Goal: Information Seeking & Learning: Learn about a topic

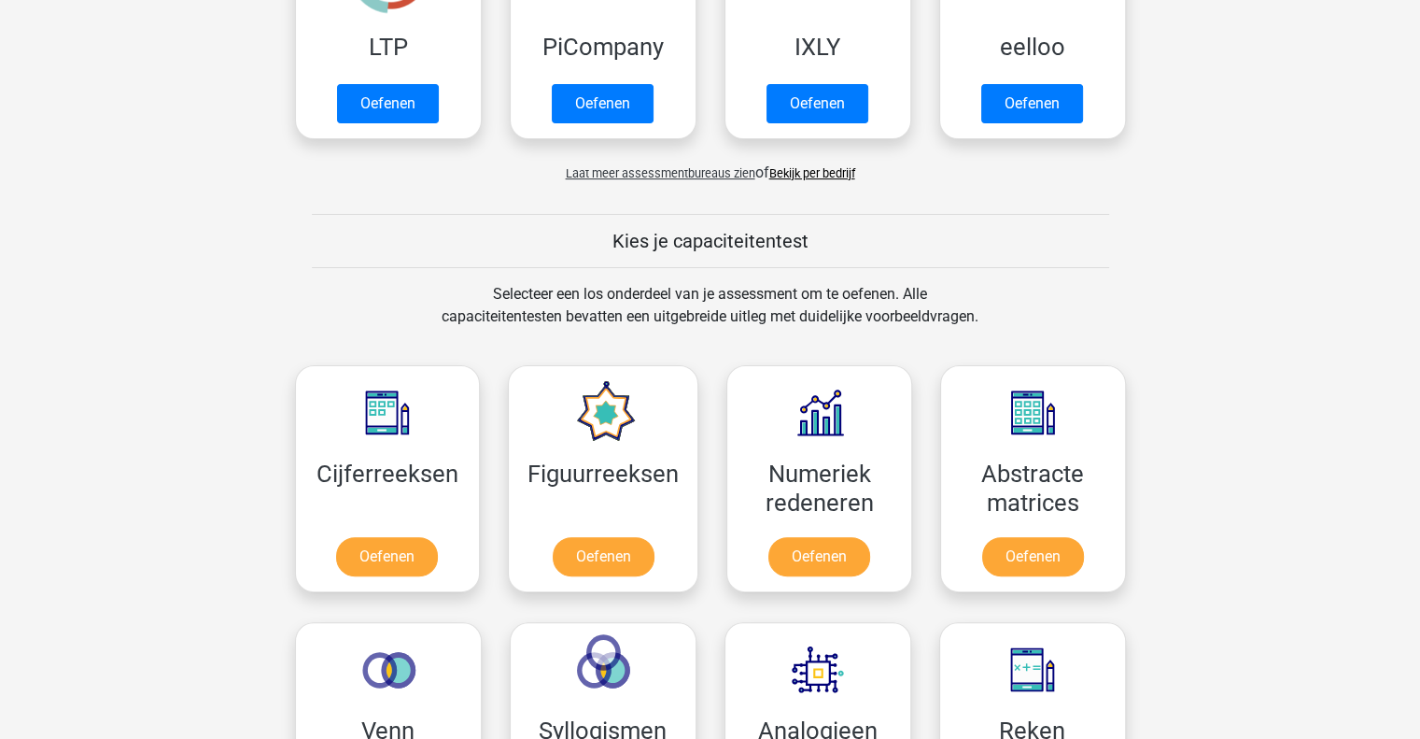
scroll to position [512, 0]
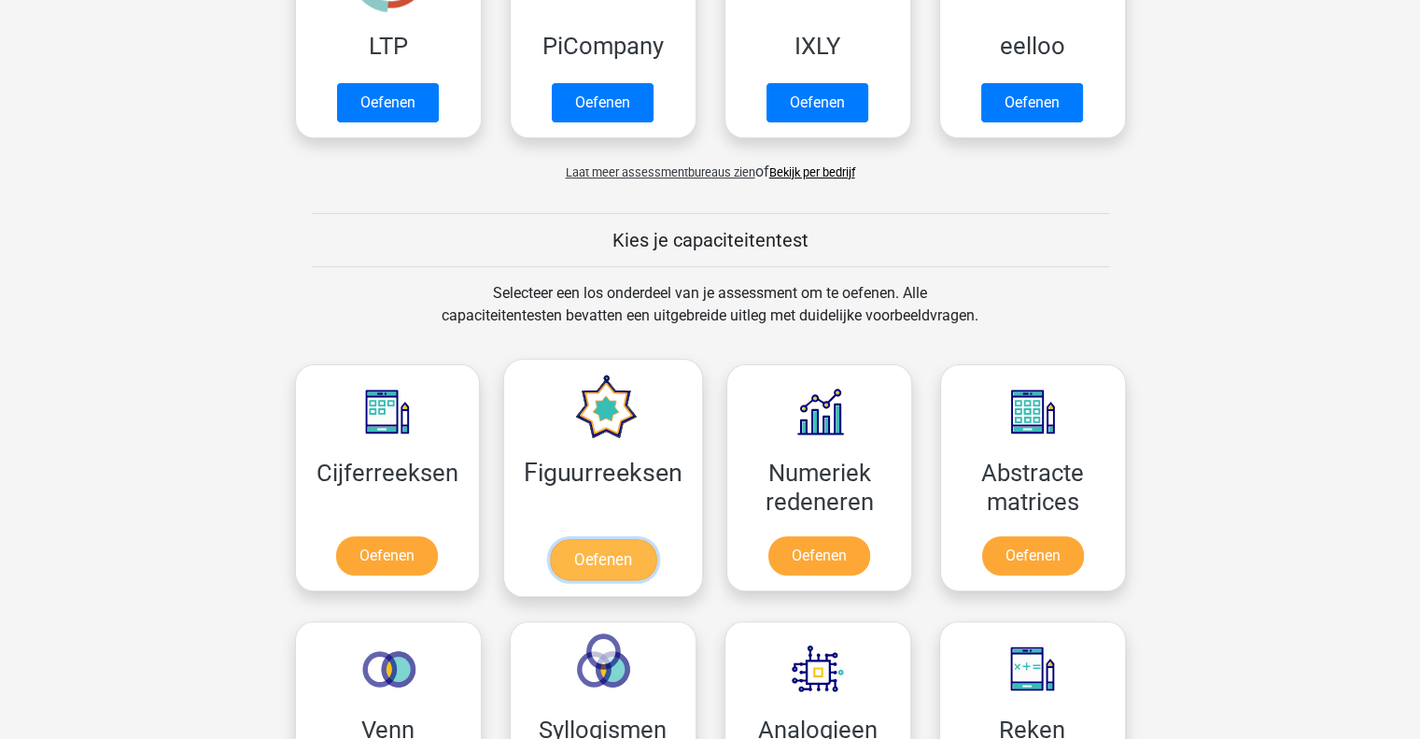
click at [565, 547] on link "Oefenen" at bounding box center [603, 559] width 106 height 41
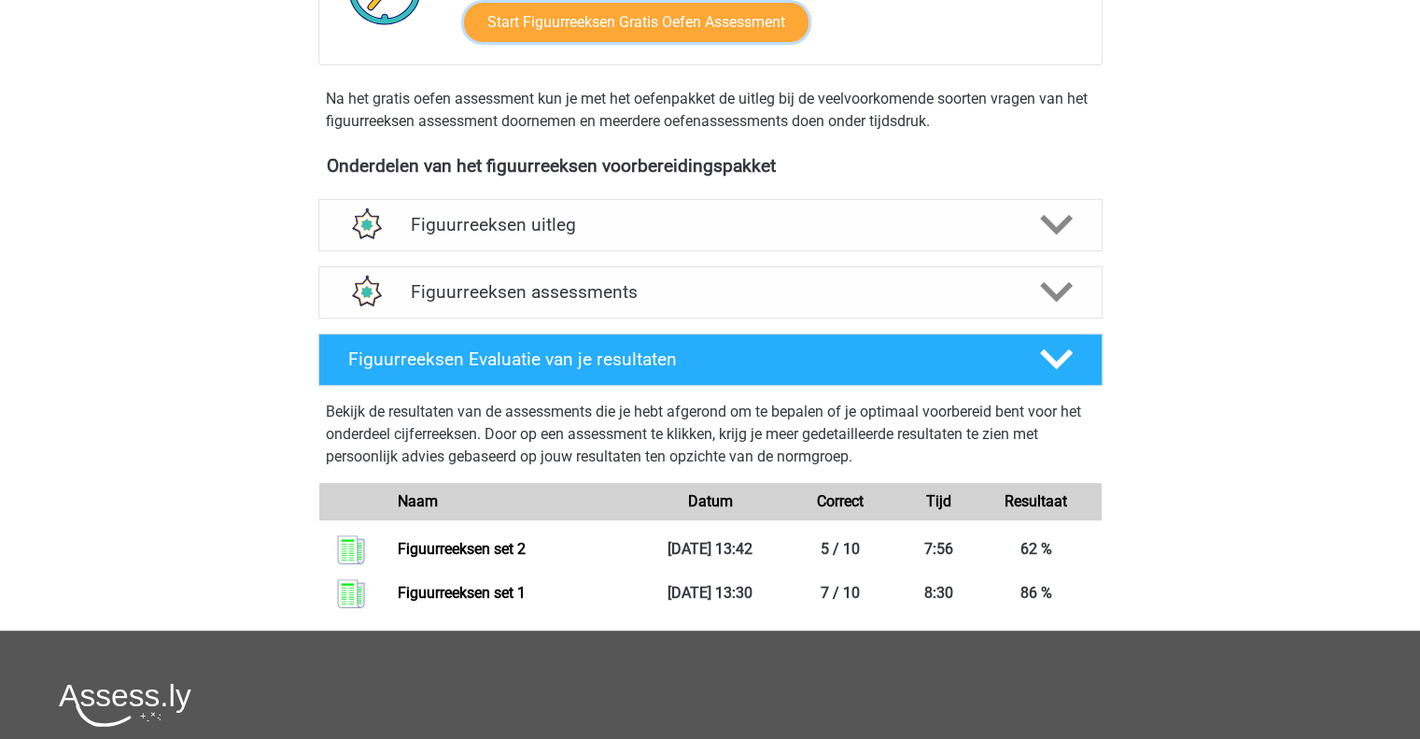
scroll to position [553, 0]
click at [782, 186] on div "Onderdelen van het figuurreeksen voorbereidingspakket Figuurreeksen uitleg Er z…" at bounding box center [711, 389] width 872 height 483
click at [778, 190] on div "Onderdelen van het figuurreeksen voorbereidingspakket Figuurreeksen uitleg Er z…" at bounding box center [711, 389] width 872 height 483
click at [744, 216] on h4 "Figuurreeksen uitleg" at bounding box center [711, 224] width 600 height 21
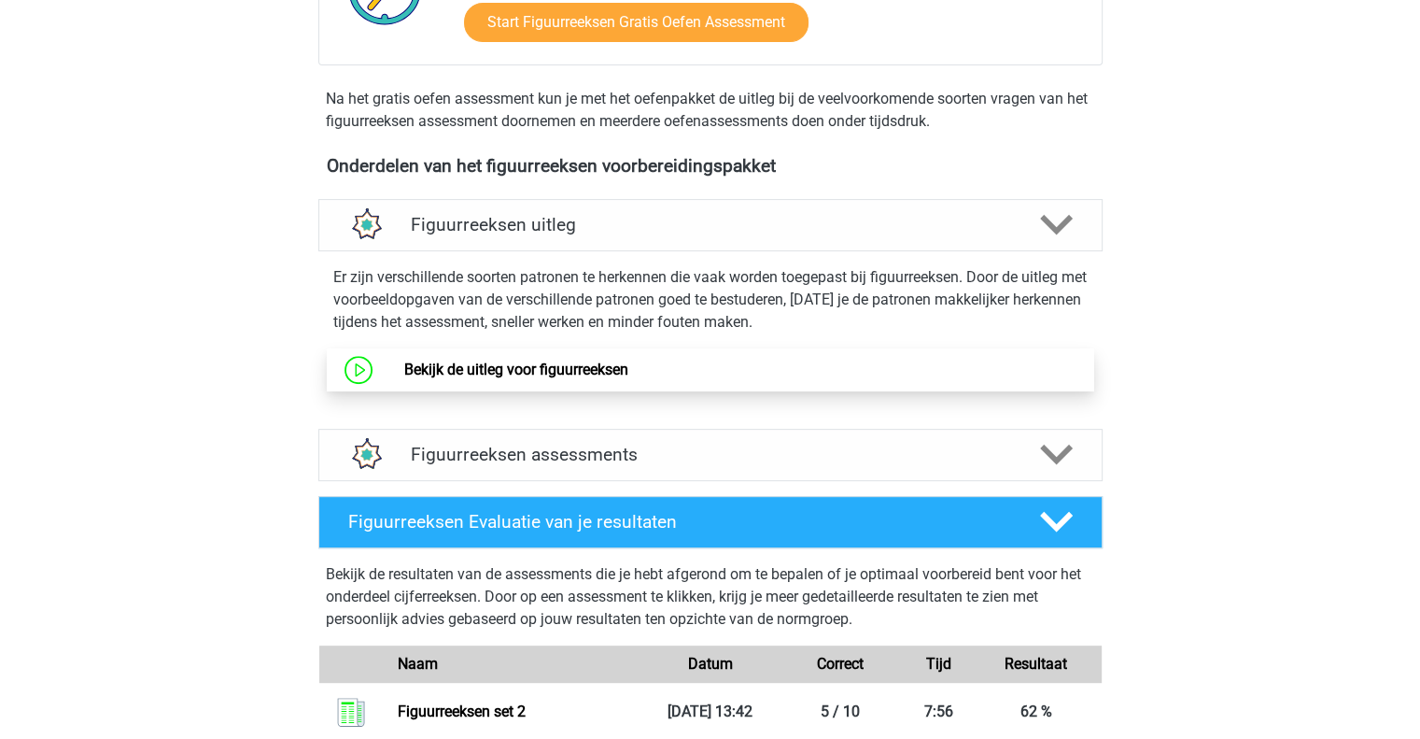
click at [473, 369] on link "Bekijk de uitleg voor figuurreeksen" at bounding box center [516, 369] width 224 height 18
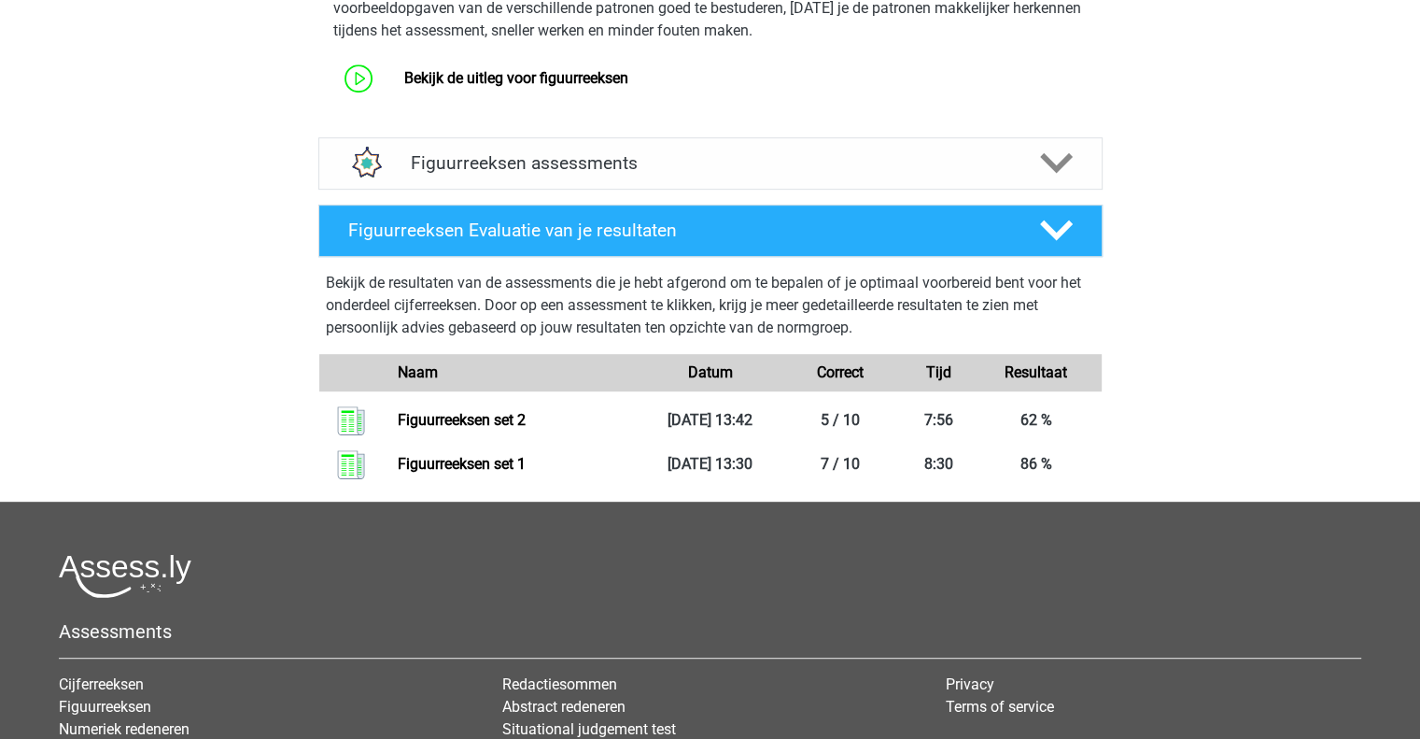
scroll to position [839, 0]
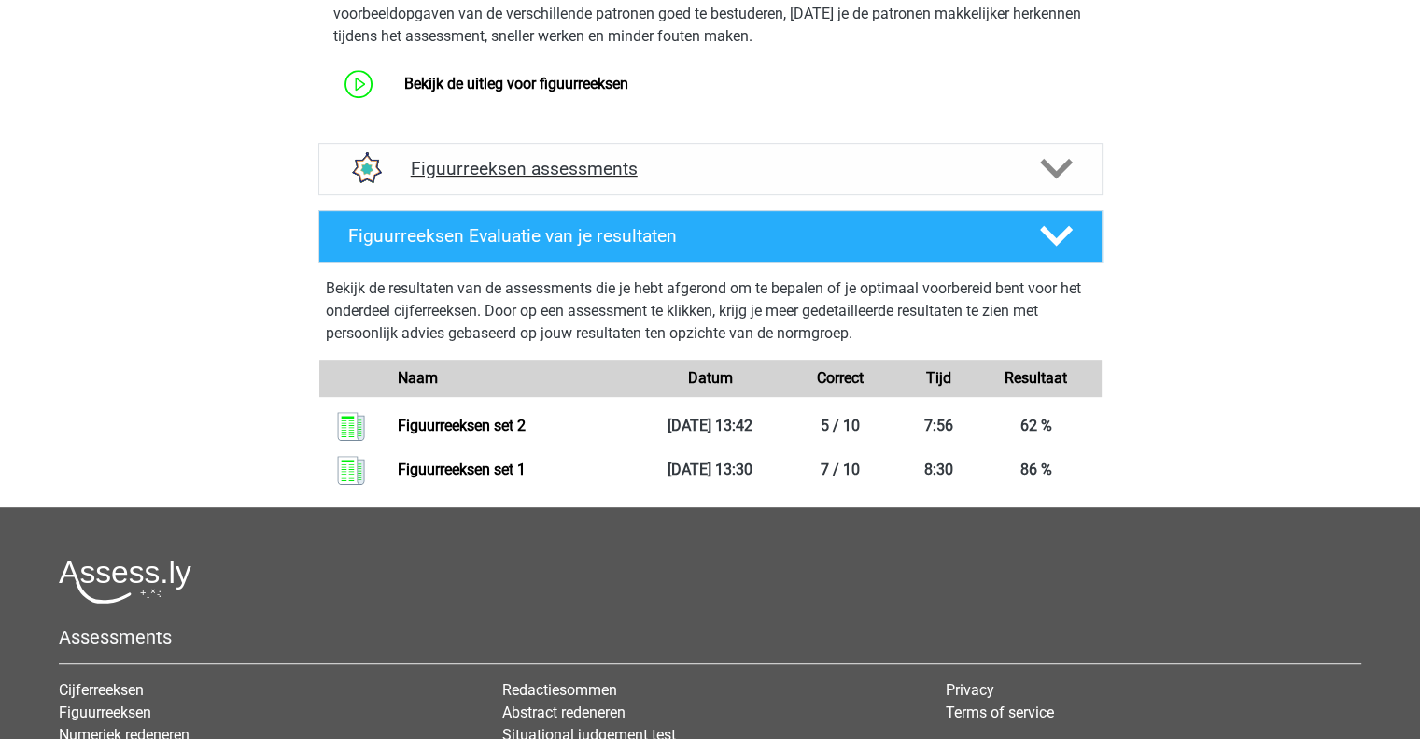
click at [494, 162] on h4 "Figuurreeksen assessments" at bounding box center [711, 168] width 600 height 21
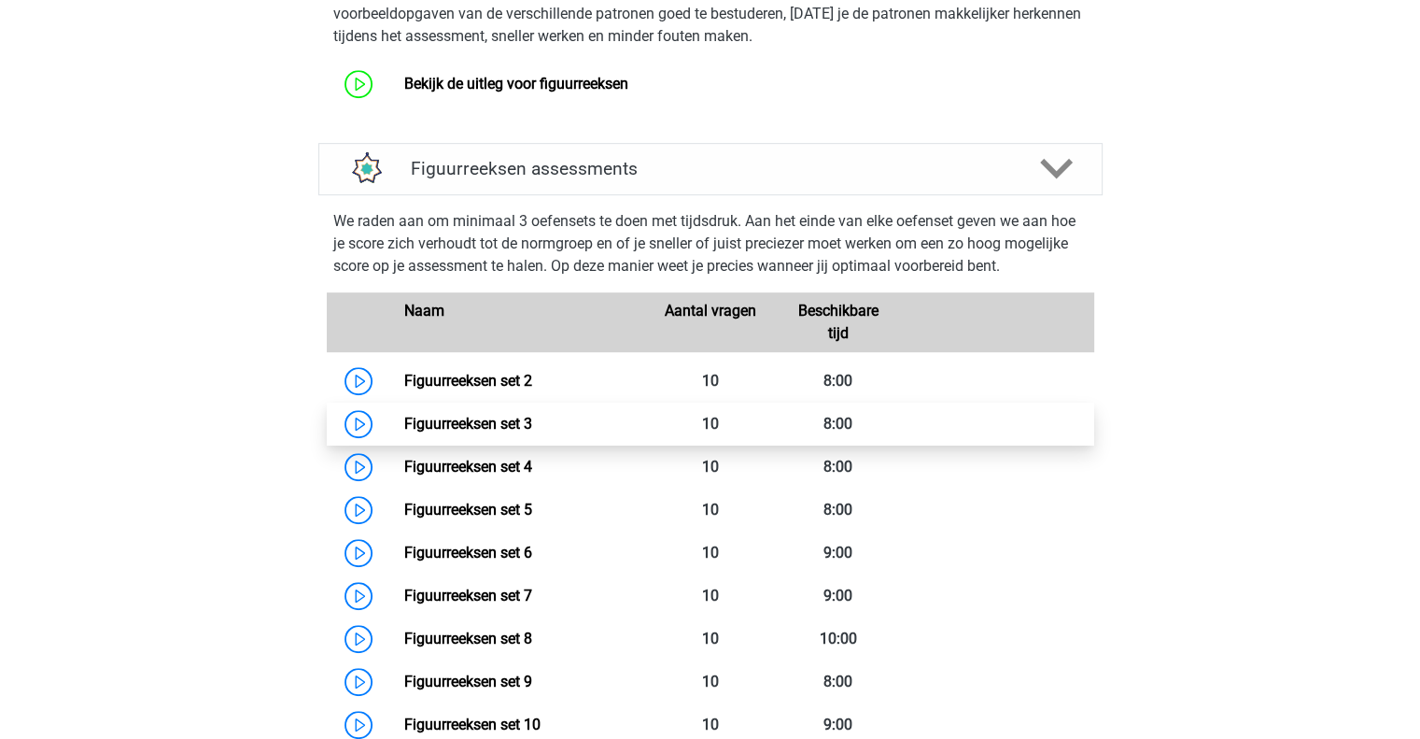
click at [443, 430] on link "Figuurreeksen set 3" at bounding box center [468, 424] width 128 height 18
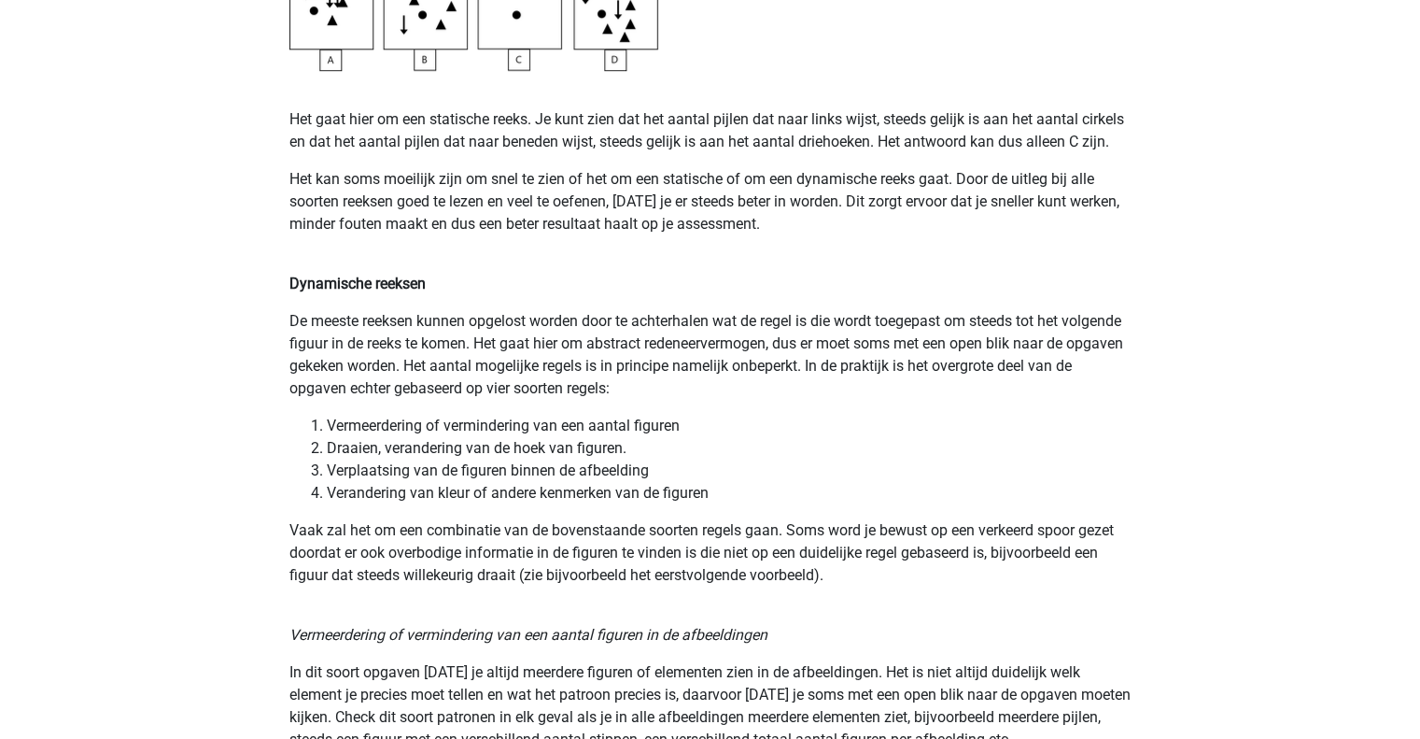
scroll to position [1218, 0]
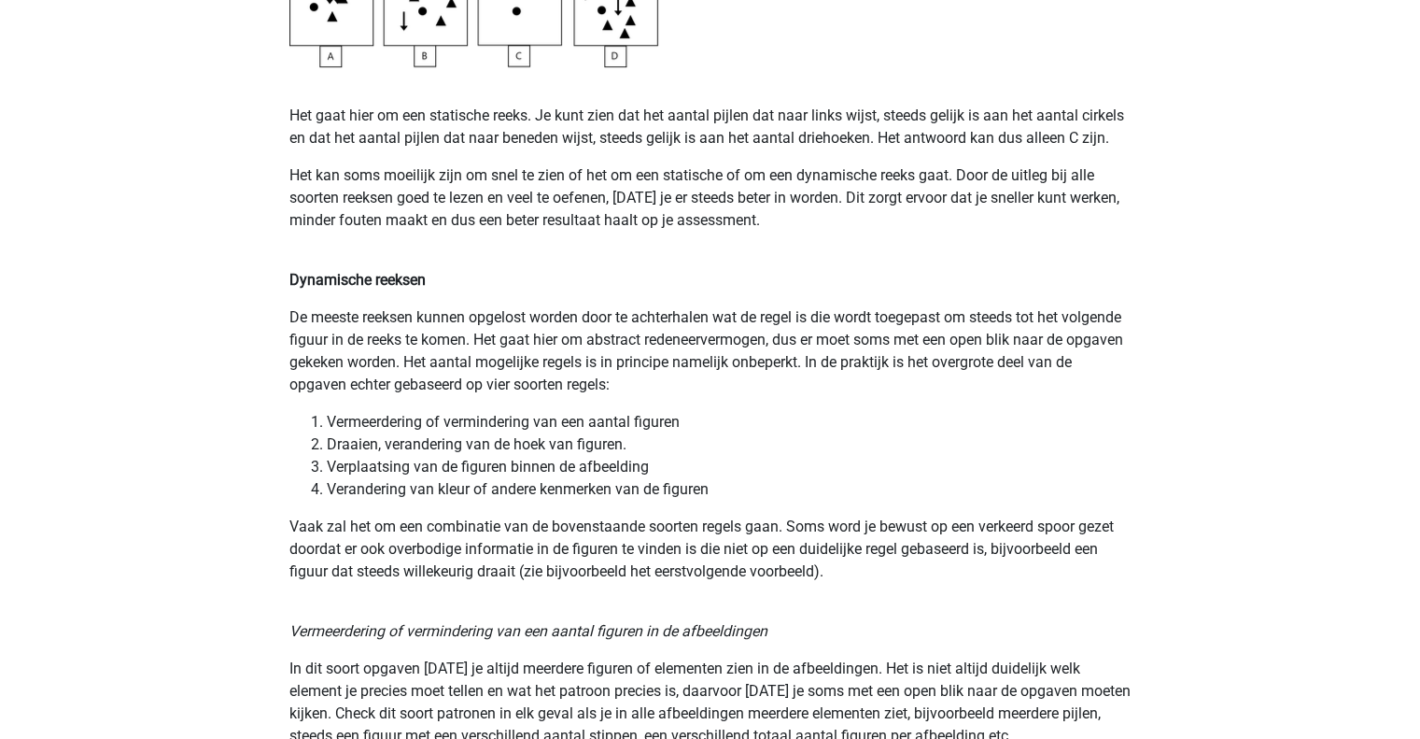
click at [473, 369] on p "De meeste reeksen kunnen opgelost worden door te achterhalen wat de regel is di…" at bounding box center [710, 351] width 842 height 90
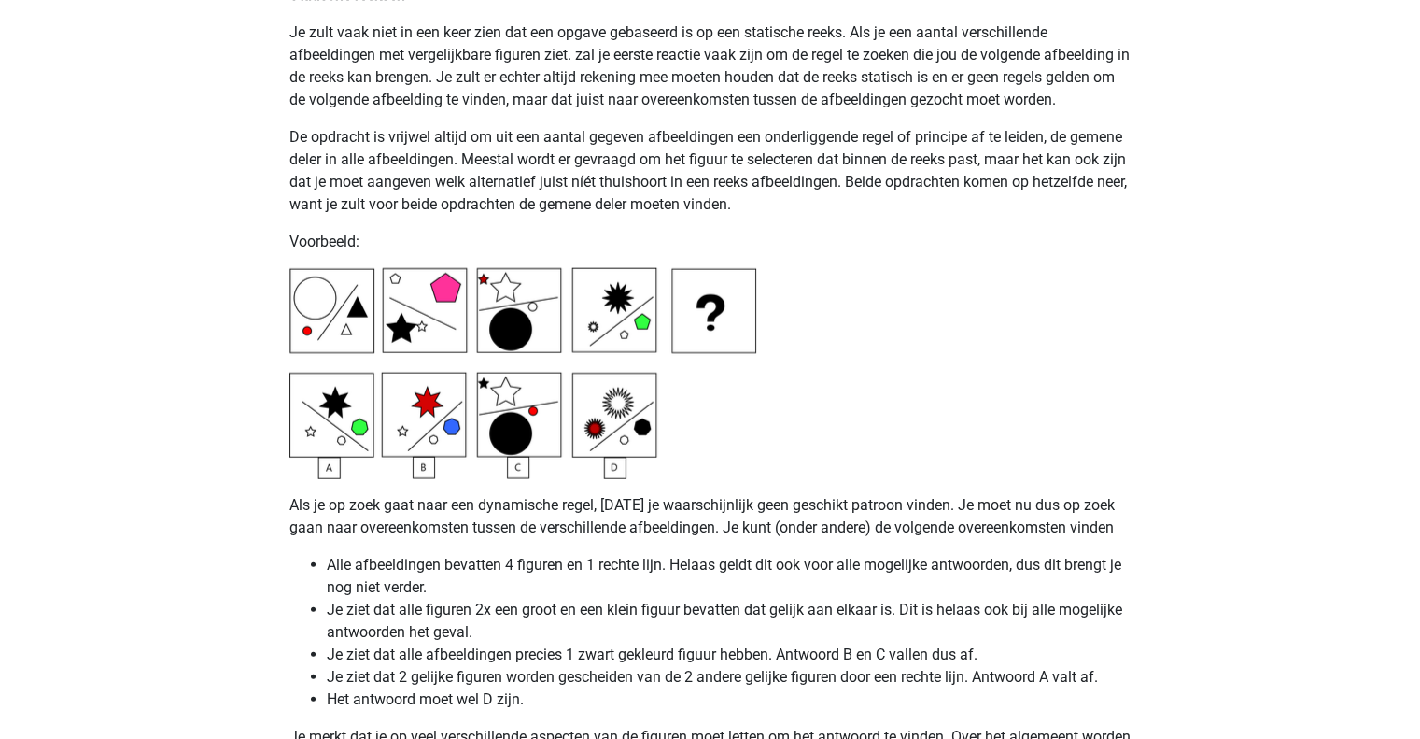
scroll to position [4381, 0]
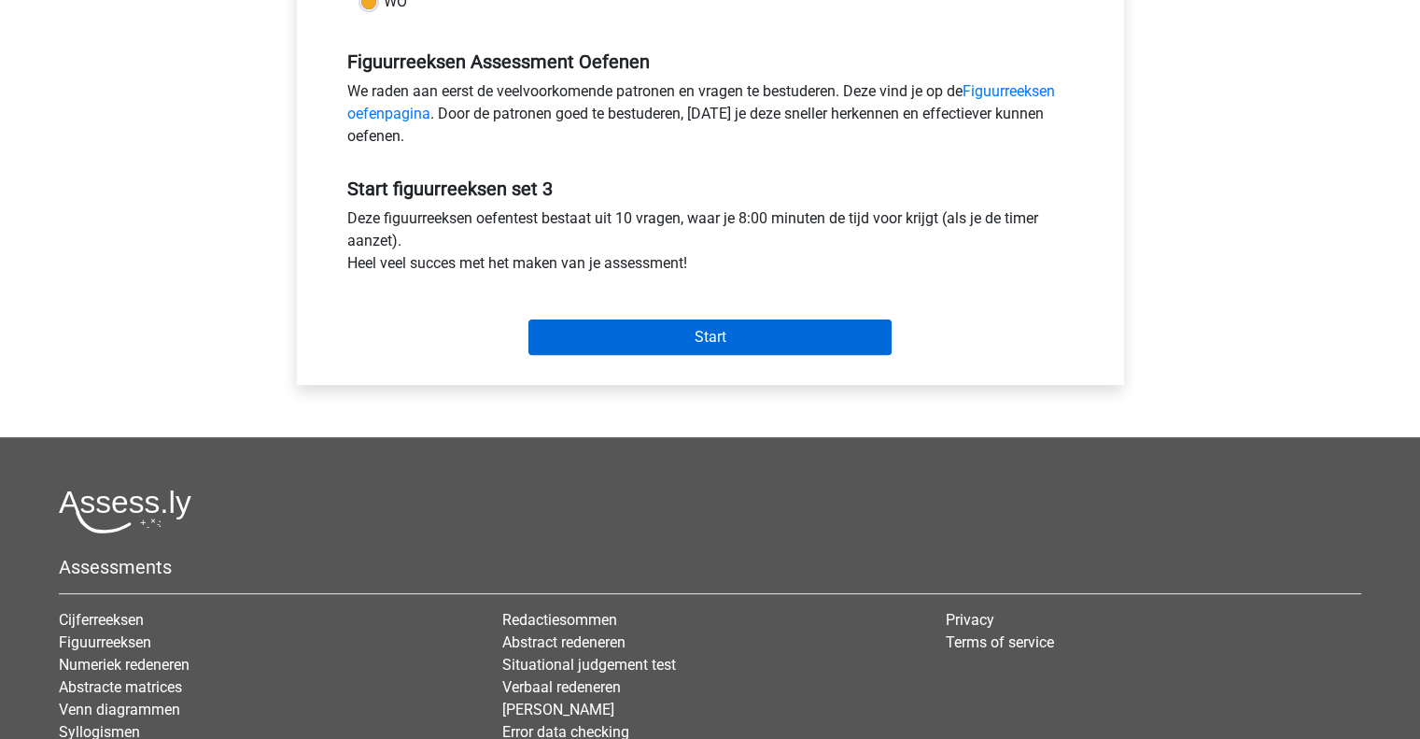
scroll to position [590, 0]
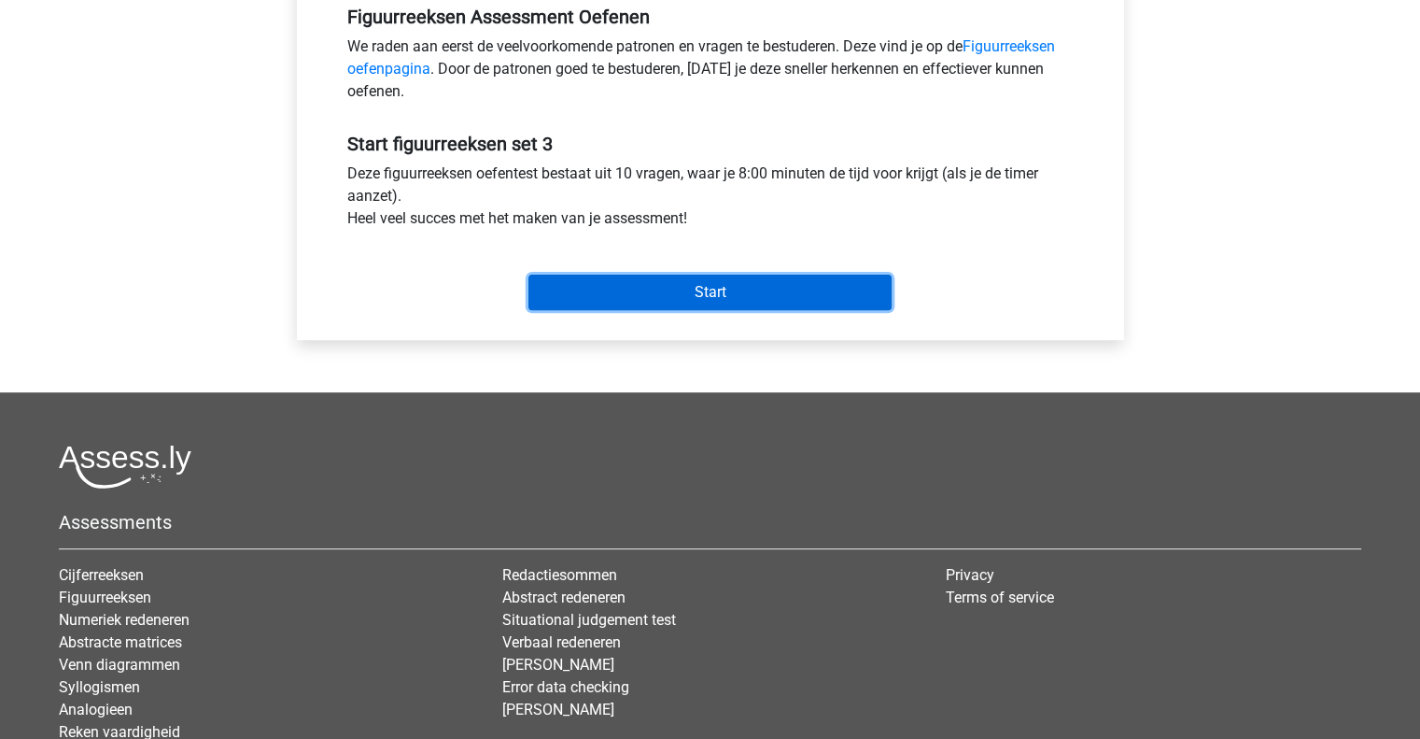
click at [654, 283] on input "Start" at bounding box center [710, 292] width 363 height 35
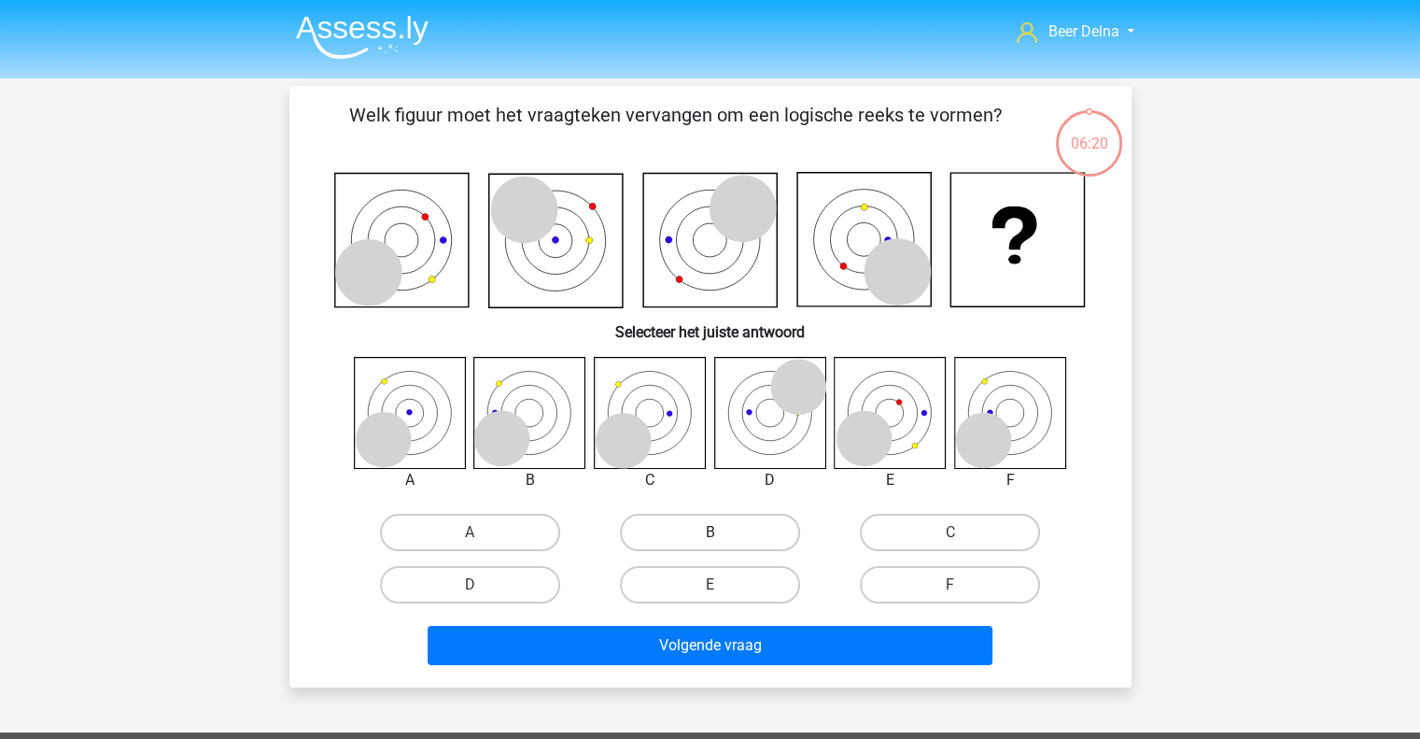
click at [681, 534] on label "B" at bounding box center [710, 532] width 180 height 37
click at [710, 534] on input "B" at bounding box center [716, 538] width 12 height 12
radio input "true"
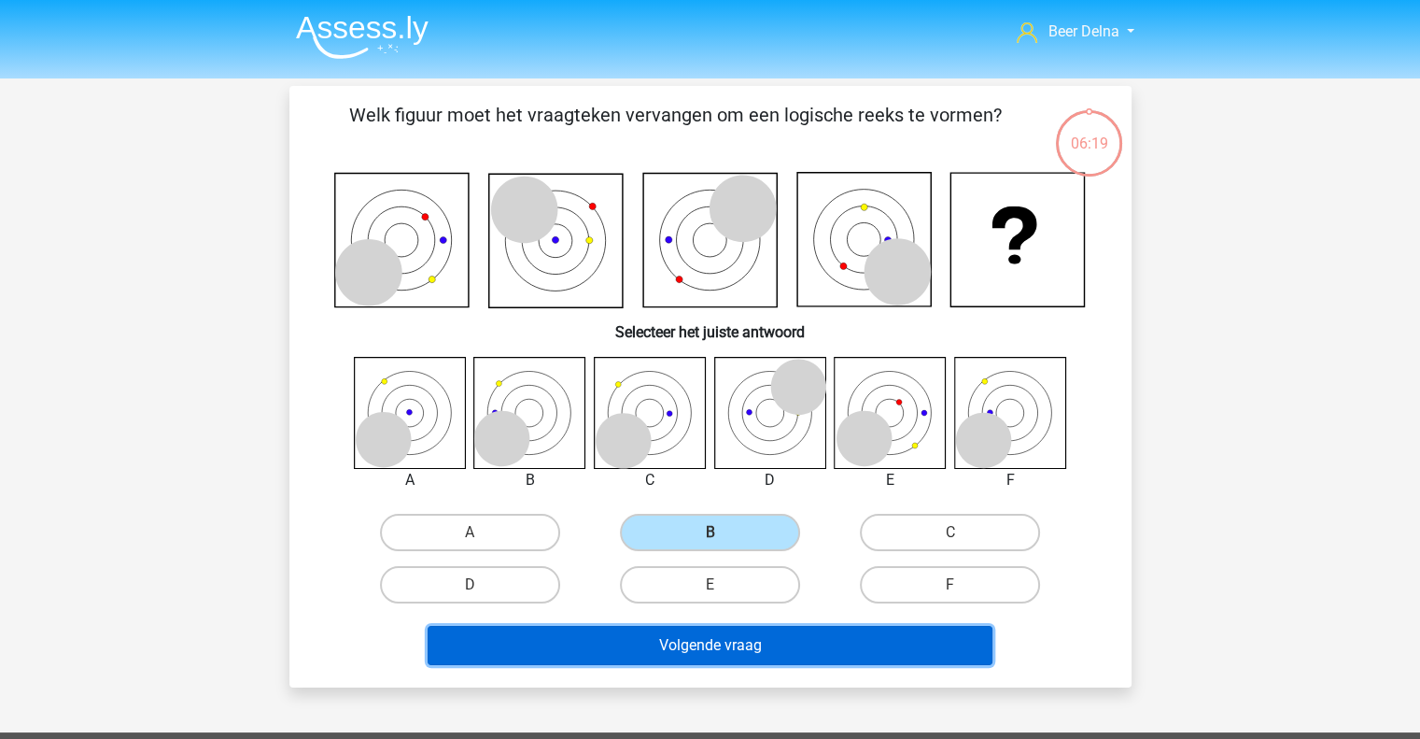
click at [689, 642] on button "Volgende vraag" at bounding box center [710, 645] width 565 height 39
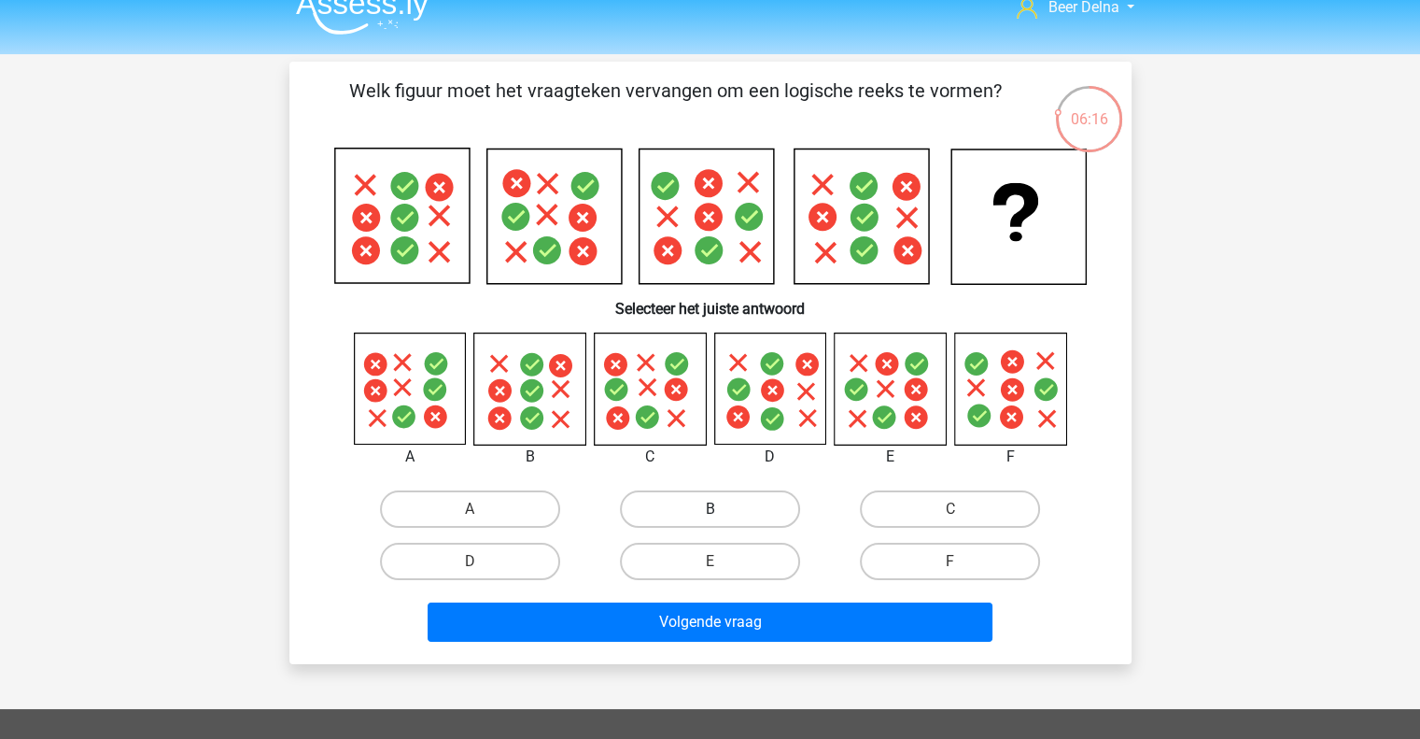
scroll to position [23, 0]
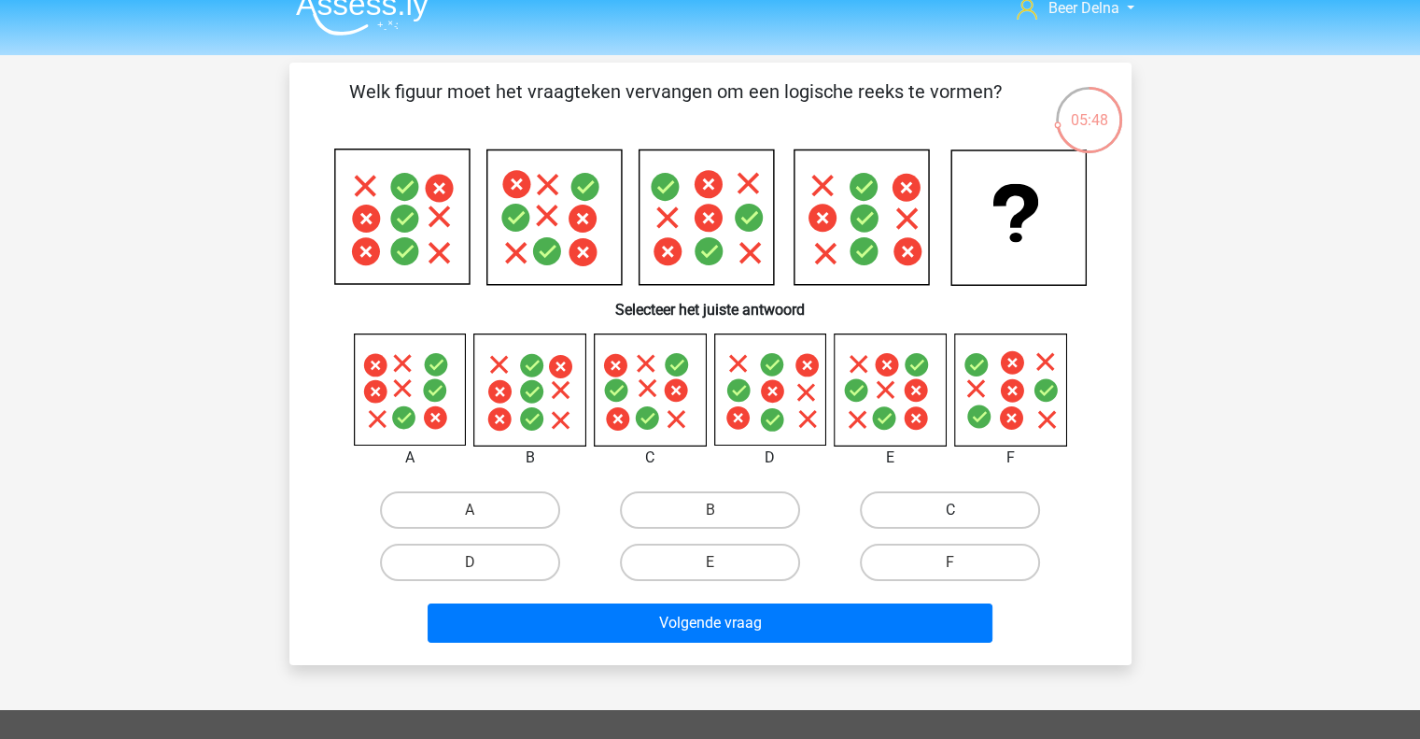
click at [903, 503] on label "C" at bounding box center [950, 509] width 180 height 37
click at [951, 510] on input "C" at bounding box center [957, 516] width 12 height 12
radio input "true"
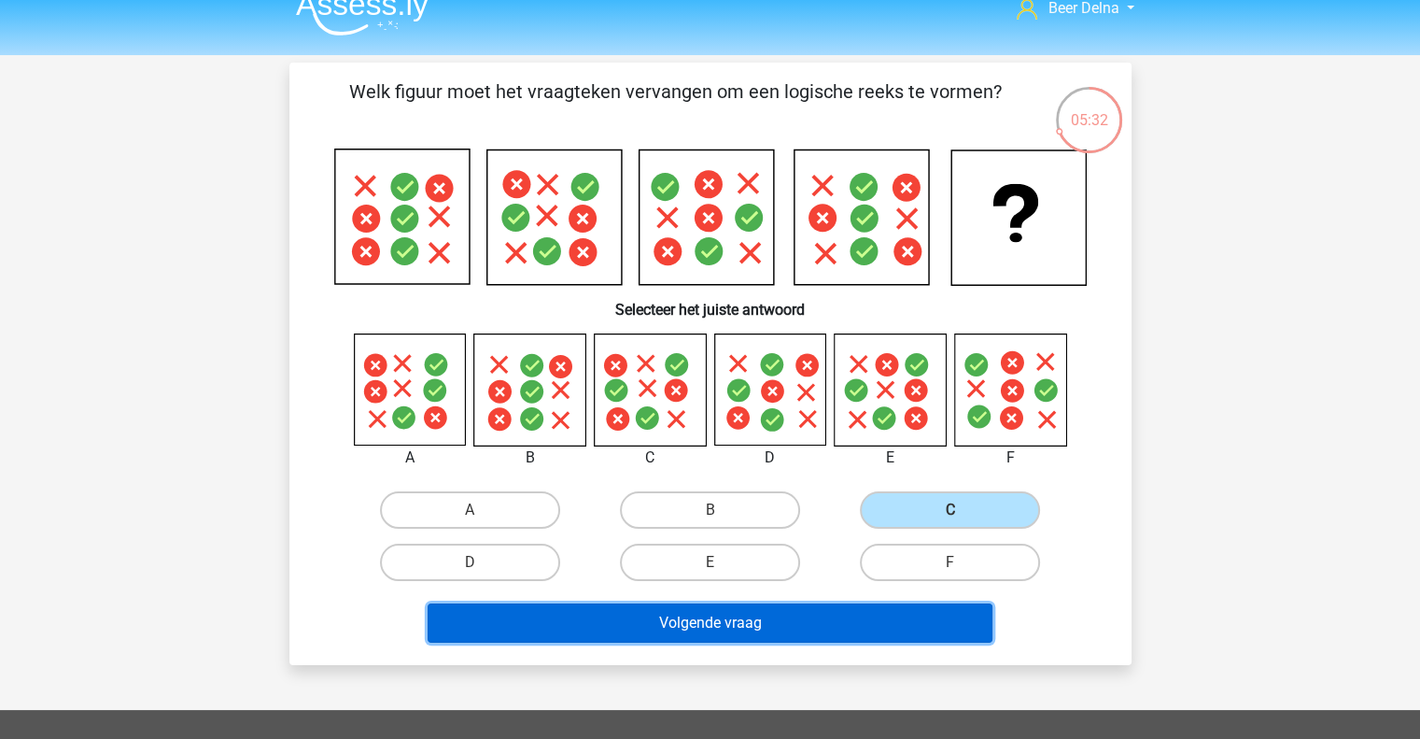
click at [736, 620] on button "Volgende vraag" at bounding box center [710, 622] width 565 height 39
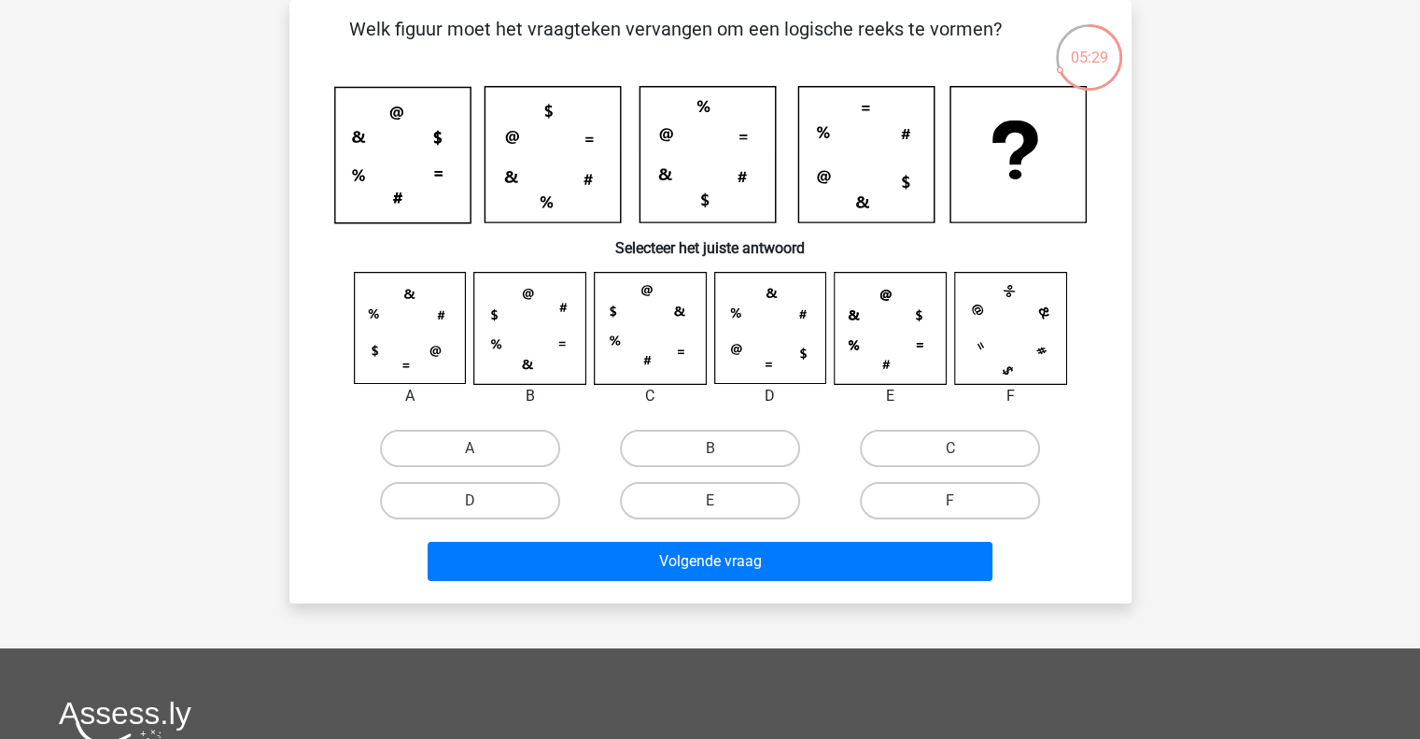
scroll to position [75, 0]
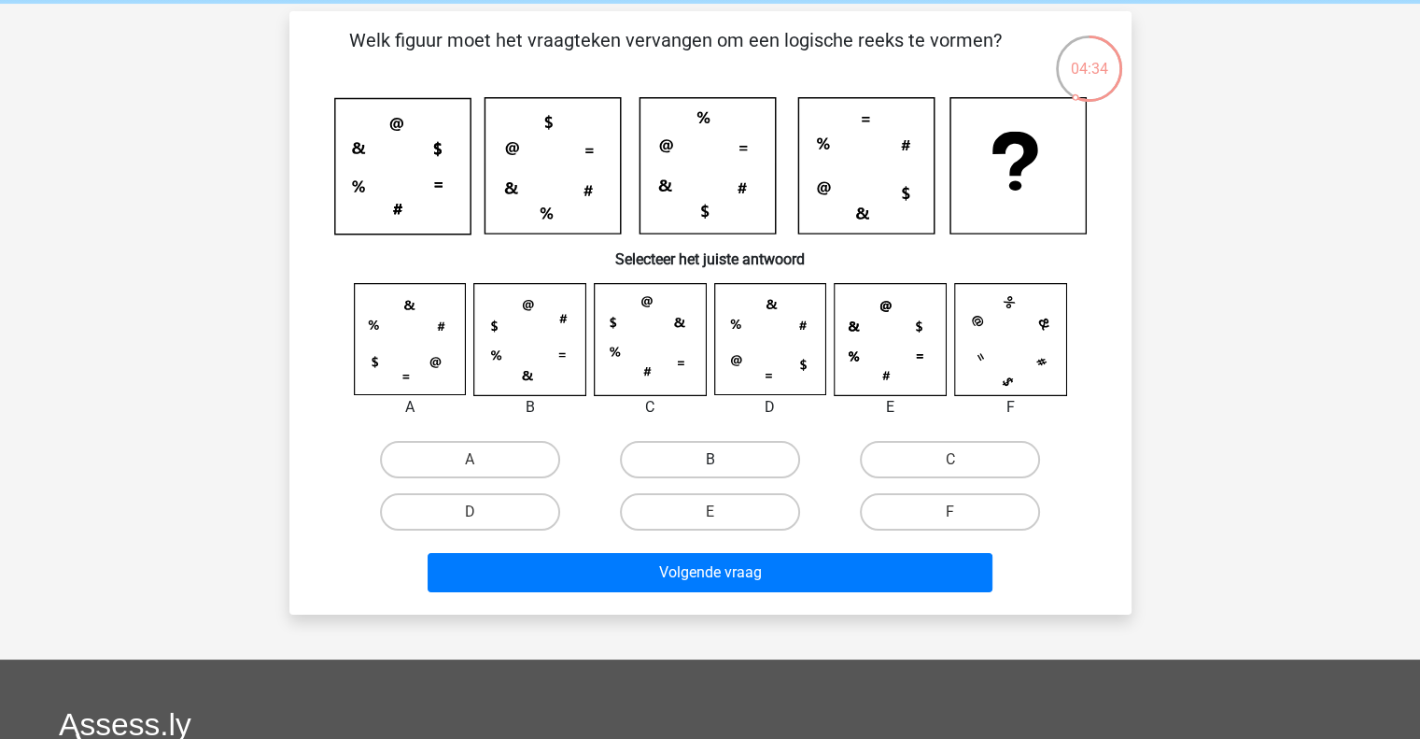
click at [687, 447] on label "B" at bounding box center [710, 459] width 180 height 37
click at [710, 459] on input "B" at bounding box center [716, 465] width 12 height 12
radio input "true"
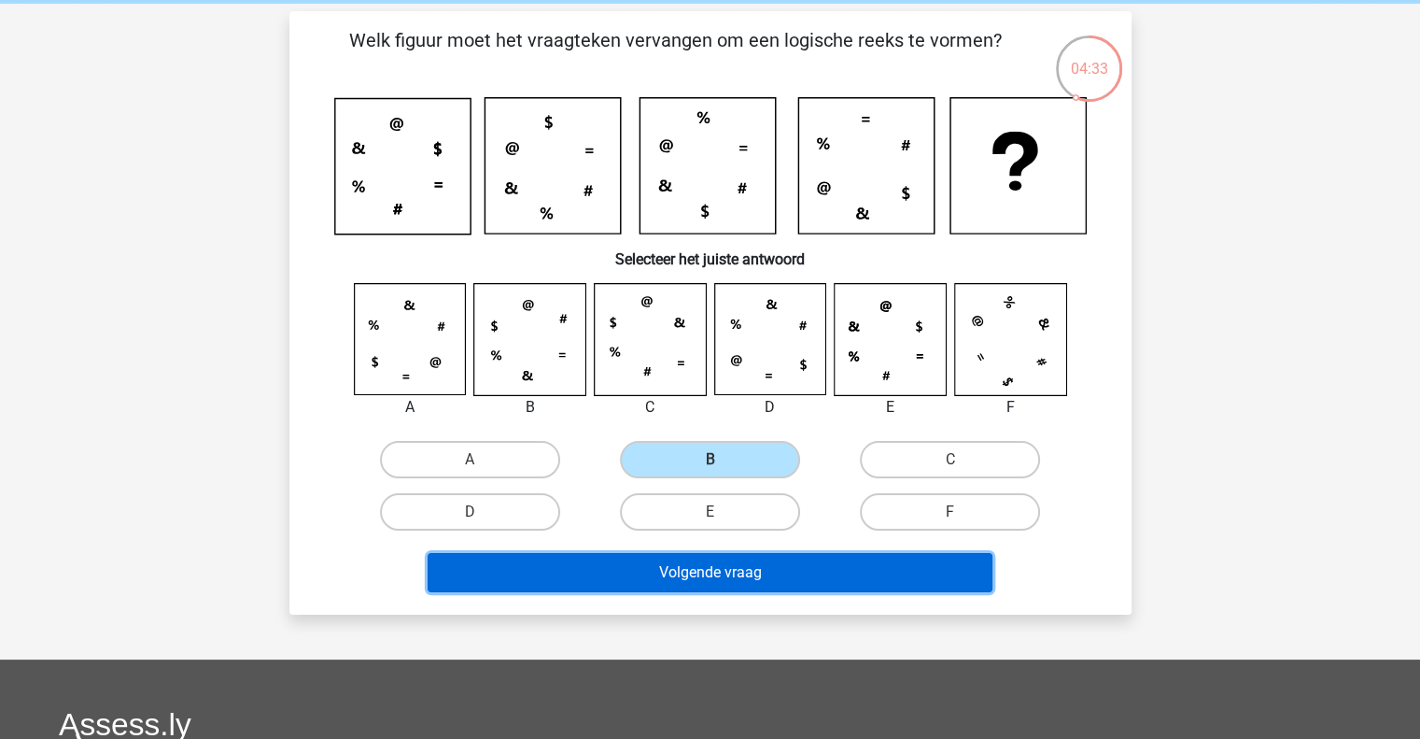
click at [765, 574] on button "Volgende vraag" at bounding box center [710, 572] width 565 height 39
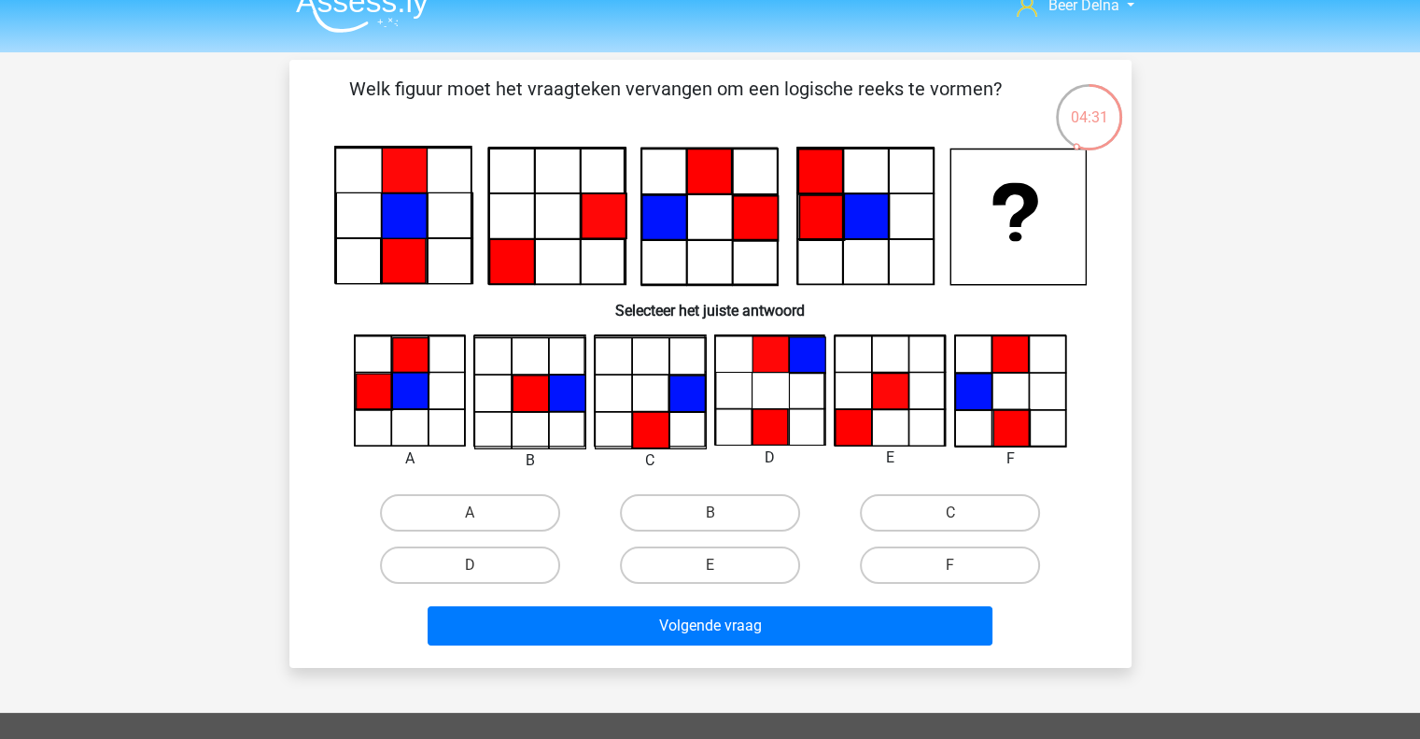
scroll to position [26, 0]
click at [727, 567] on label "E" at bounding box center [710, 564] width 180 height 37
click at [722, 567] on input "E" at bounding box center [716, 571] width 12 height 12
radio input "true"
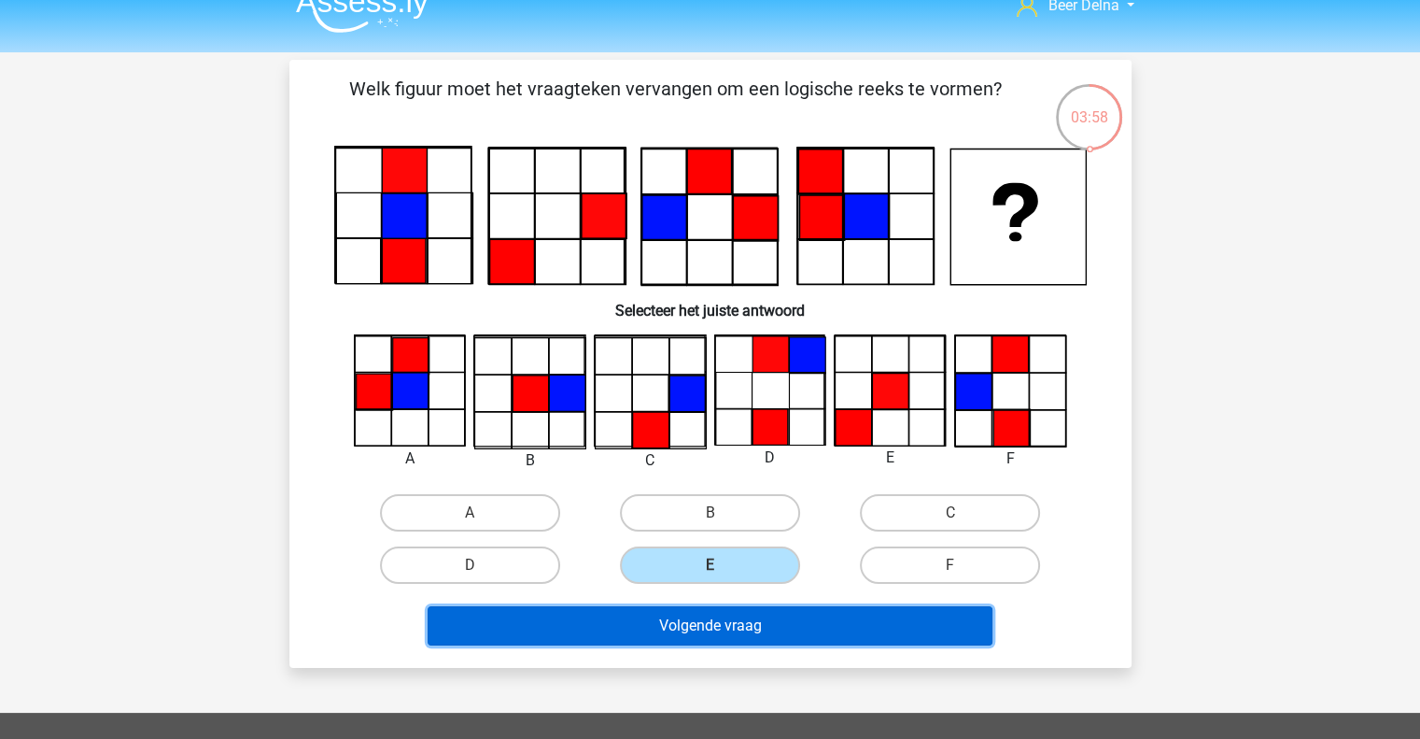
click at [725, 622] on button "Volgende vraag" at bounding box center [710, 625] width 565 height 39
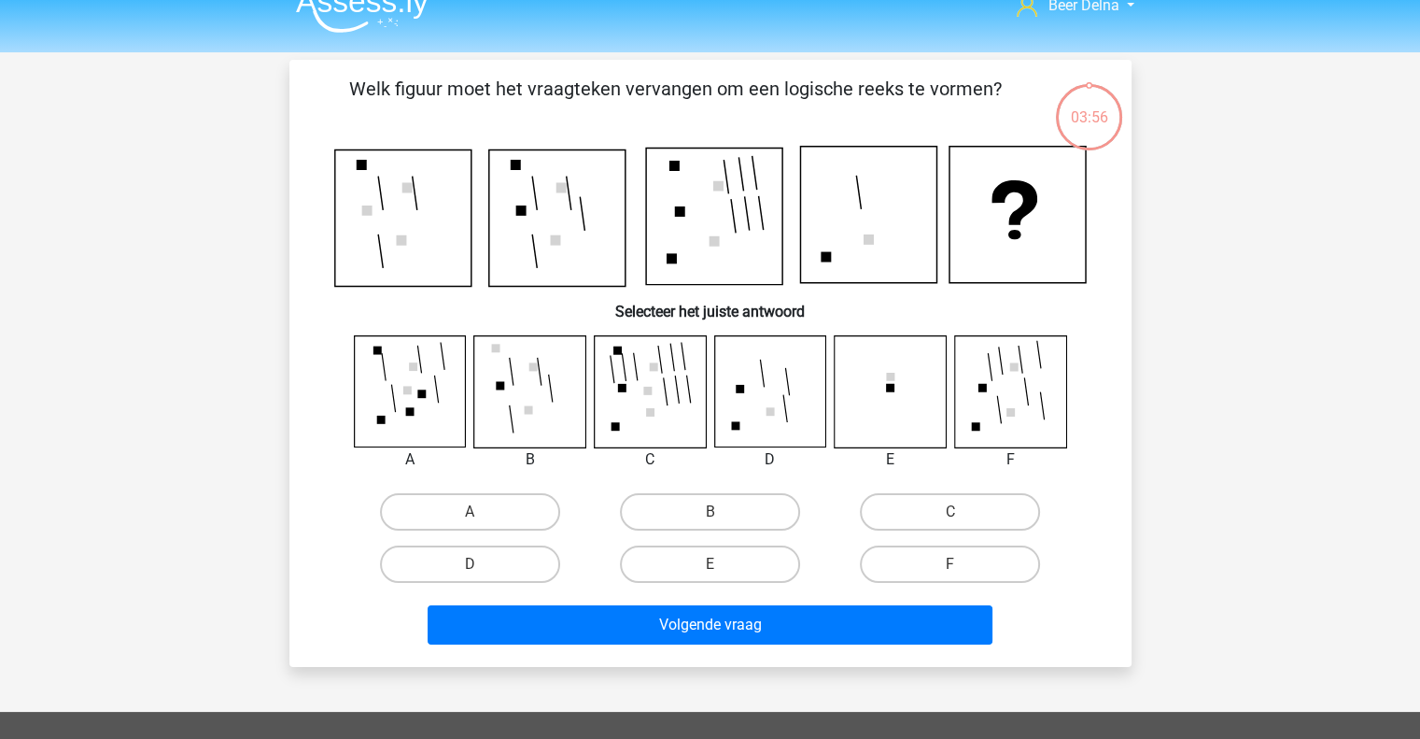
scroll to position [86, 0]
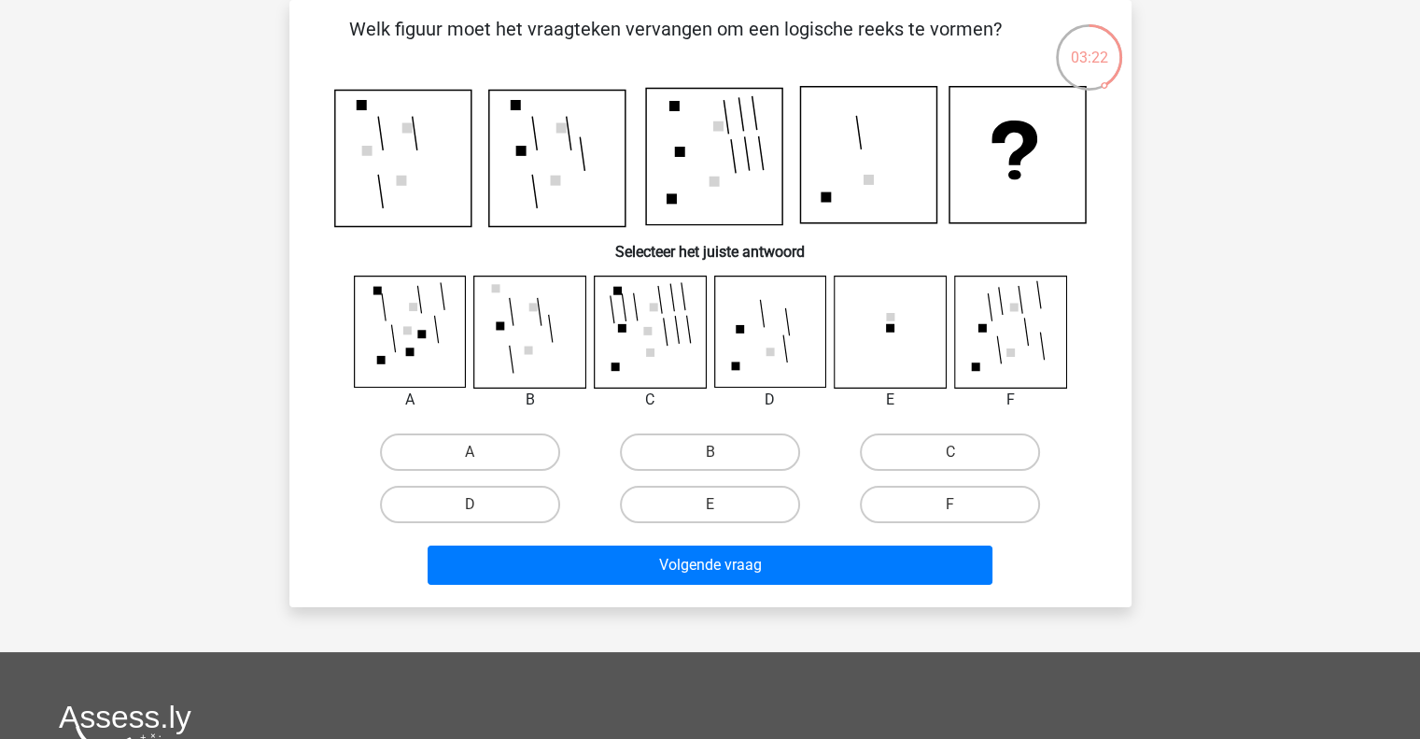
click at [710, 335] on div at bounding box center [770, 331] width 141 height 113
click at [534, 488] on label "D" at bounding box center [470, 504] width 180 height 37
click at [482, 504] on input "D" at bounding box center [476, 510] width 12 height 12
radio input "true"
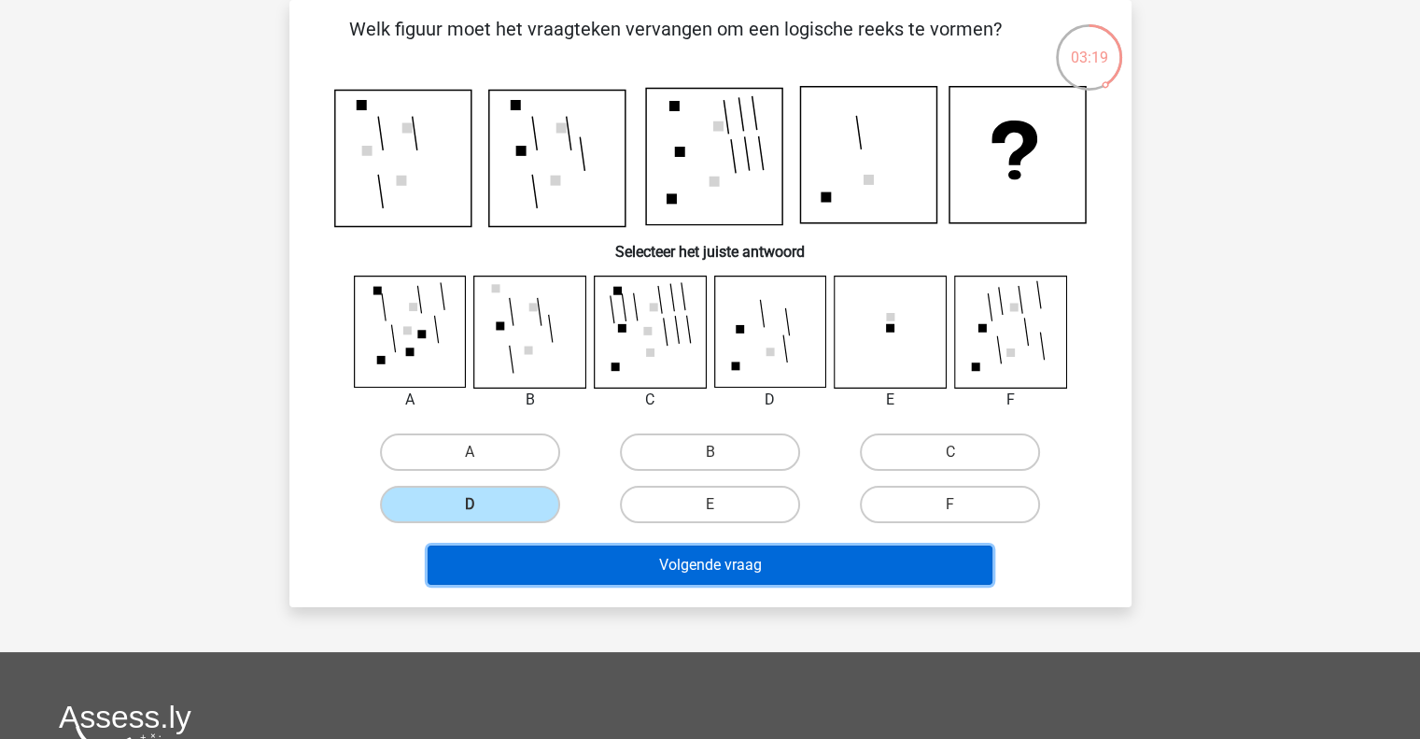
click at [557, 548] on button "Volgende vraag" at bounding box center [710, 564] width 565 height 39
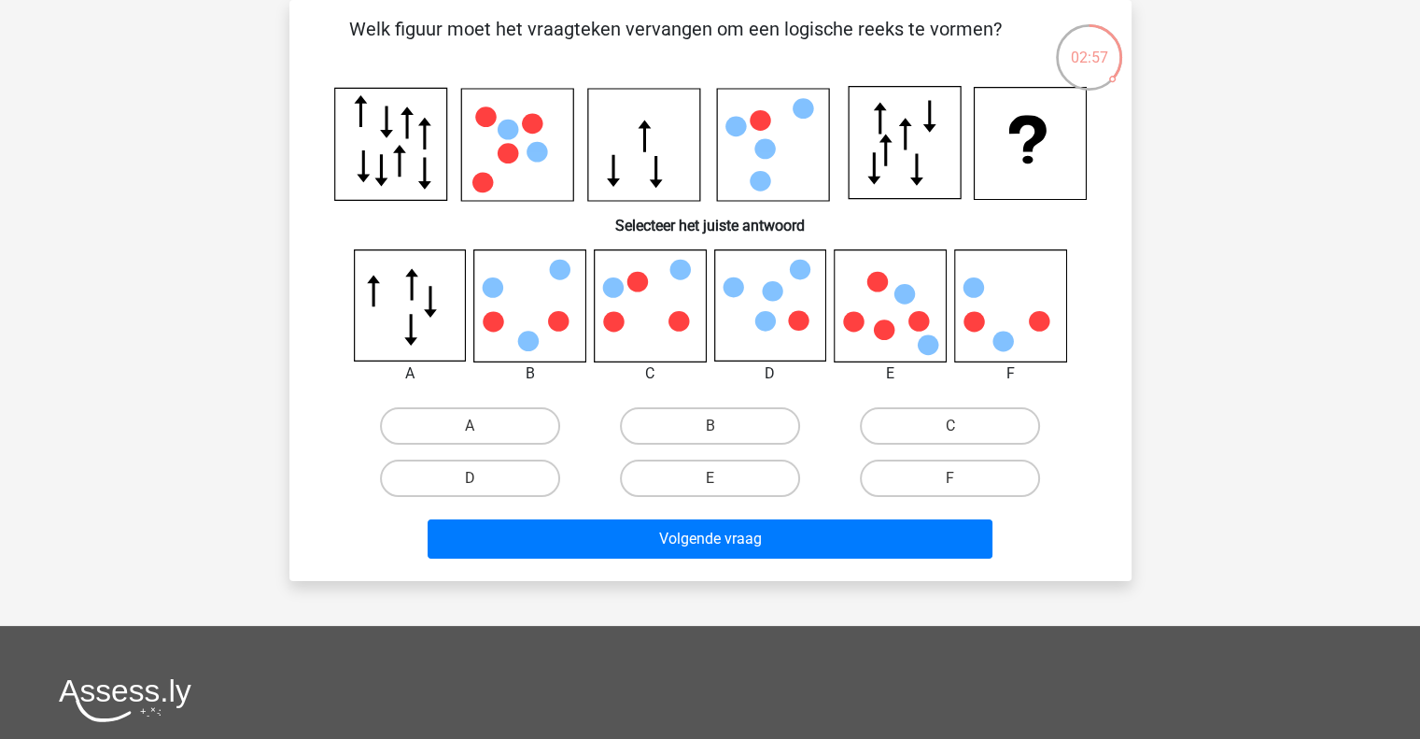
click at [938, 407] on div "C" at bounding box center [950, 425] width 225 height 37
click at [936, 421] on label "C" at bounding box center [950, 425] width 180 height 37
click at [951, 426] on input "C" at bounding box center [957, 432] width 12 height 12
radio input "true"
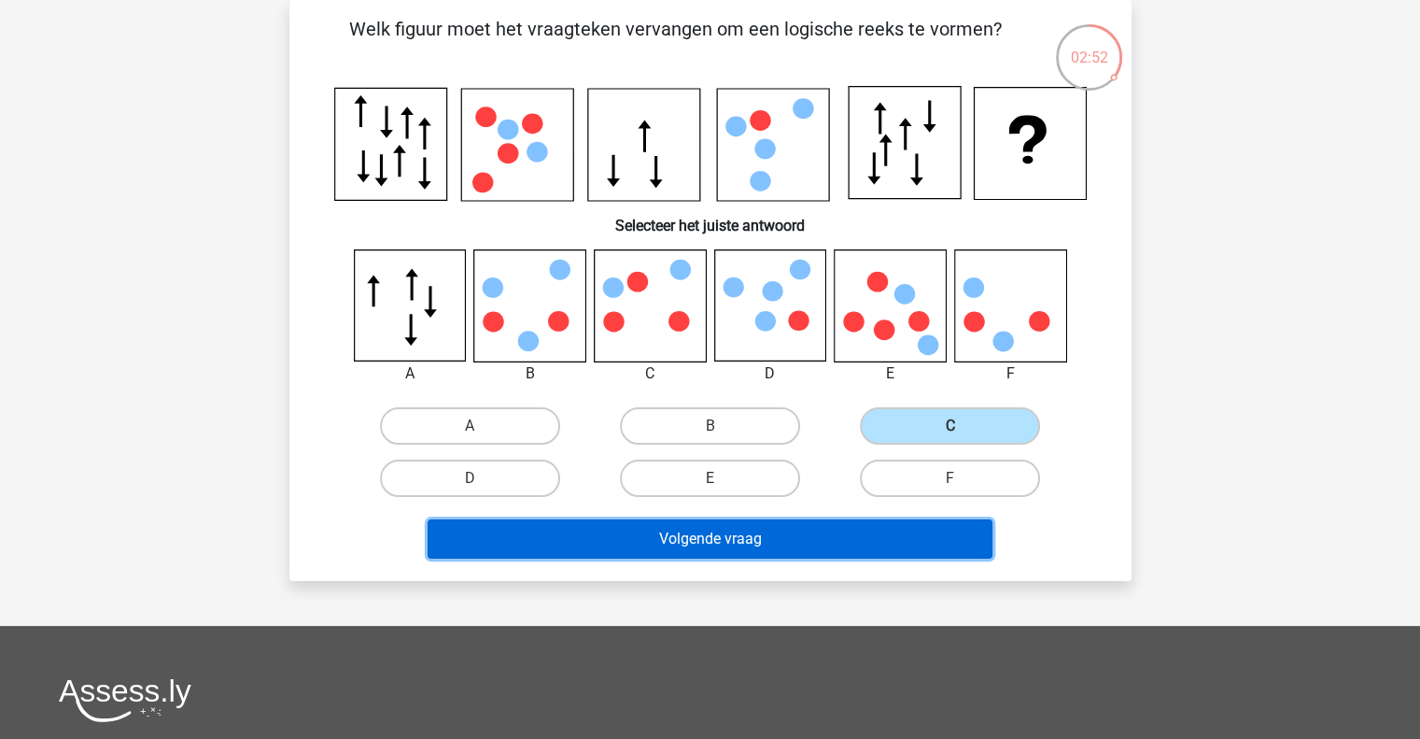
click at [833, 522] on button "Volgende vraag" at bounding box center [710, 538] width 565 height 39
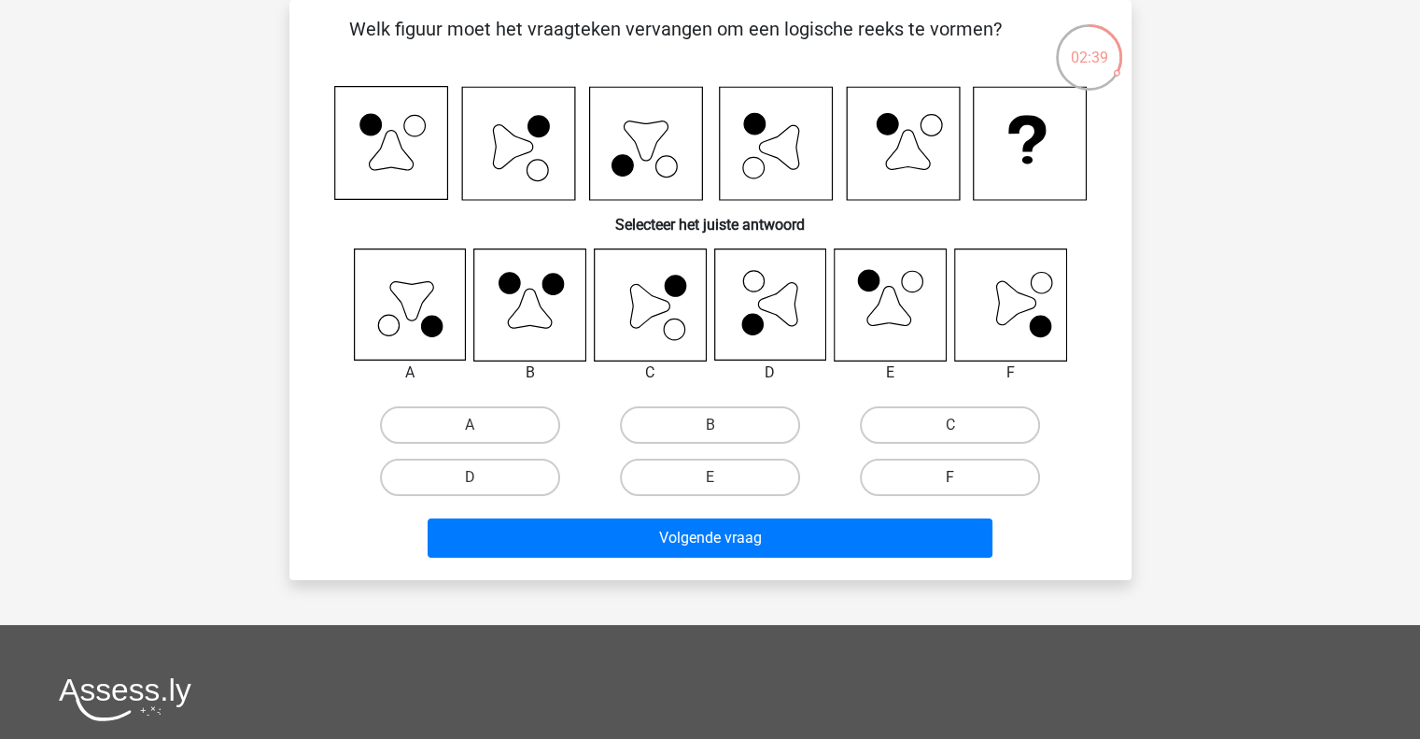
click at [923, 462] on label "F" at bounding box center [950, 477] width 180 height 37
click at [951, 477] on input "F" at bounding box center [957, 483] width 12 height 12
radio input "true"
click at [914, 427] on label "C" at bounding box center [950, 424] width 180 height 37
click at [951, 427] on input "C" at bounding box center [957, 431] width 12 height 12
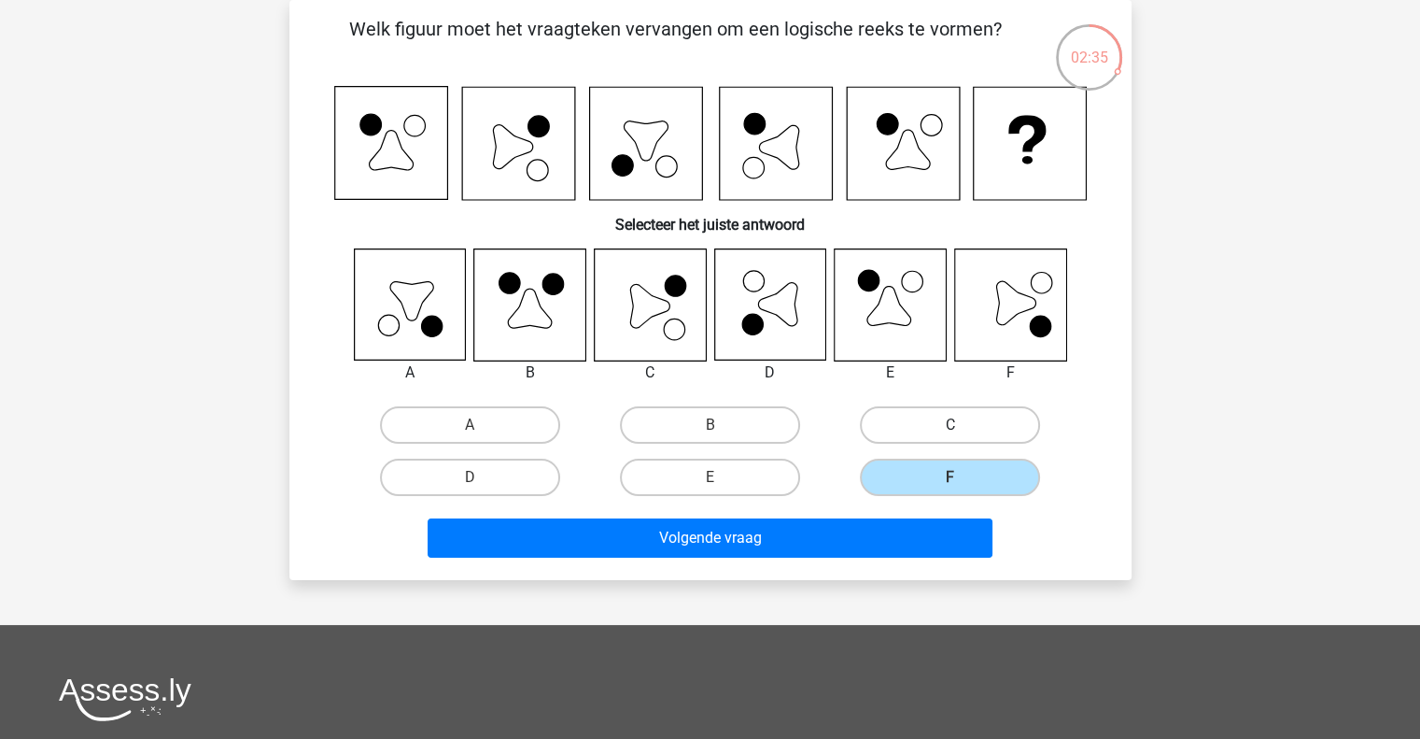
radio input "true"
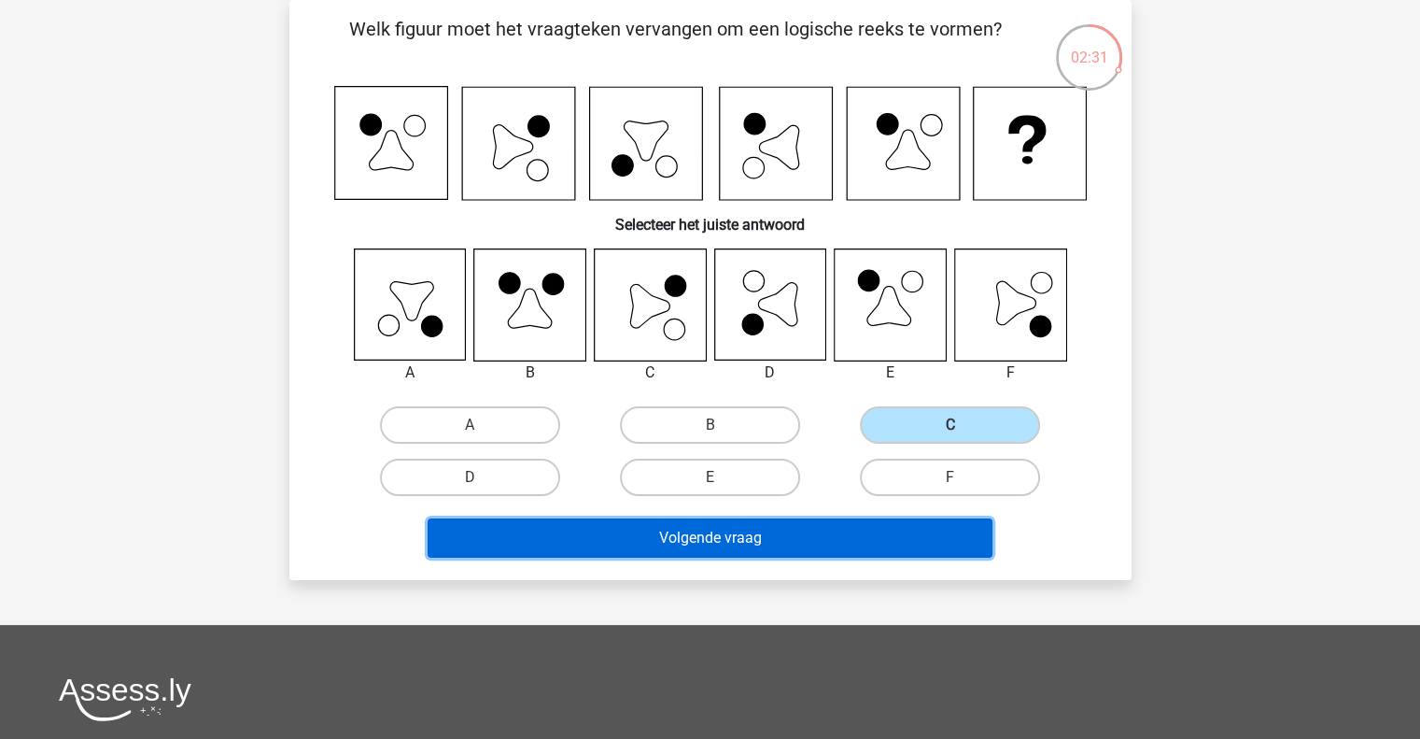
click at [740, 544] on button "Volgende vraag" at bounding box center [710, 537] width 565 height 39
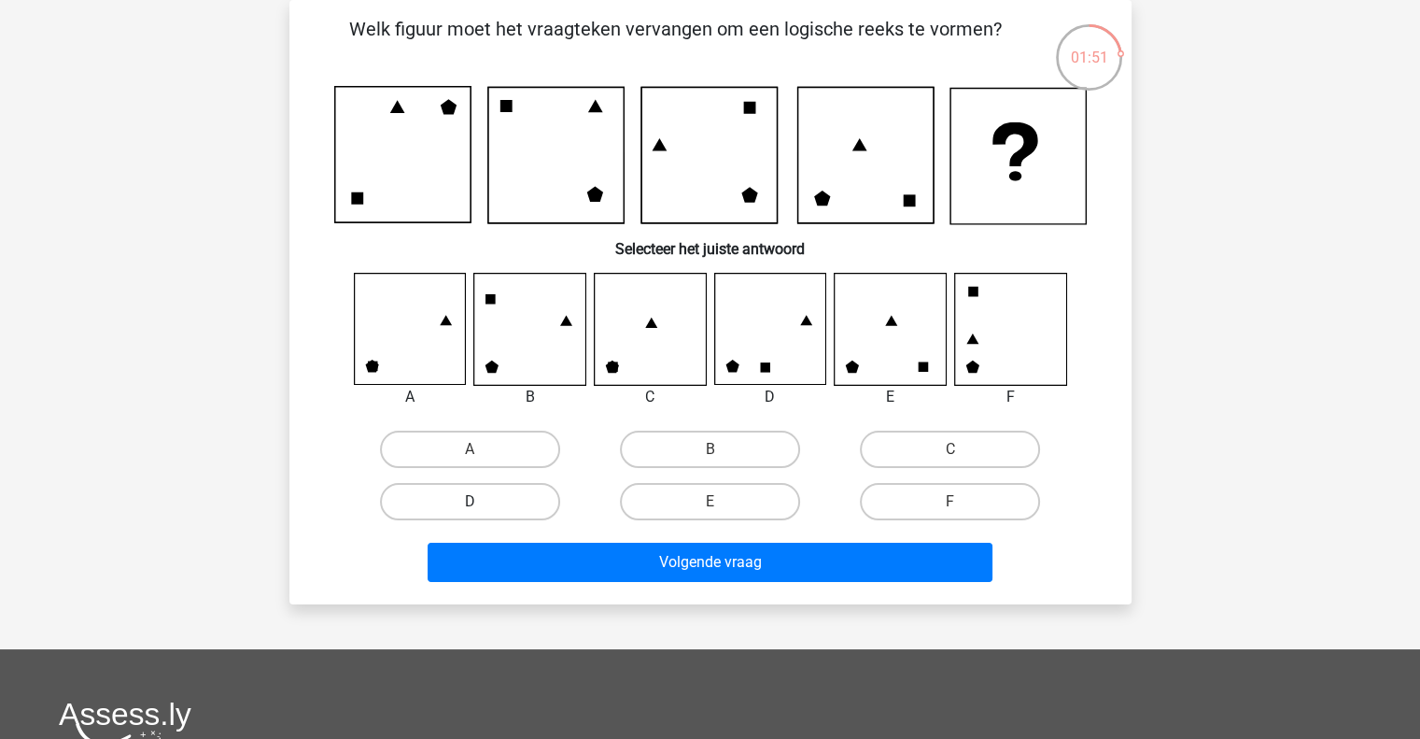
click at [517, 507] on label "D" at bounding box center [470, 501] width 180 height 37
click at [482, 507] on input "D" at bounding box center [476, 507] width 12 height 12
radio input "true"
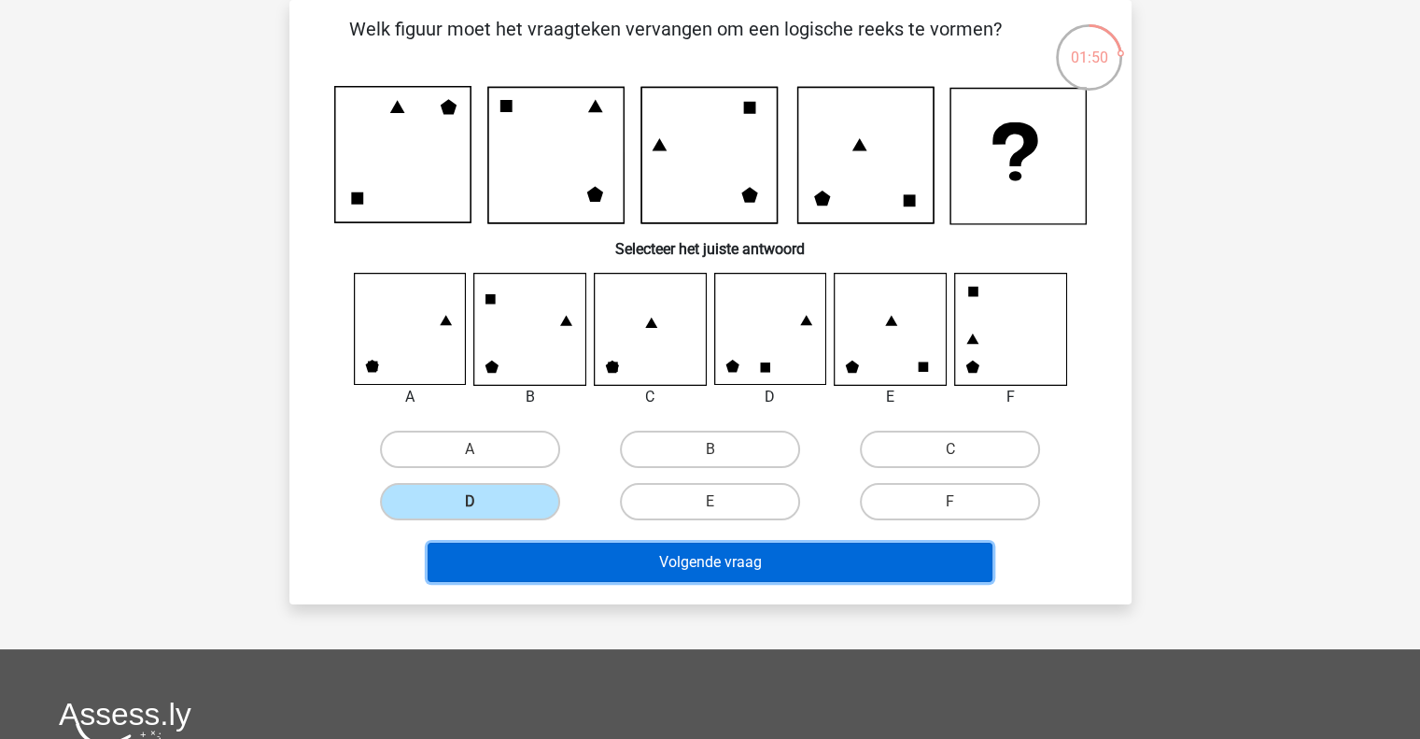
click at [568, 576] on button "Volgende vraag" at bounding box center [710, 562] width 565 height 39
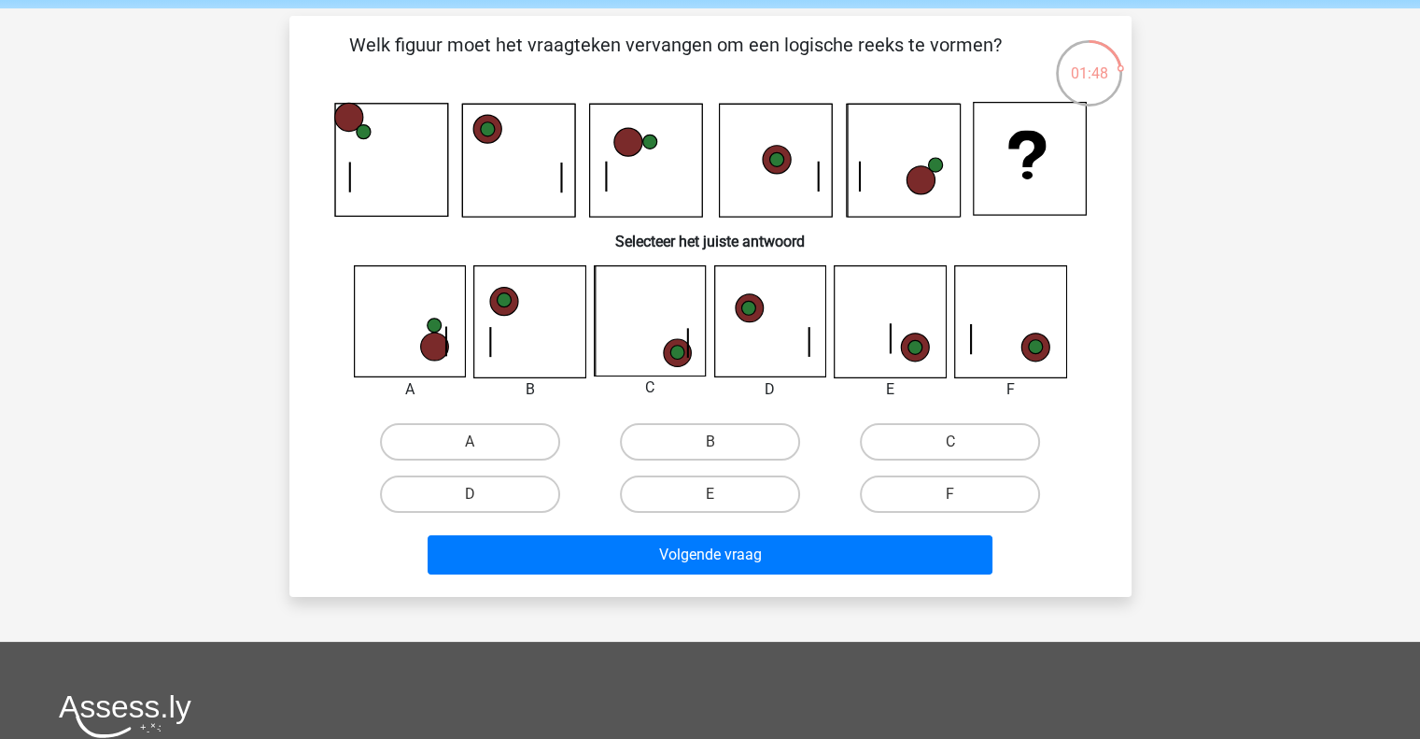
scroll to position [71, 0]
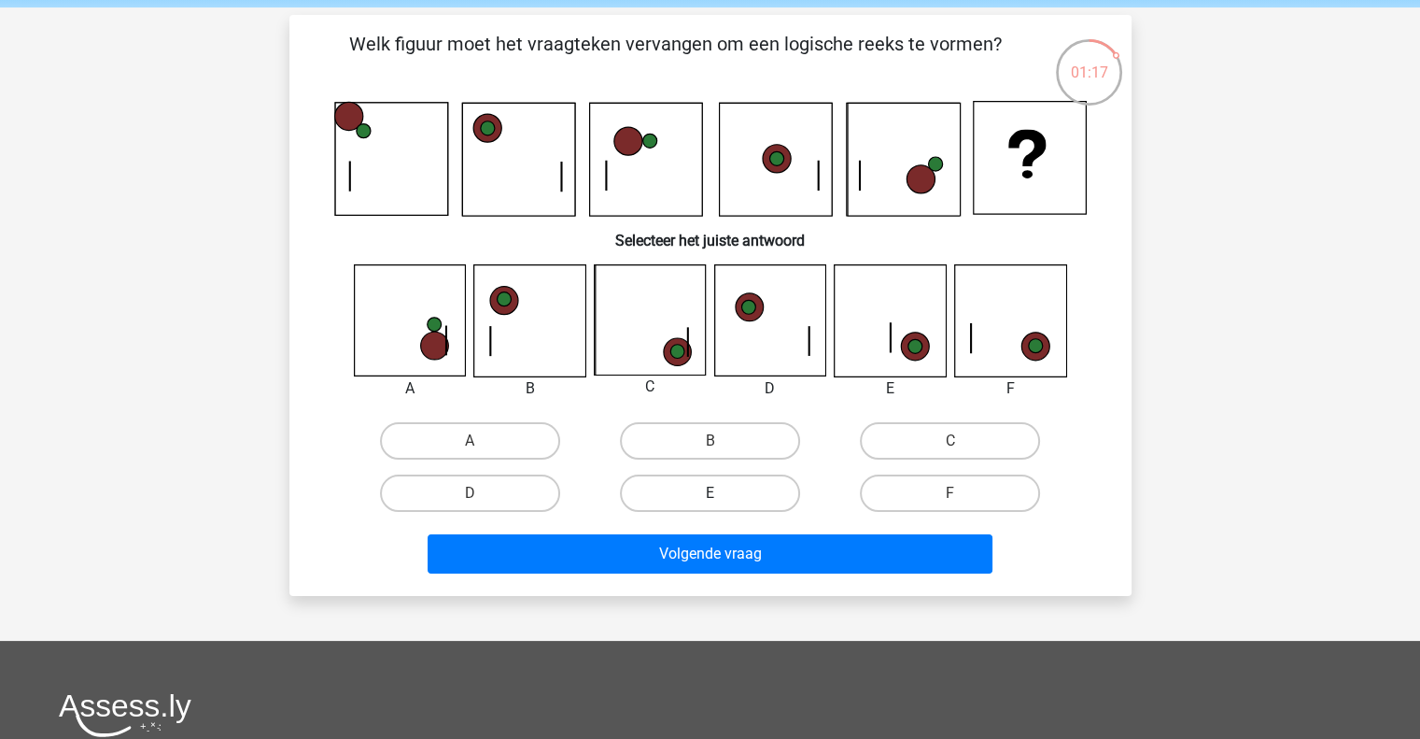
click at [748, 496] on label "E" at bounding box center [710, 492] width 180 height 37
click at [722, 496] on input "E" at bounding box center [716, 499] width 12 height 12
radio input "true"
click at [911, 438] on label "C" at bounding box center [950, 440] width 180 height 37
click at [951, 441] on input "C" at bounding box center [957, 447] width 12 height 12
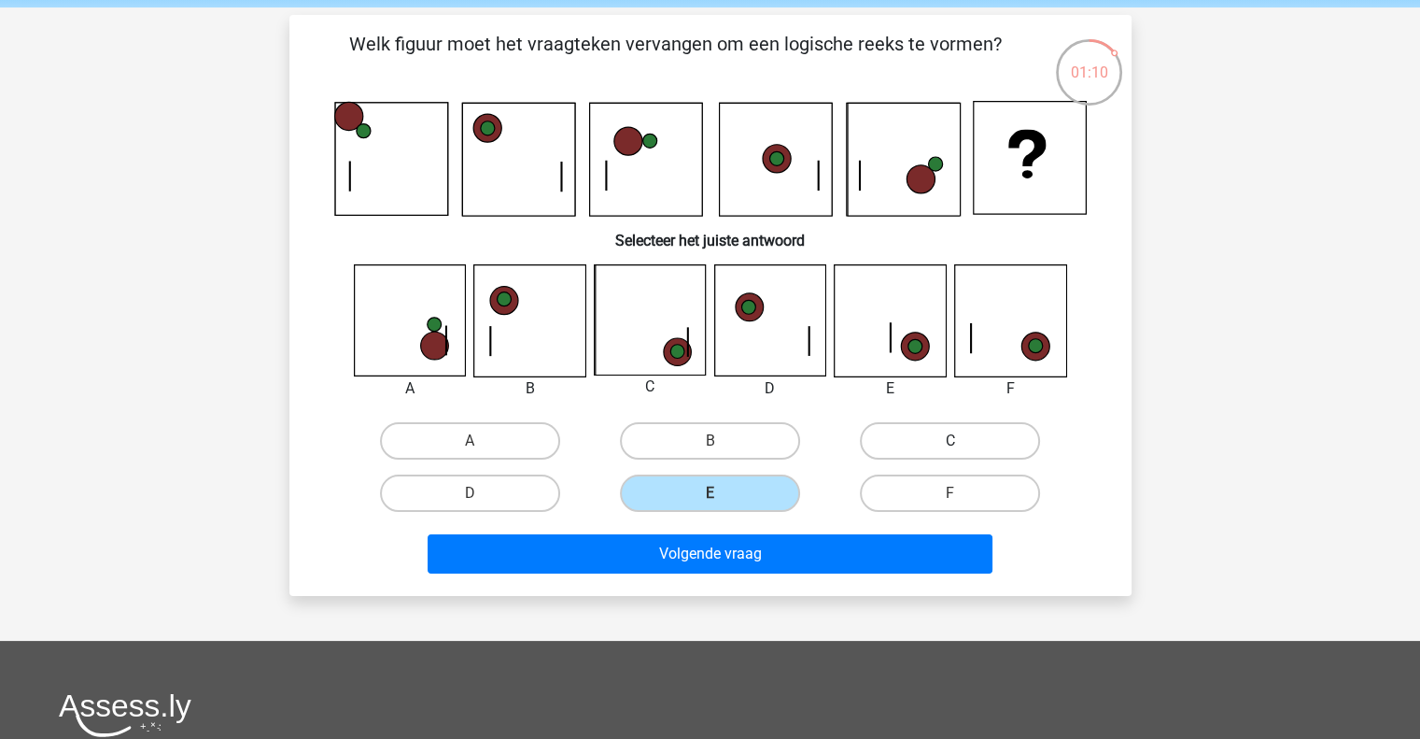
radio input "true"
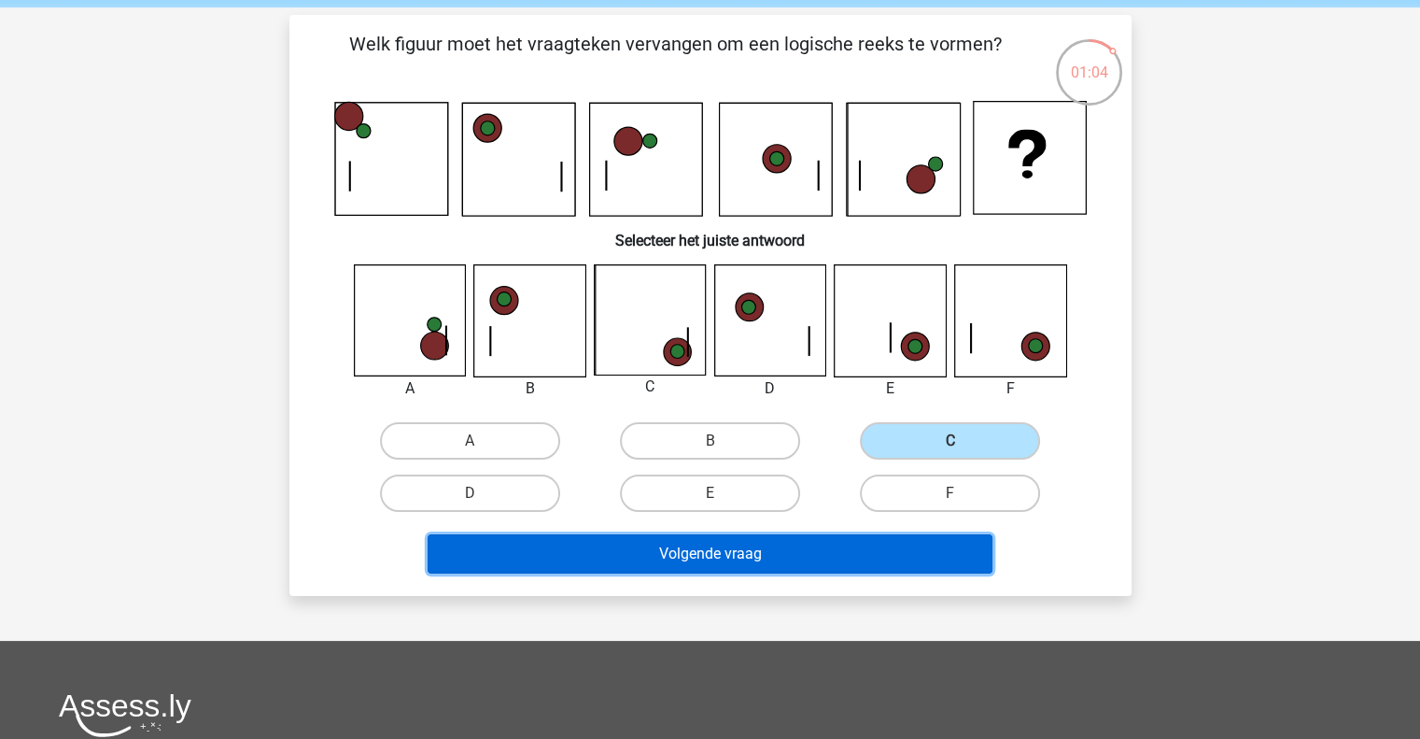
click at [676, 551] on button "Volgende vraag" at bounding box center [710, 553] width 565 height 39
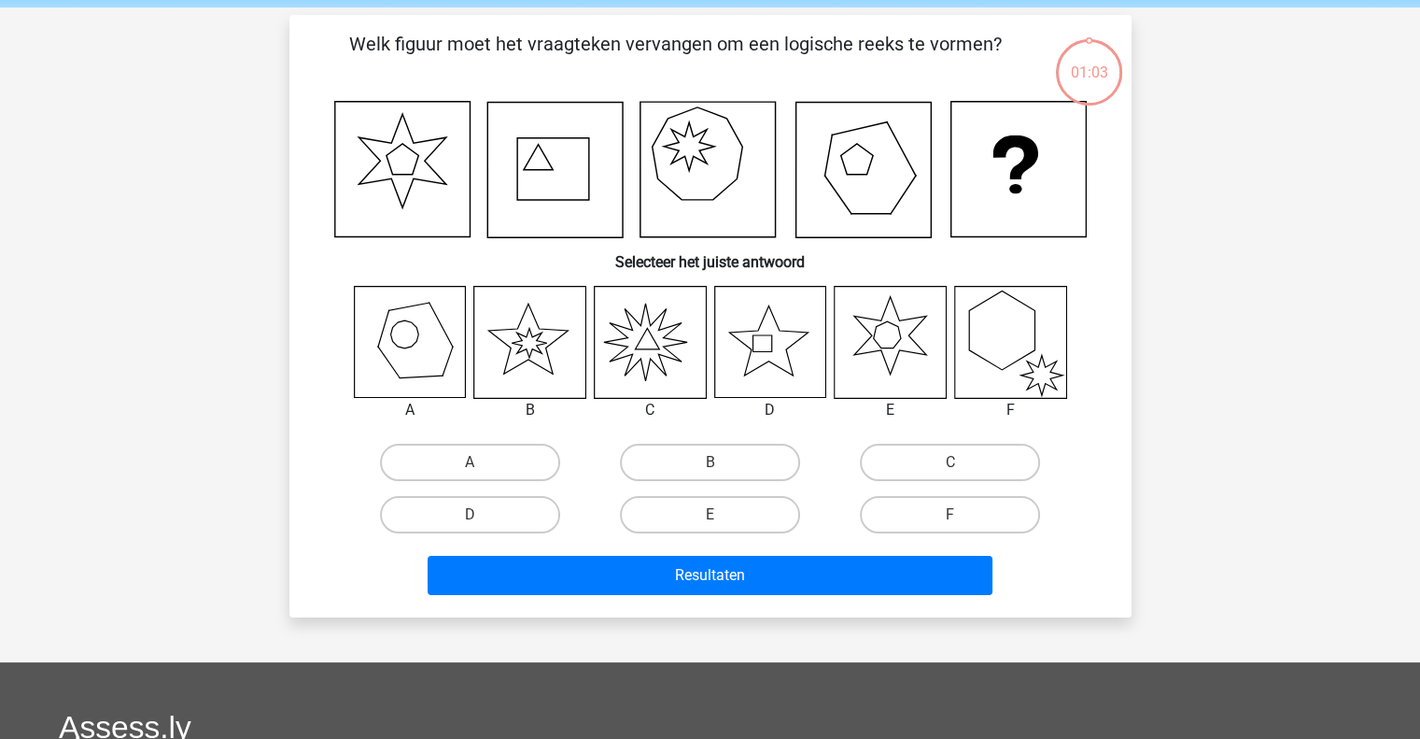
scroll to position [86, 0]
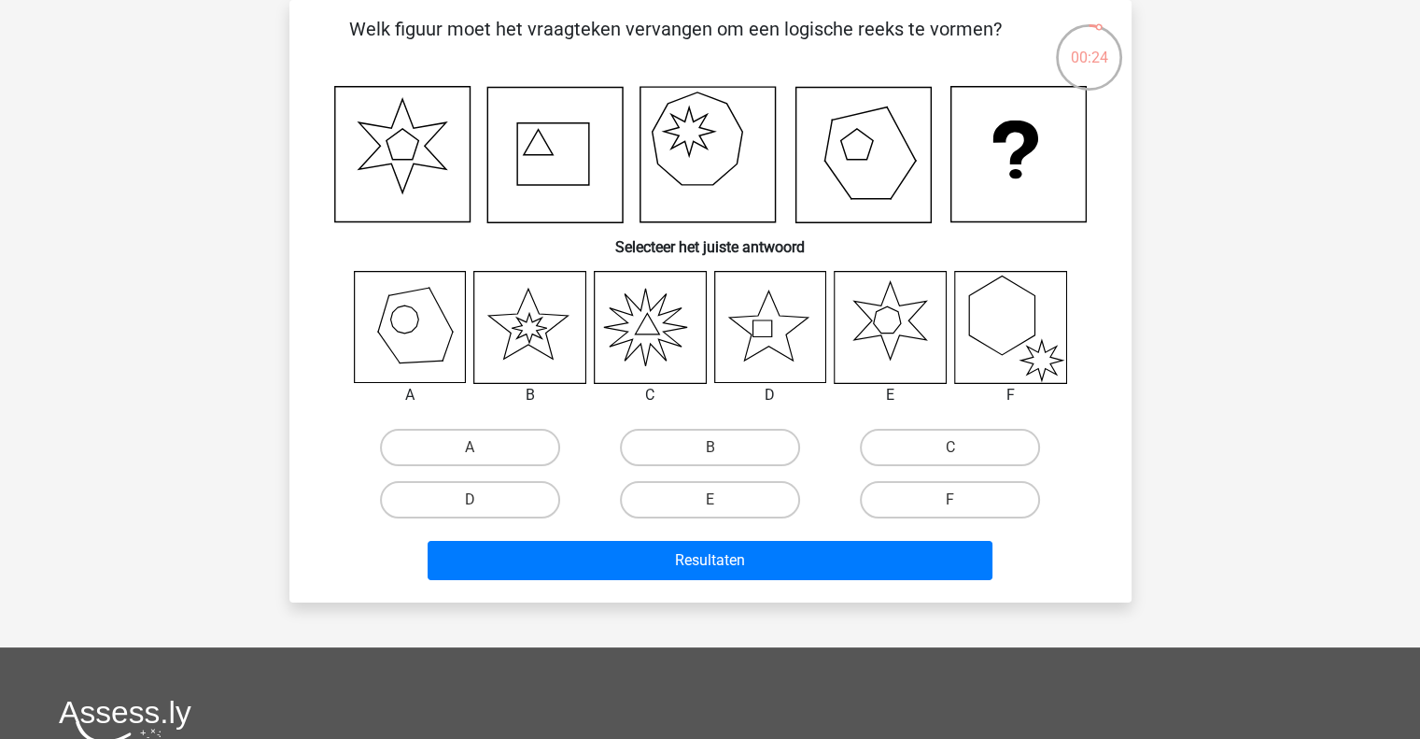
click at [564, 330] on icon at bounding box center [529, 327] width 111 height 111
click at [515, 494] on label "D" at bounding box center [470, 499] width 180 height 37
click at [482, 500] on input "D" at bounding box center [476, 506] width 12 height 12
radio input "true"
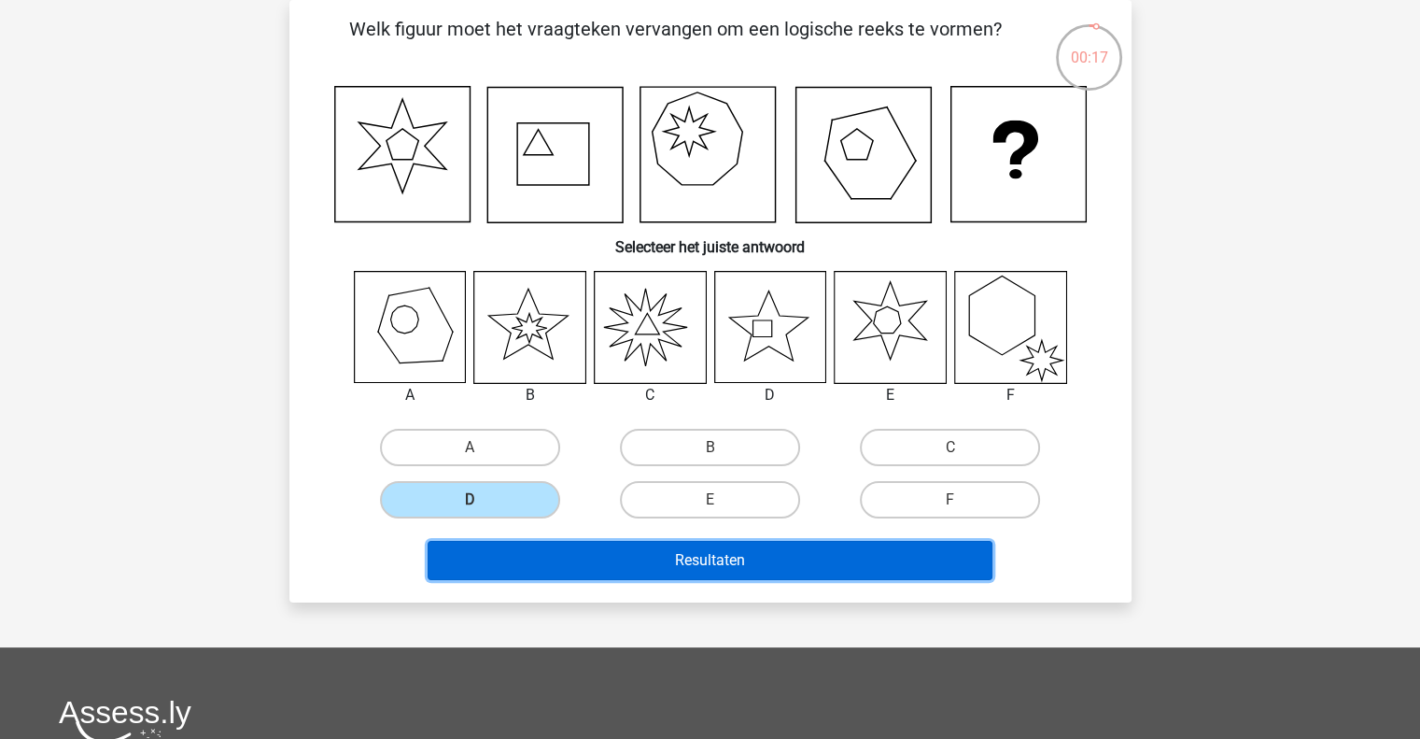
click at [622, 548] on button "Resultaten" at bounding box center [710, 560] width 565 height 39
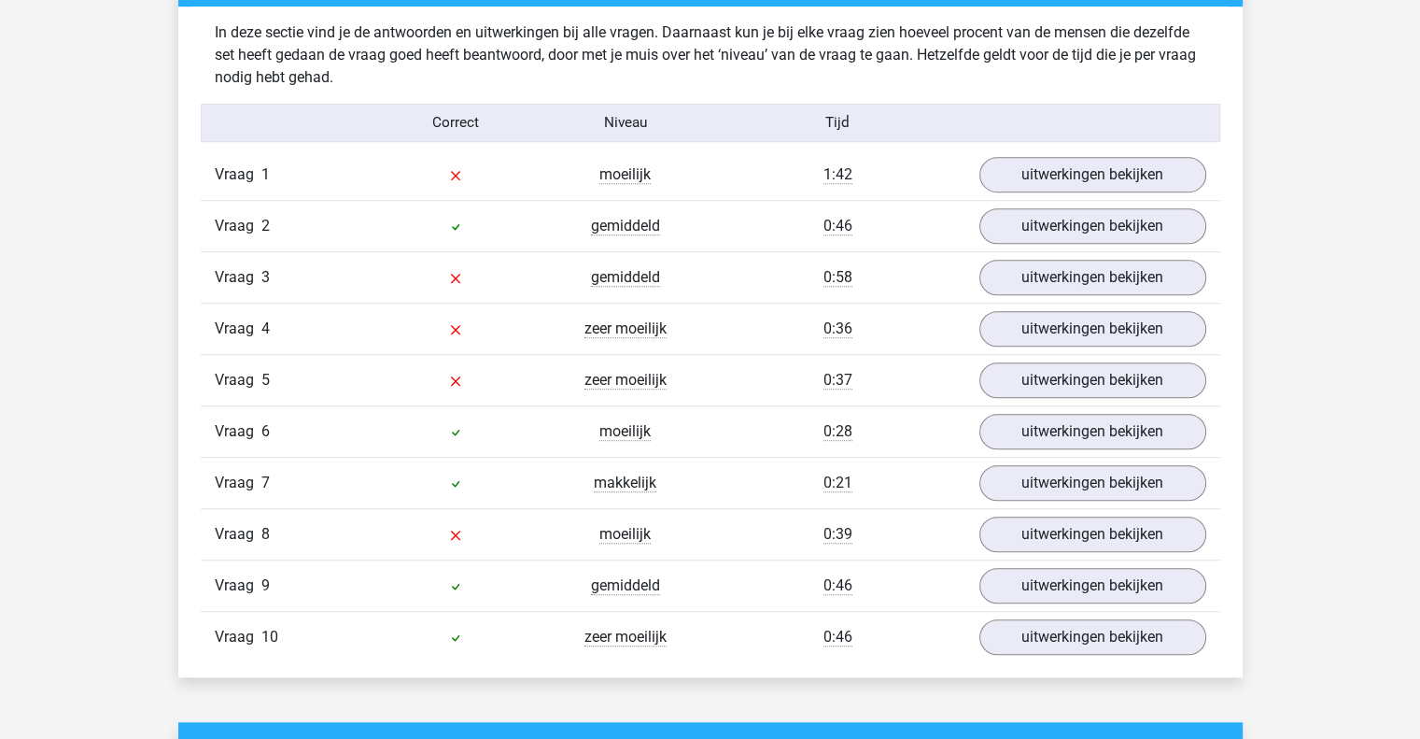
scroll to position [1094, 0]
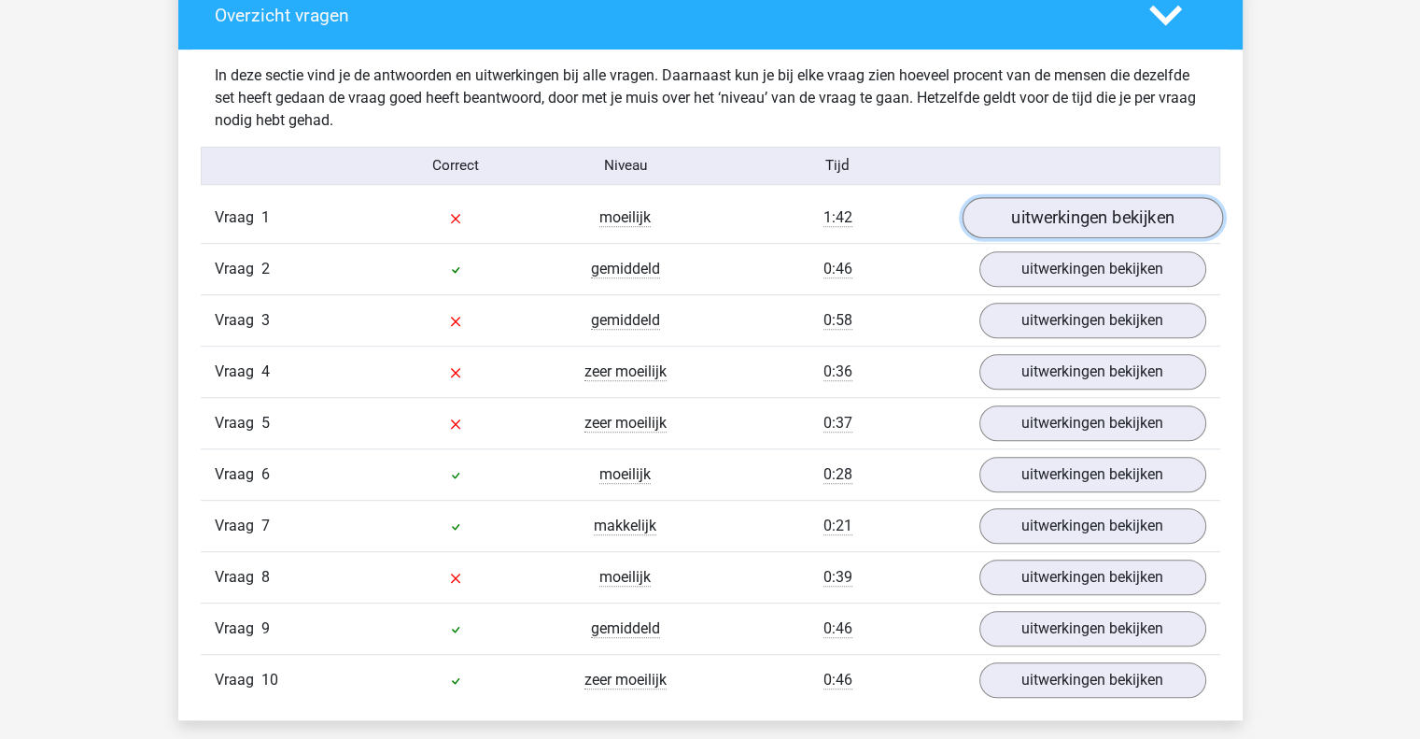
click at [1041, 211] on link "uitwerkingen bekijken" at bounding box center [1092, 217] width 261 height 41
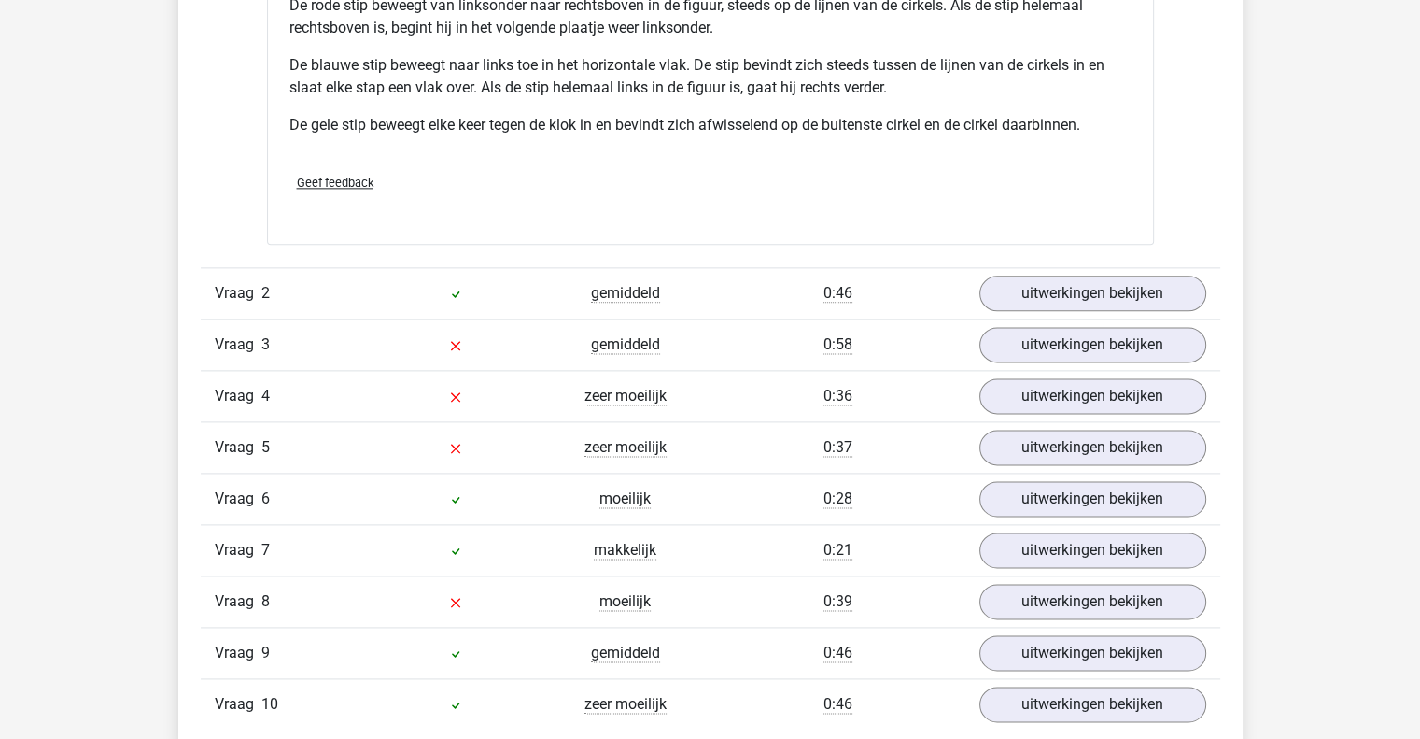
scroll to position [2368, 0]
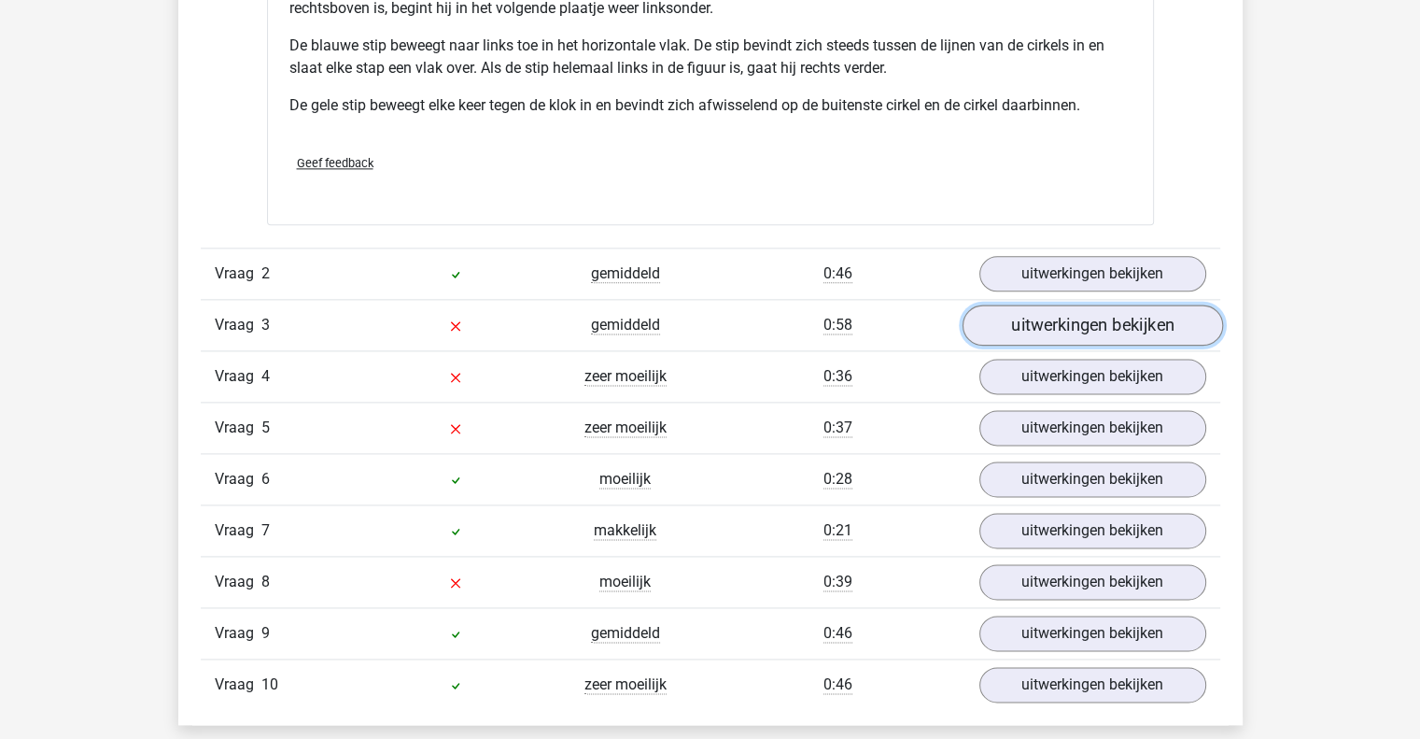
click at [1095, 308] on link "uitwerkingen bekijken" at bounding box center [1092, 324] width 261 height 41
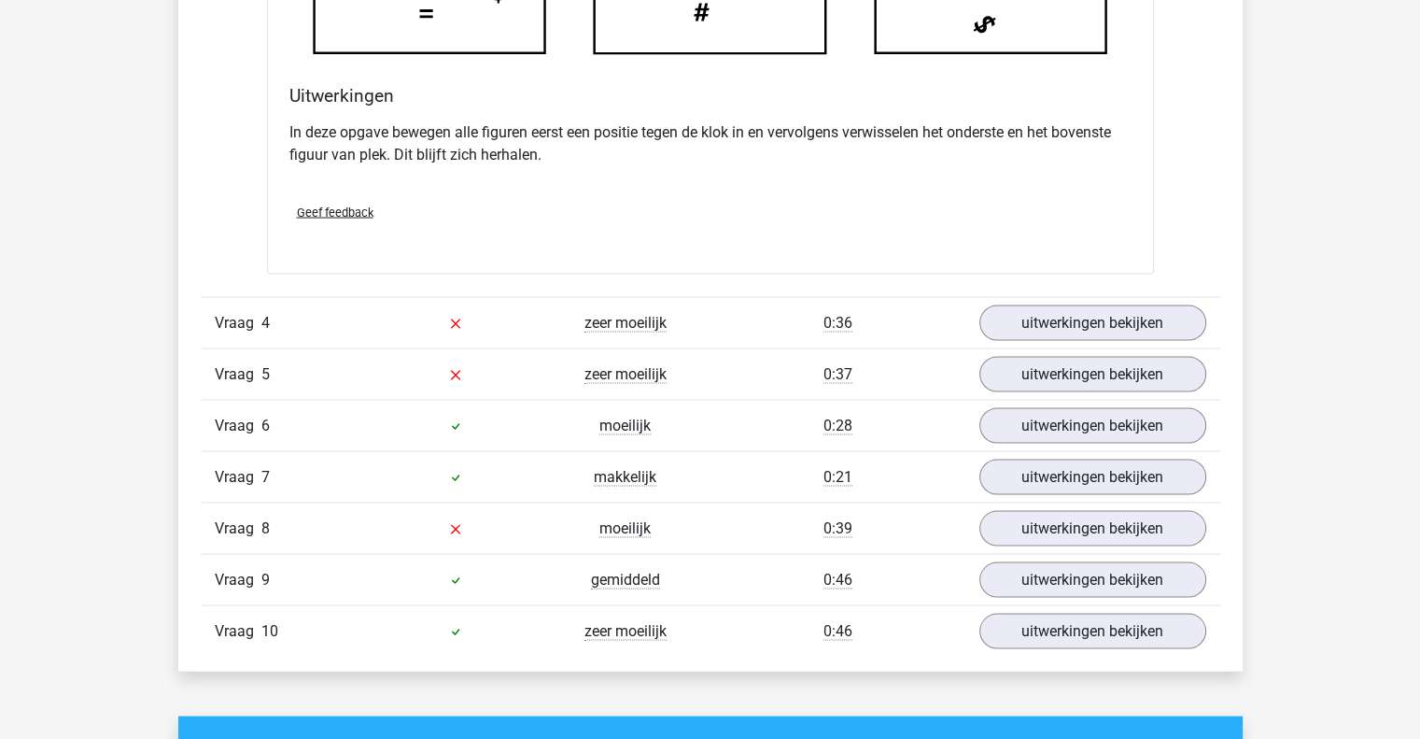
scroll to position [3498, 0]
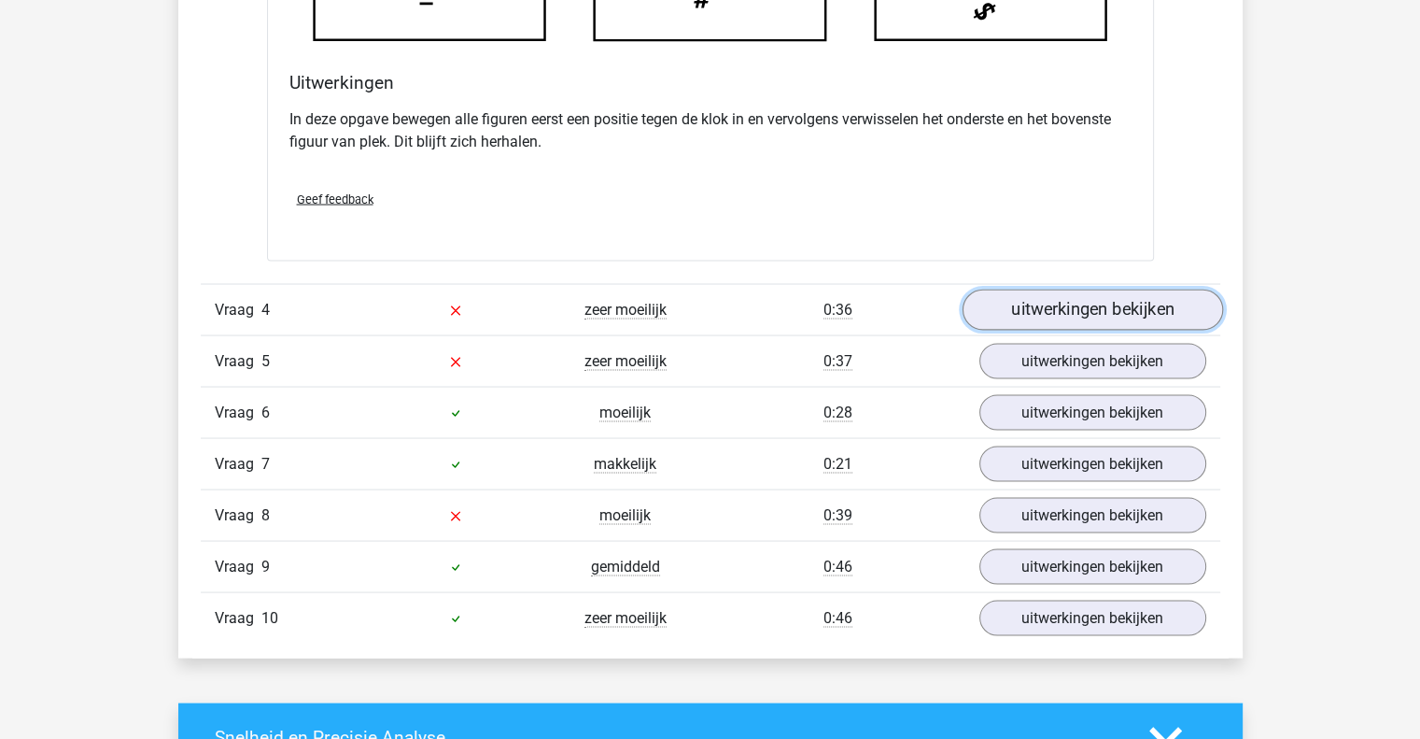
click at [1039, 303] on link "uitwerkingen bekijken" at bounding box center [1092, 309] width 261 height 41
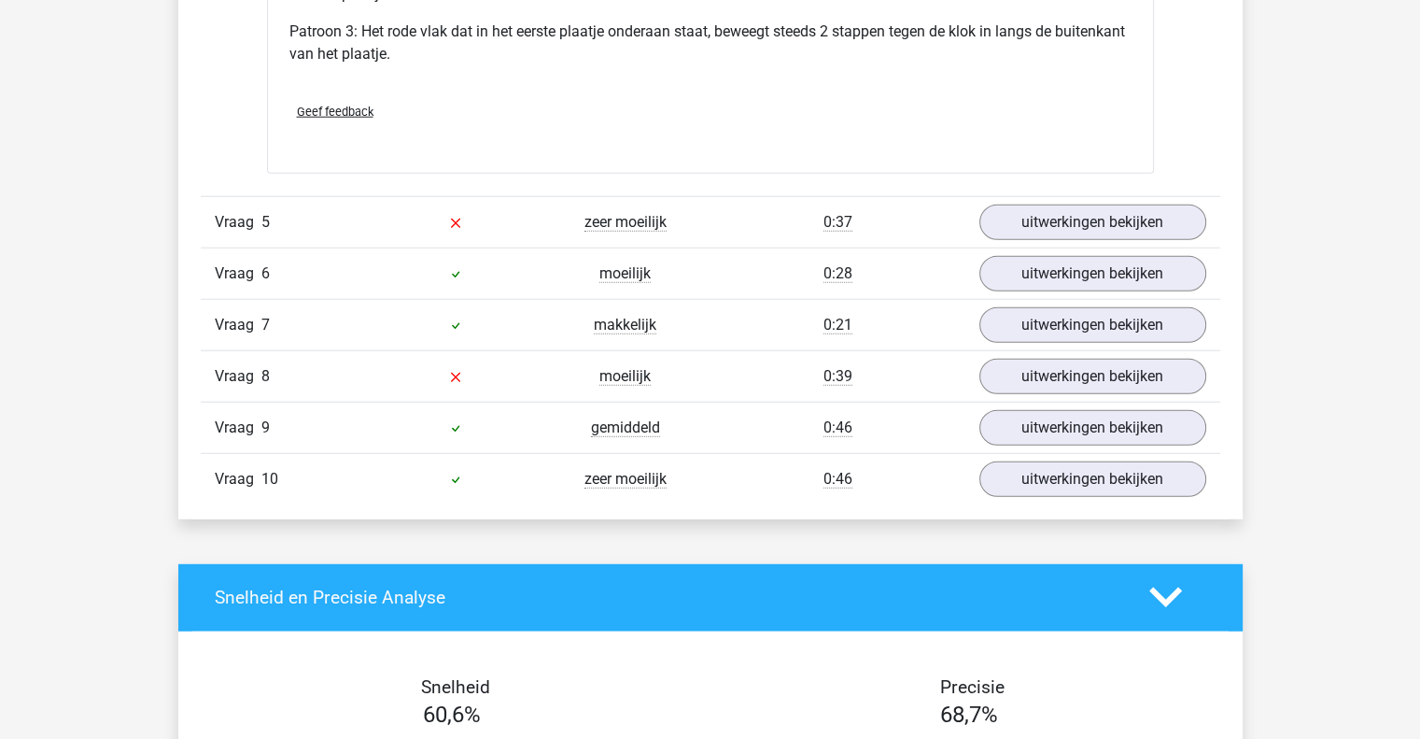
scroll to position [4859, 0]
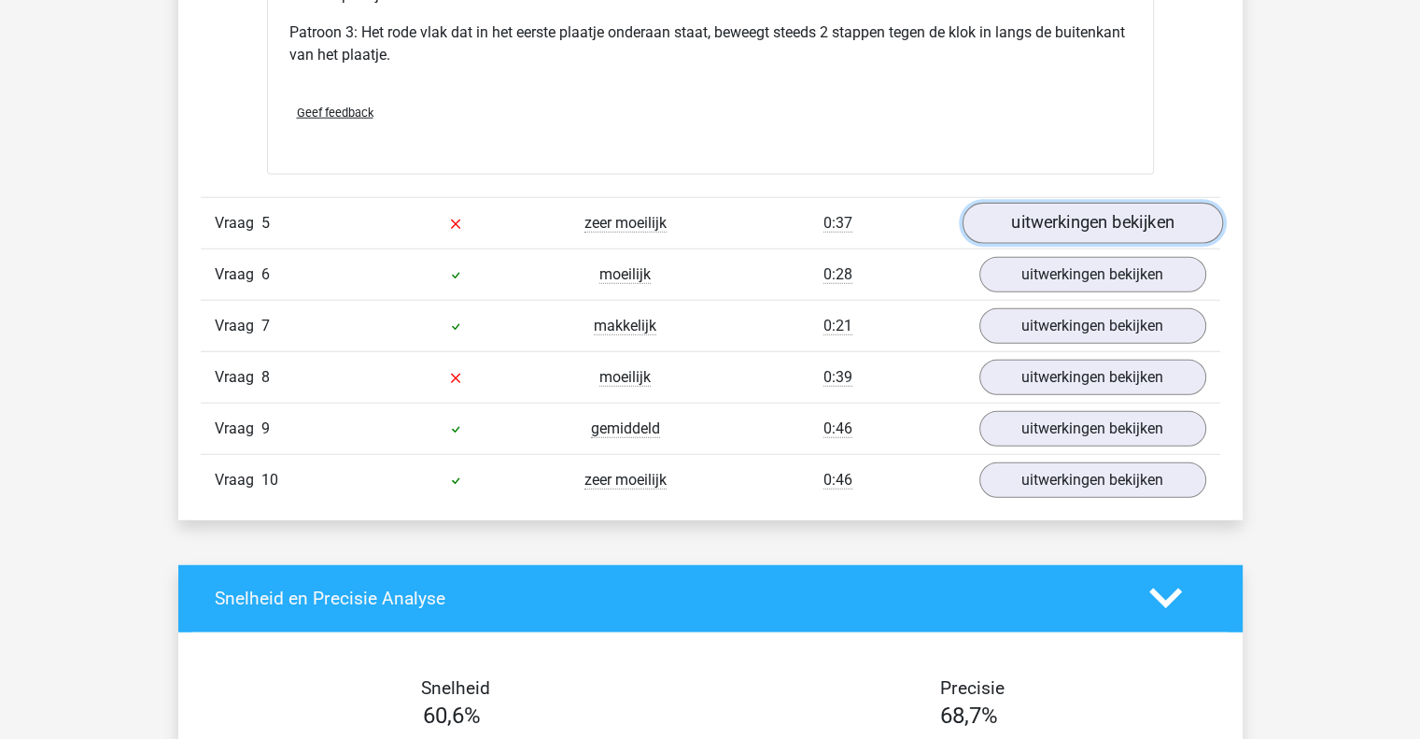
click at [1065, 220] on link "uitwerkingen bekijken" at bounding box center [1092, 223] width 261 height 41
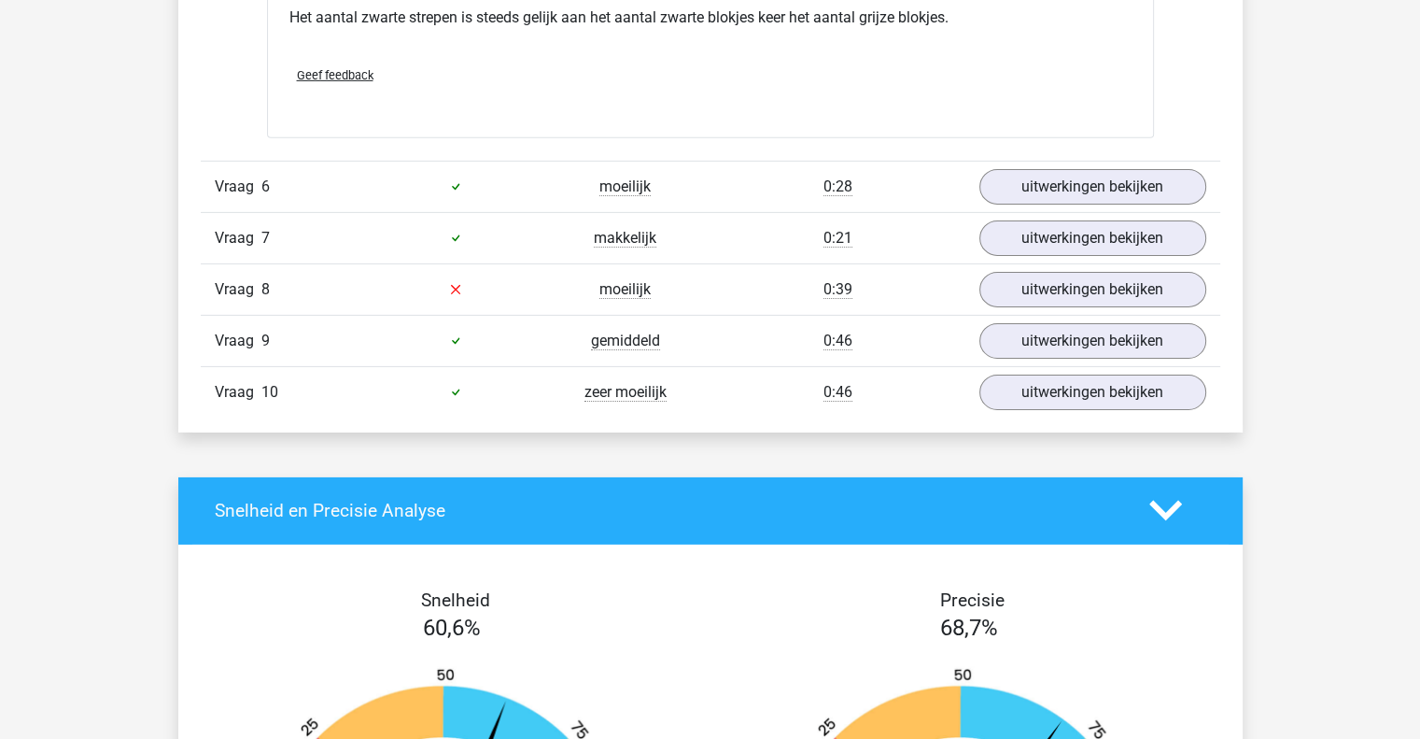
scroll to position [6062, 0]
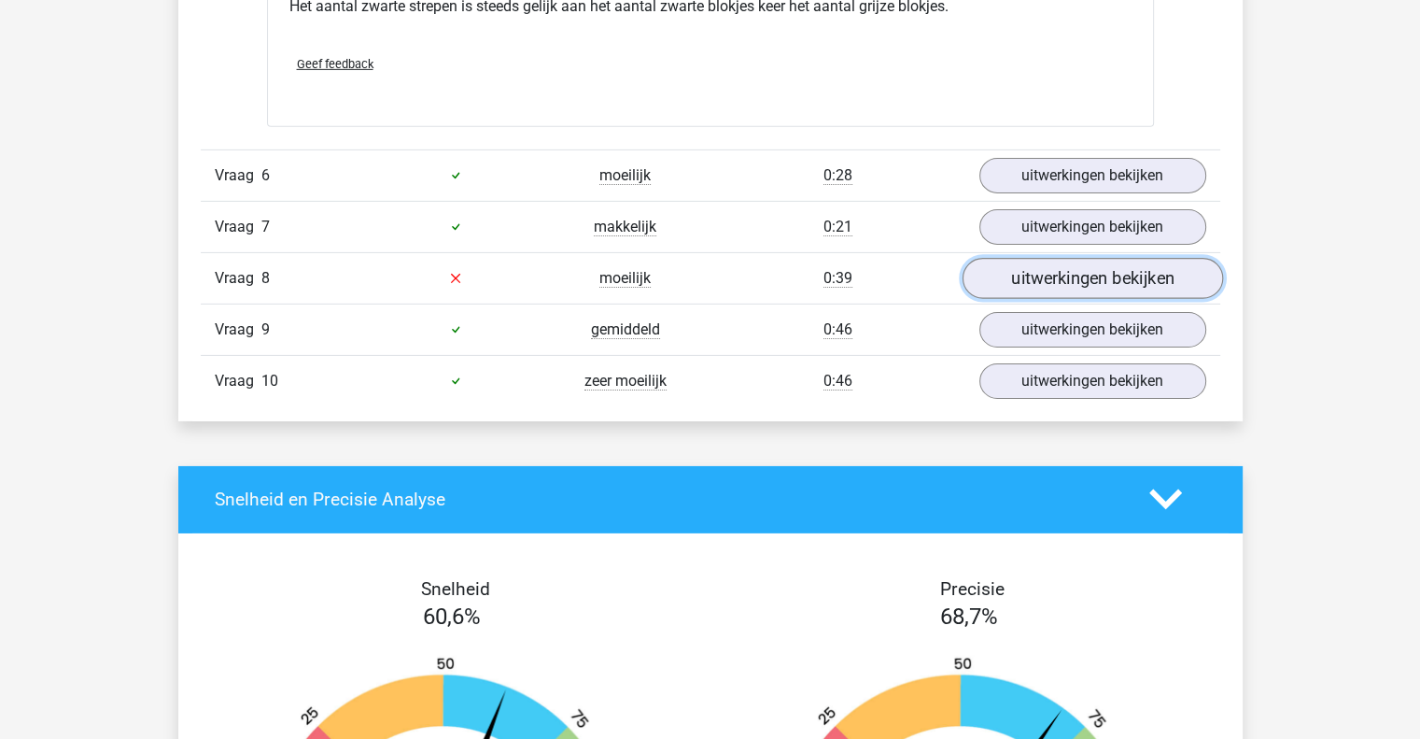
click at [1022, 286] on link "uitwerkingen bekijken" at bounding box center [1092, 278] width 261 height 41
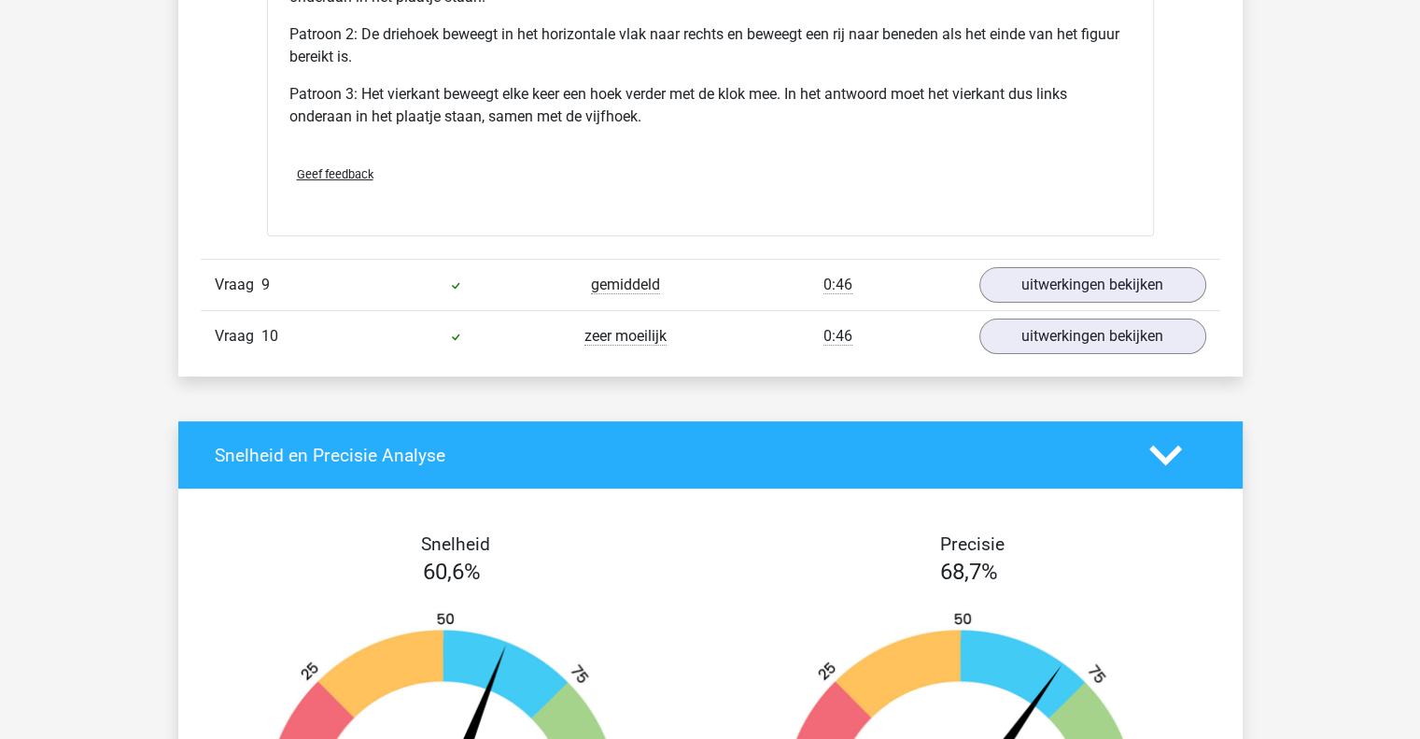
scroll to position [7256, 0]
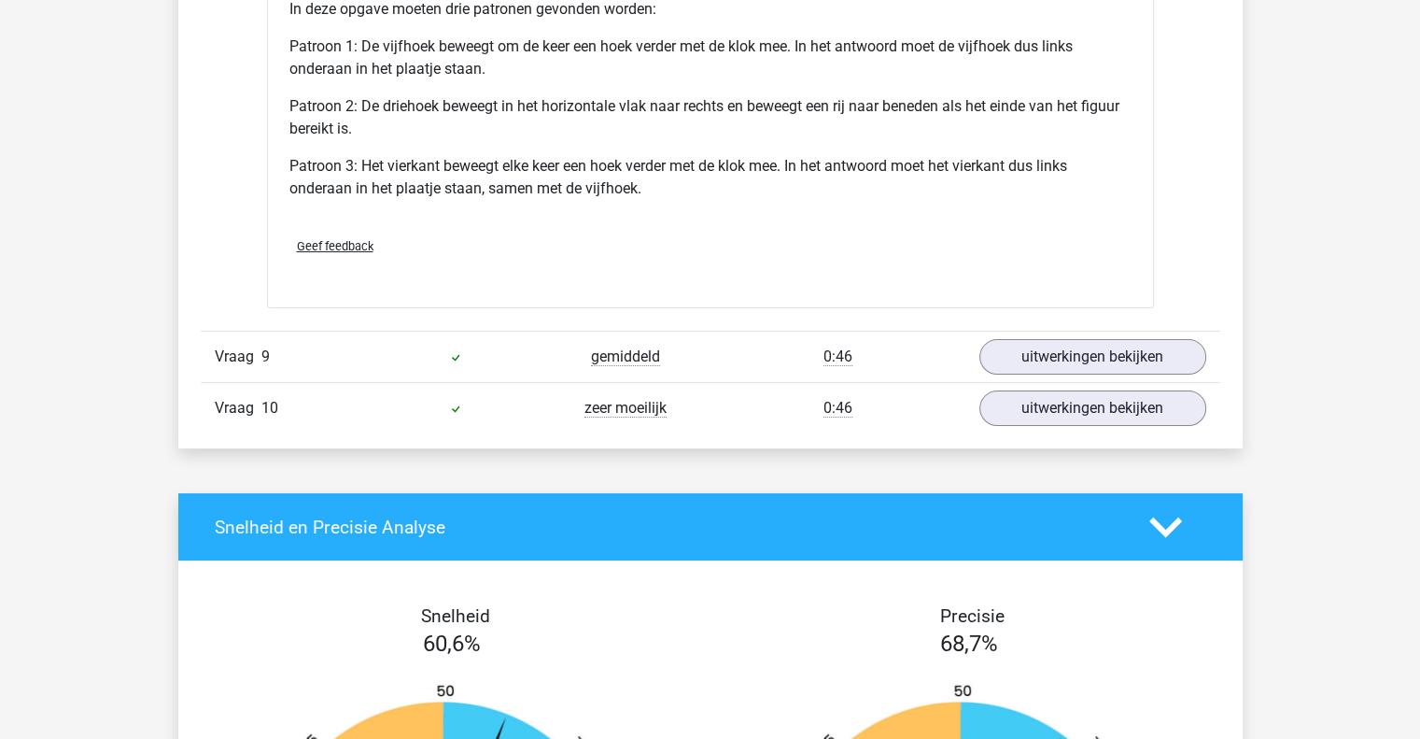
click at [1060, 421] on div "Vraag 10 zeer moeilijk 0:46 uitwerkingen bekijken" at bounding box center [711, 407] width 1020 height 51
click at [1057, 406] on link "uitwerkingen bekijken" at bounding box center [1092, 408] width 261 height 41
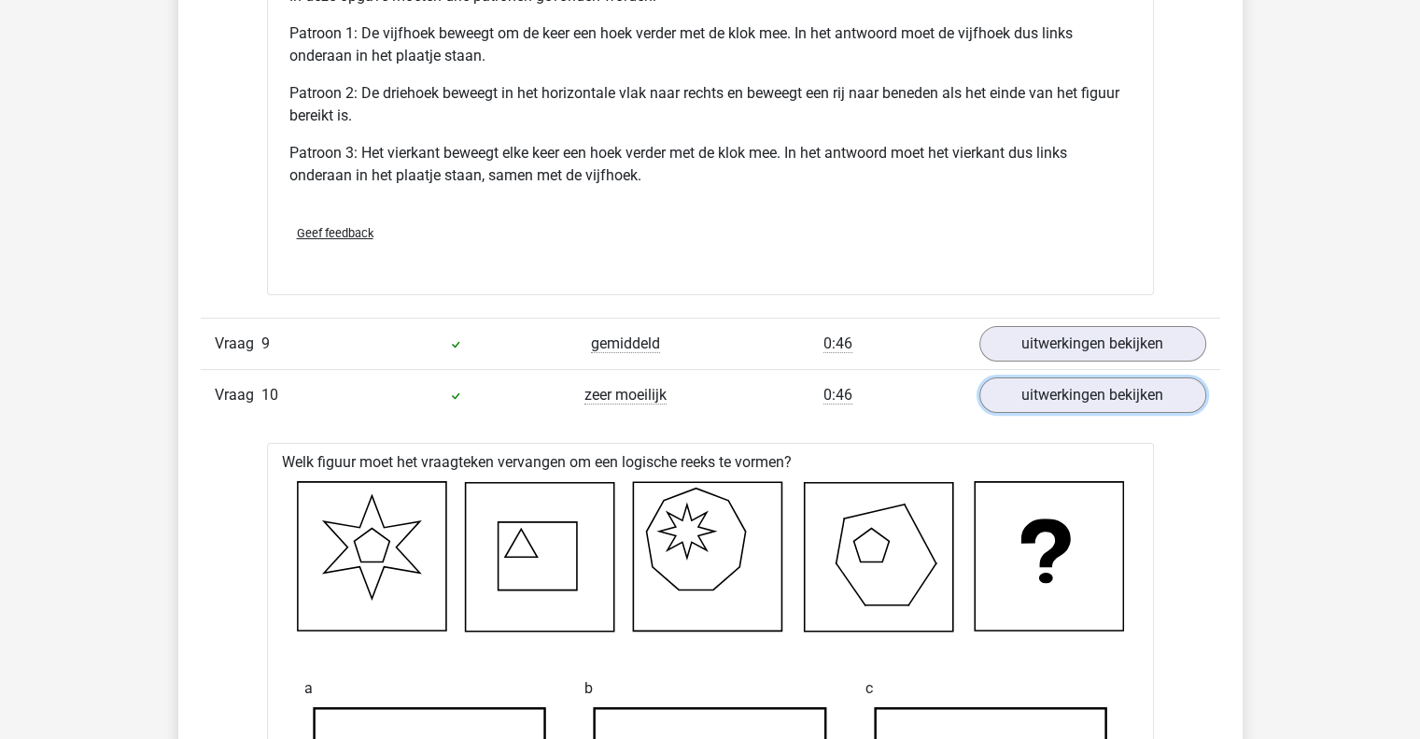
scroll to position [7269, 0]
click at [1098, 350] on link "uitwerkingen bekijken" at bounding box center [1092, 343] width 261 height 41
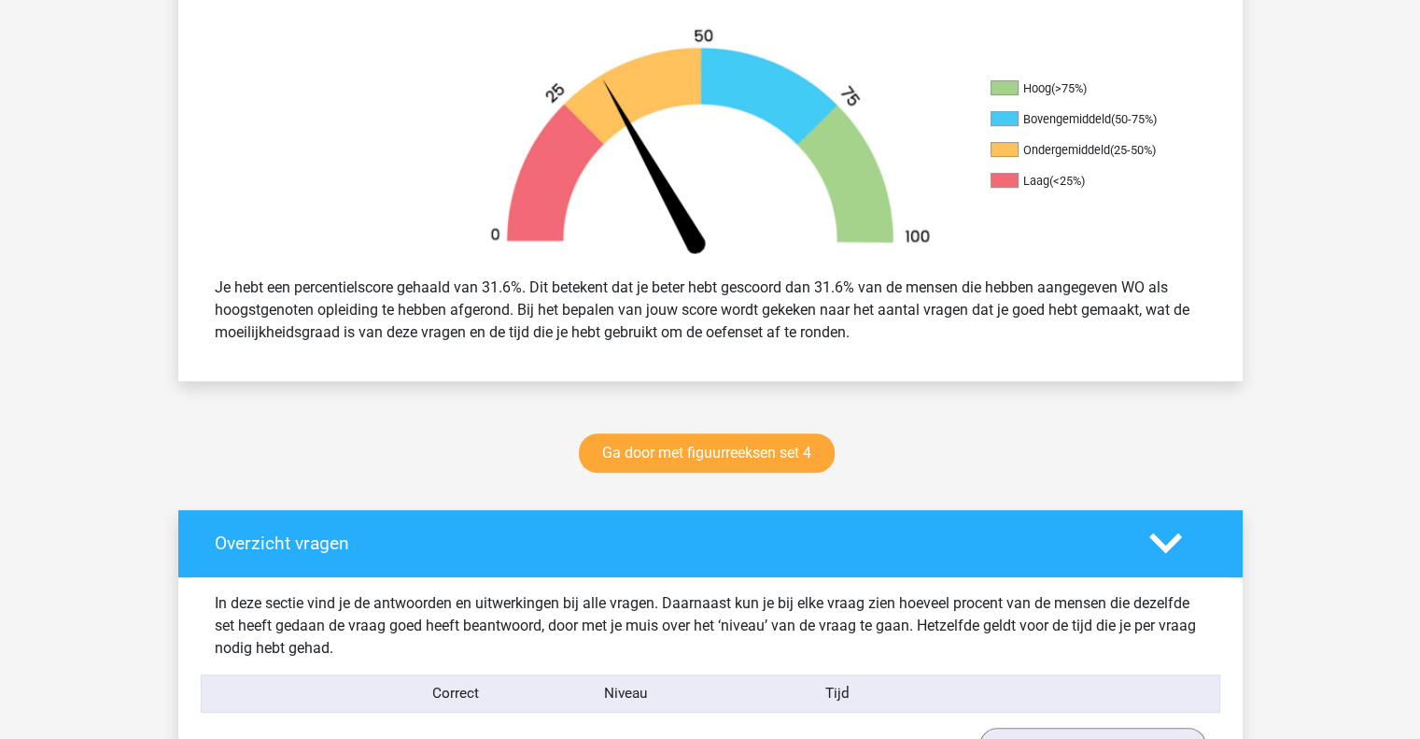
scroll to position [568, 0]
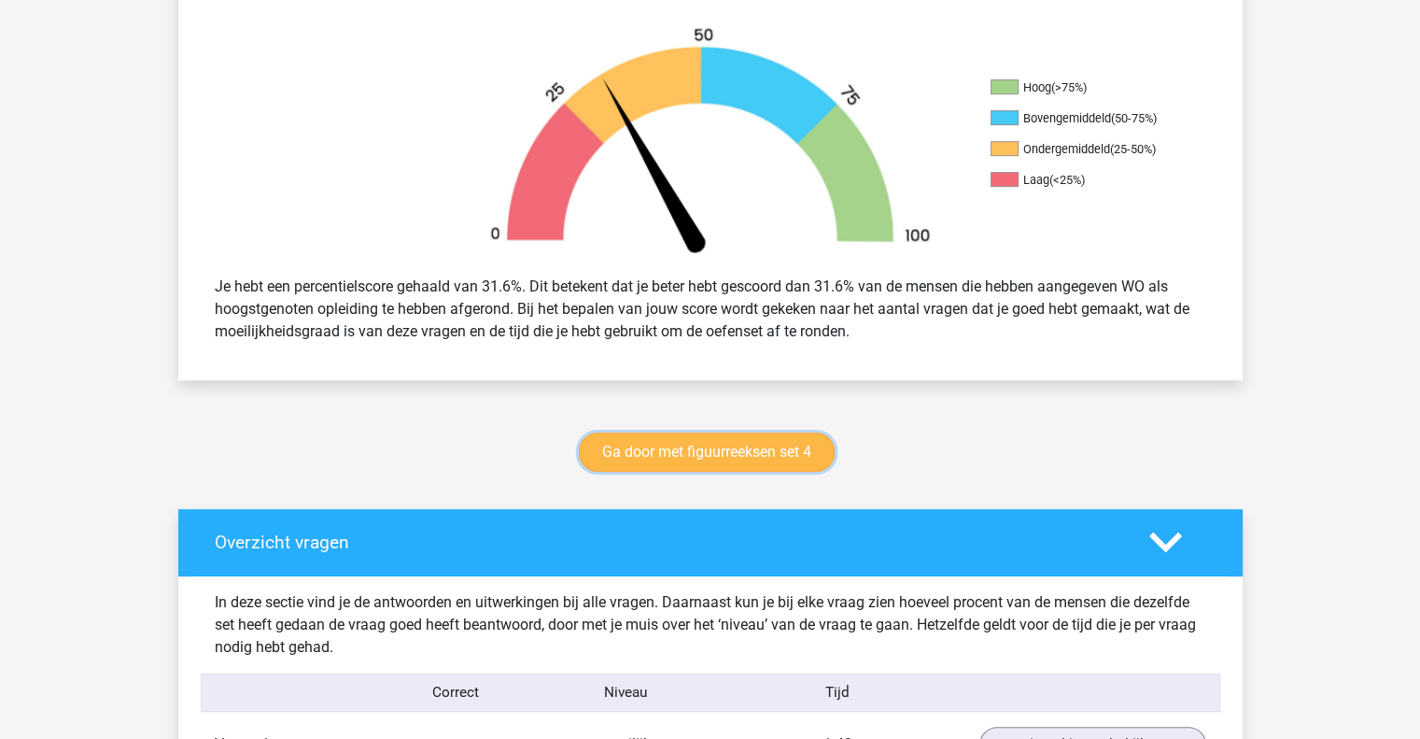
click at [811, 459] on link "Ga door met figuurreeksen set 4" at bounding box center [707, 451] width 256 height 39
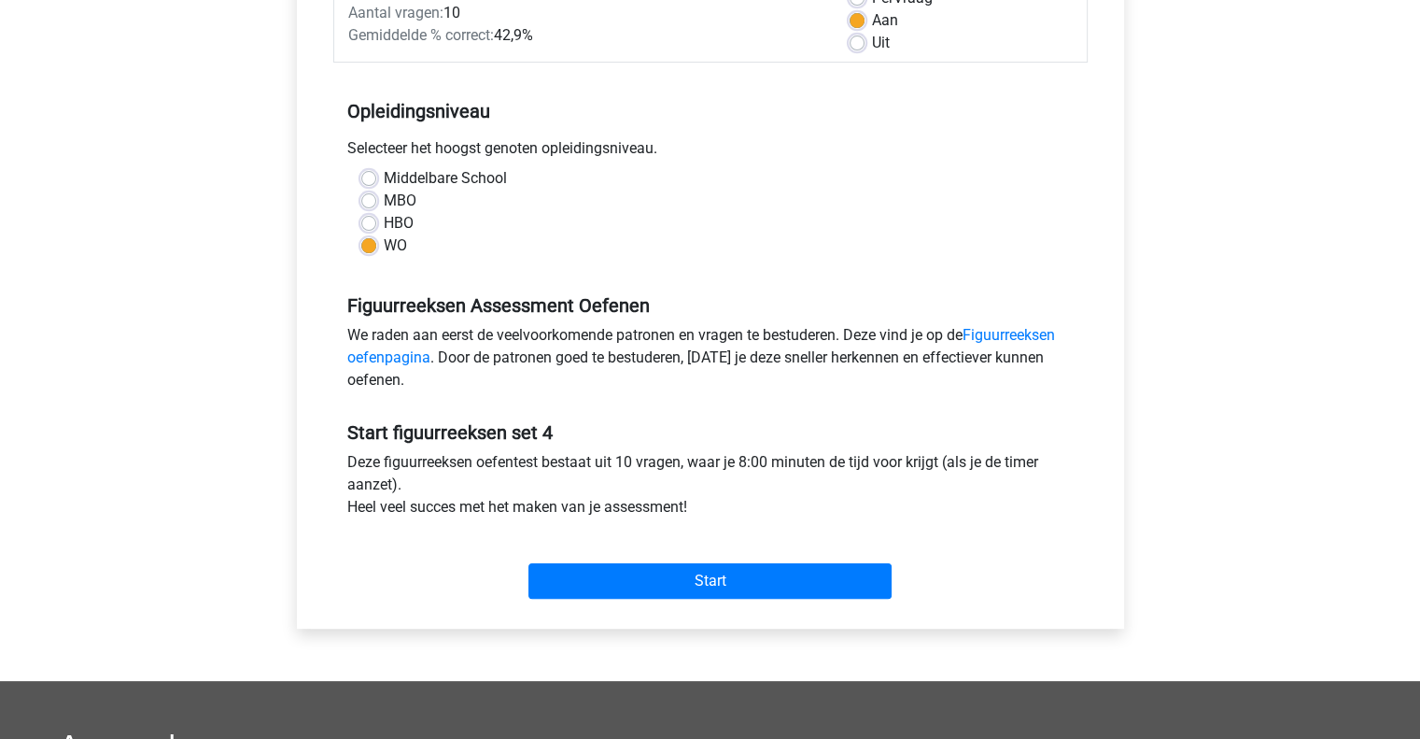
scroll to position [309, 0]
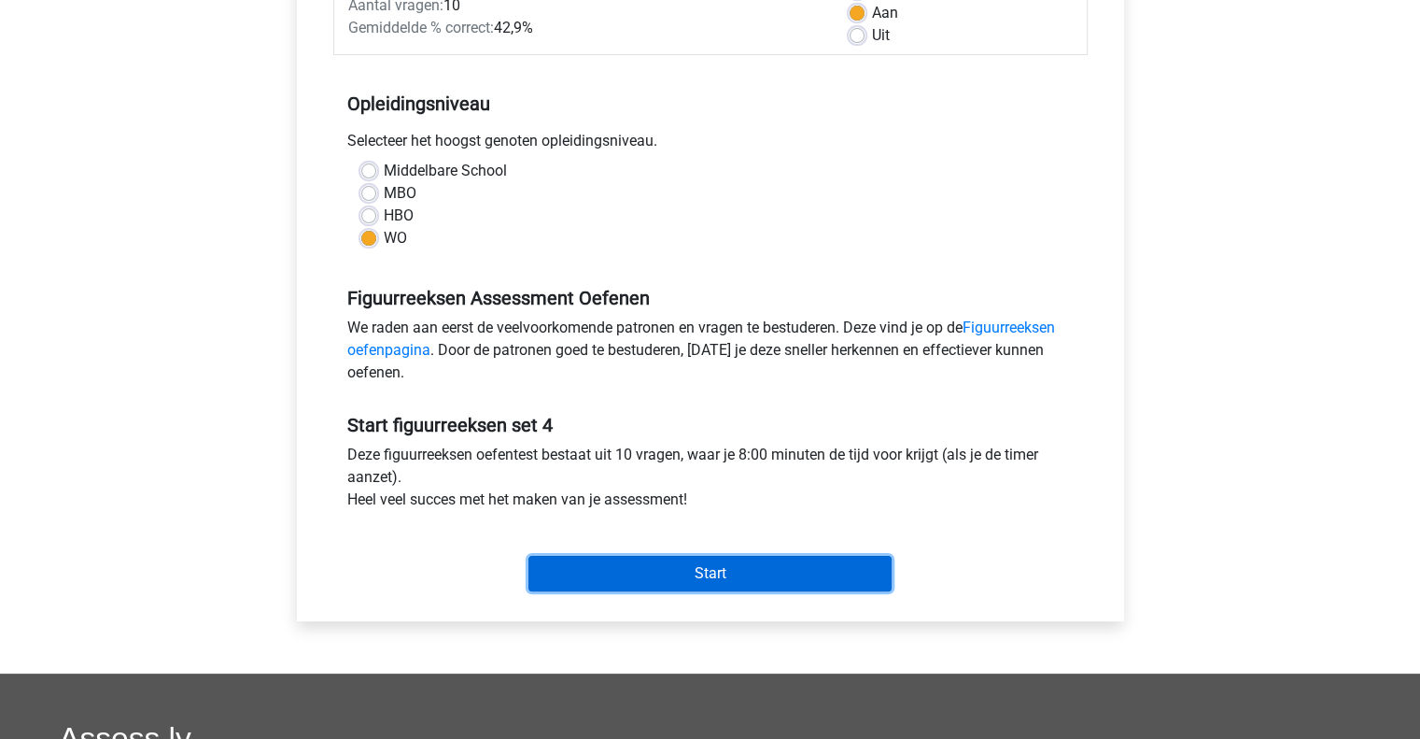
click at [755, 574] on input "Start" at bounding box center [710, 573] width 363 height 35
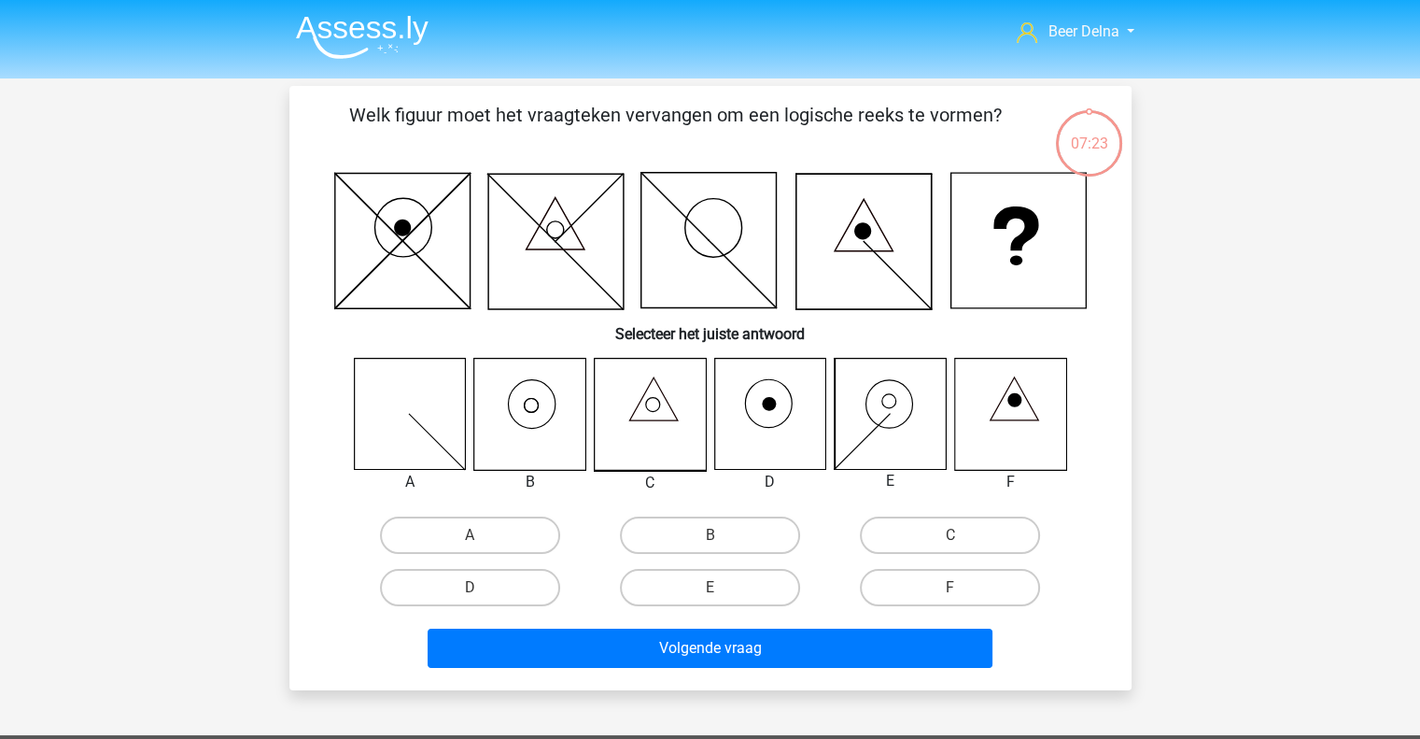
click at [644, 441] on icon at bounding box center [649, 414] width 111 height 111
click at [639, 553] on div "B" at bounding box center [710, 535] width 240 height 52
click at [657, 534] on label "B" at bounding box center [710, 534] width 180 height 37
click at [710, 535] on input "B" at bounding box center [716, 541] width 12 height 12
radio input "true"
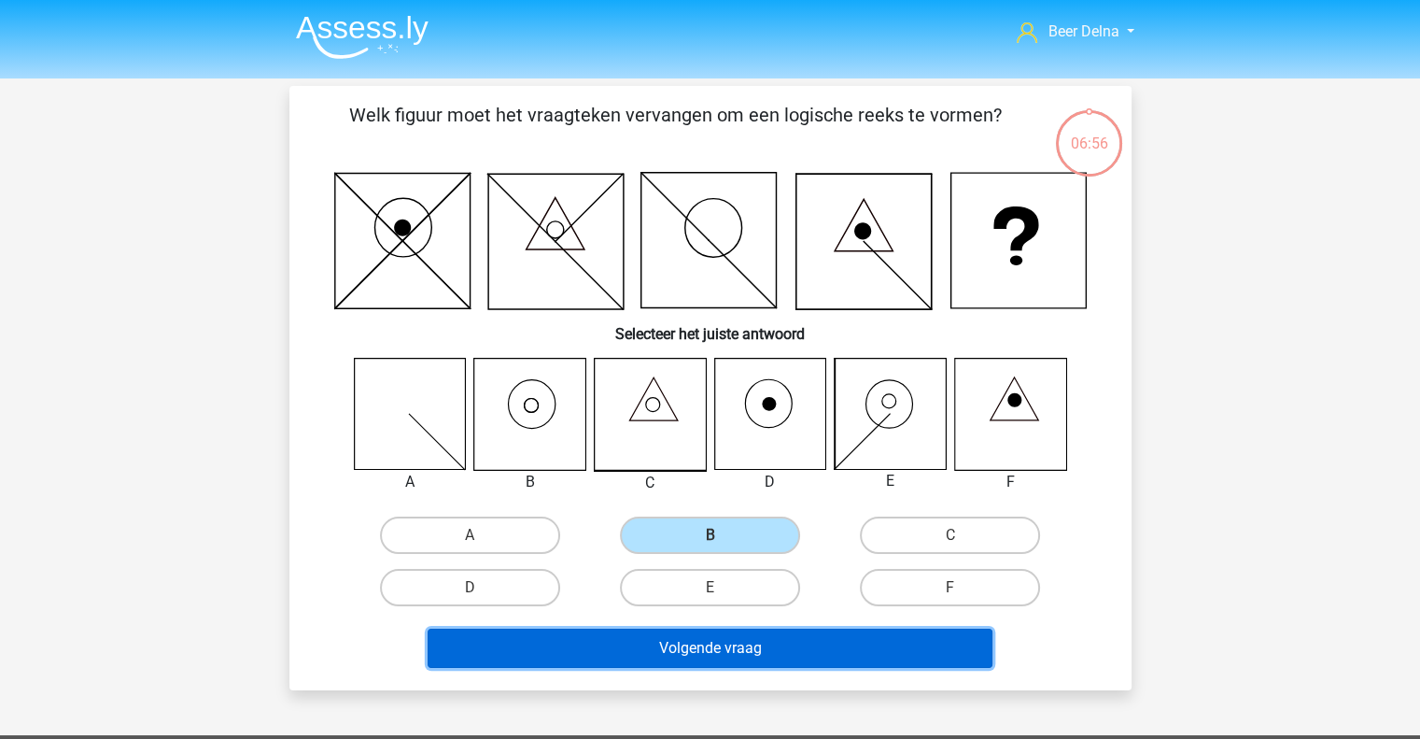
click at [612, 642] on button "Volgende vraag" at bounding box center [710, 647] width 565 height 39
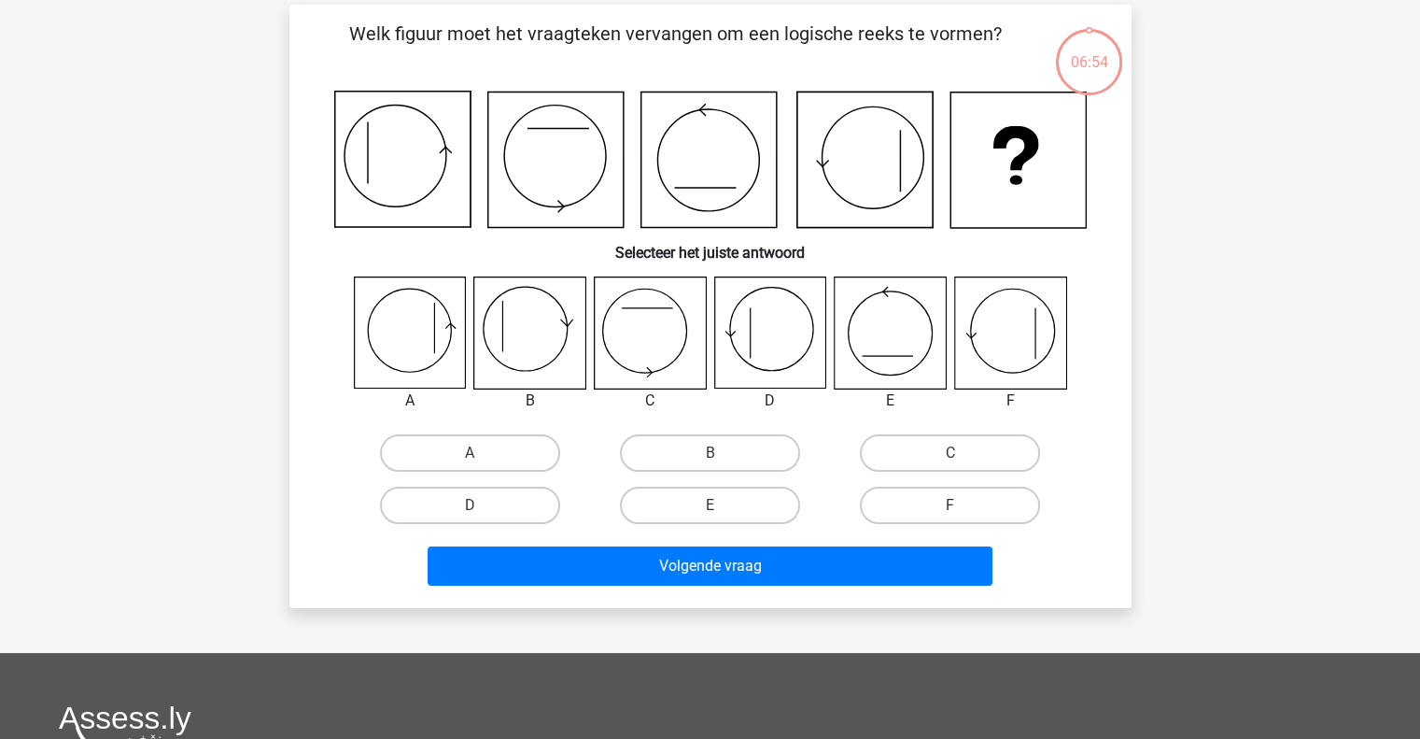
scroll to position [86, 0]
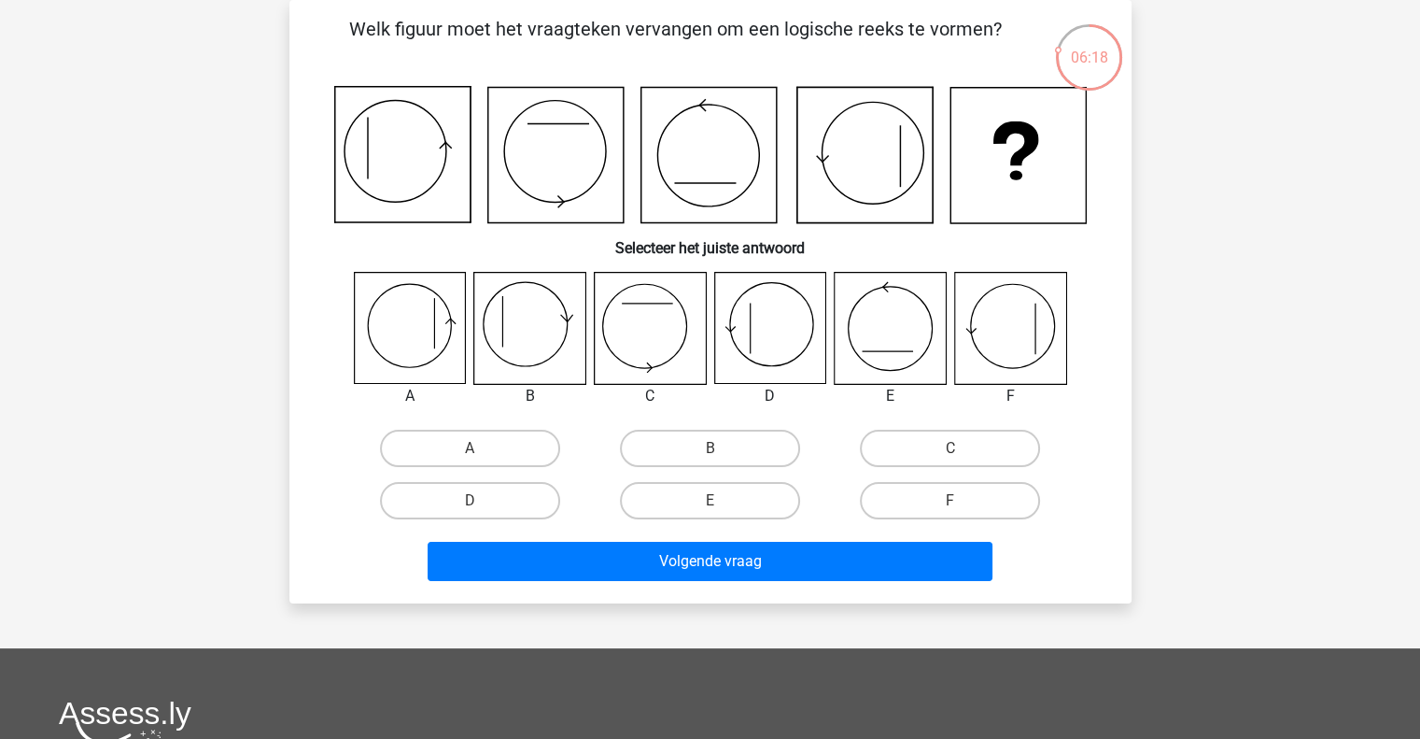
drag, startPoint x: 436, startPoint y: 140, endPoint x: 728, endPoint y: 190, distance: 296.4
click at [728, 190] on icon at bounding box center [710, 155] width 753 height 138
click at [935, 489] on label "F" at bounding box center [950, 500] width 180 height 37
click at [951, 501] on input "F" at bounding box center [957, 507] width 12 height 12
radio input "true"
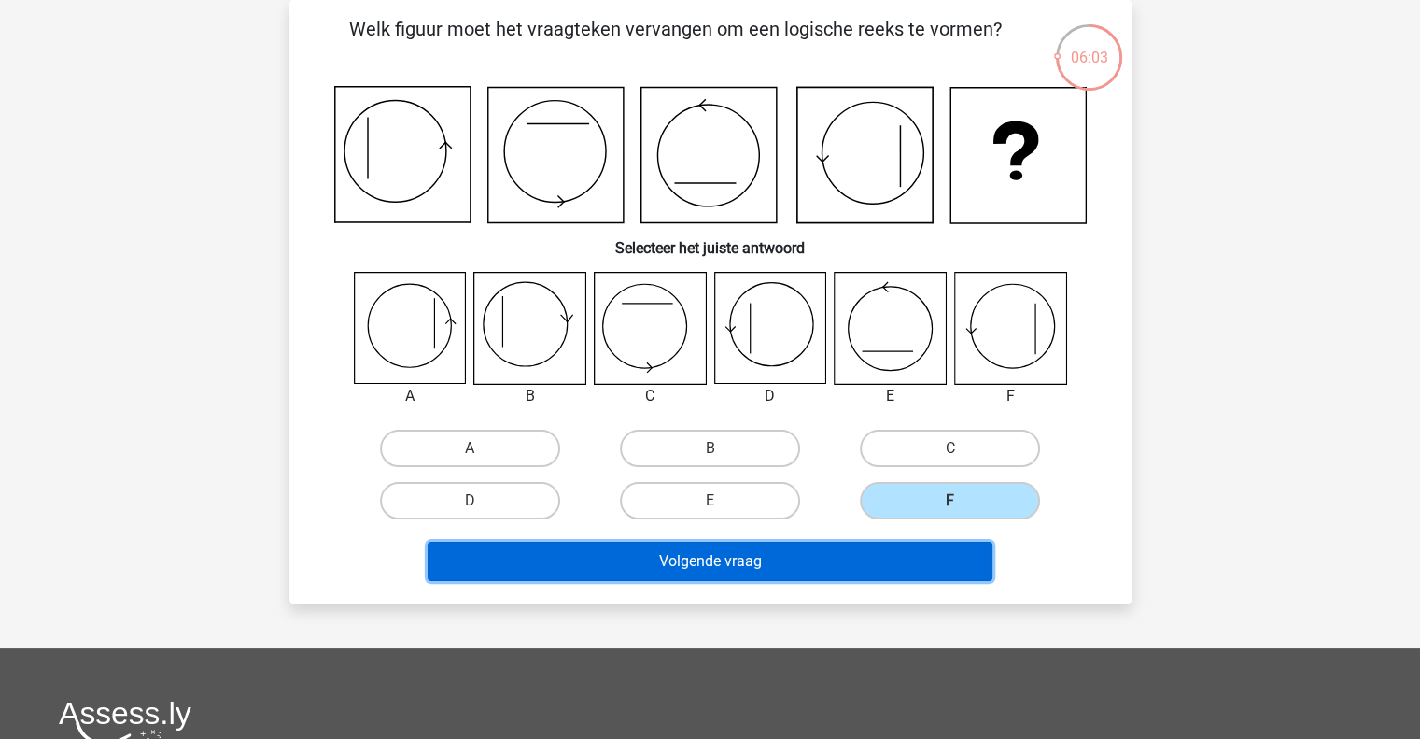
click at [870, 553] on button "Volgende vraag" at bounding box center [710, 561] width 565 height 39
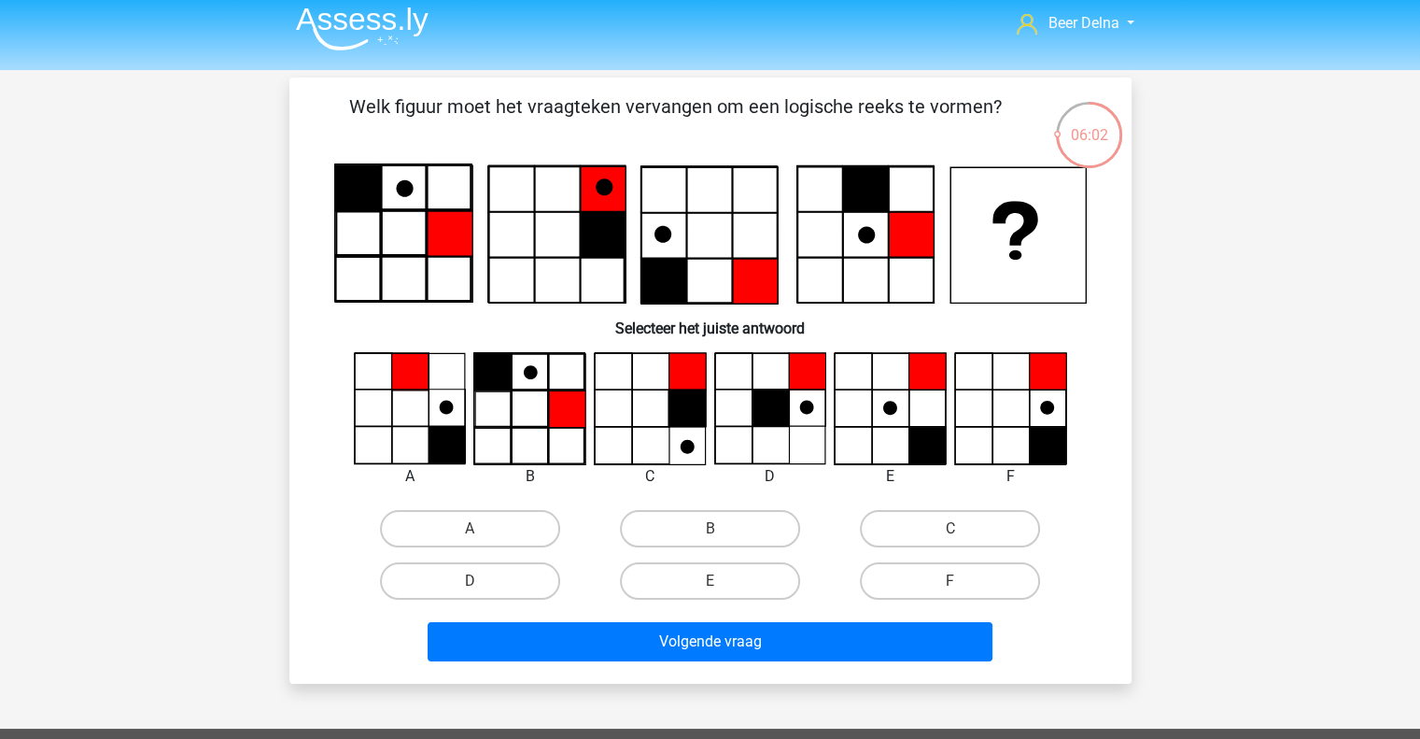
scroll to position [1, 0]
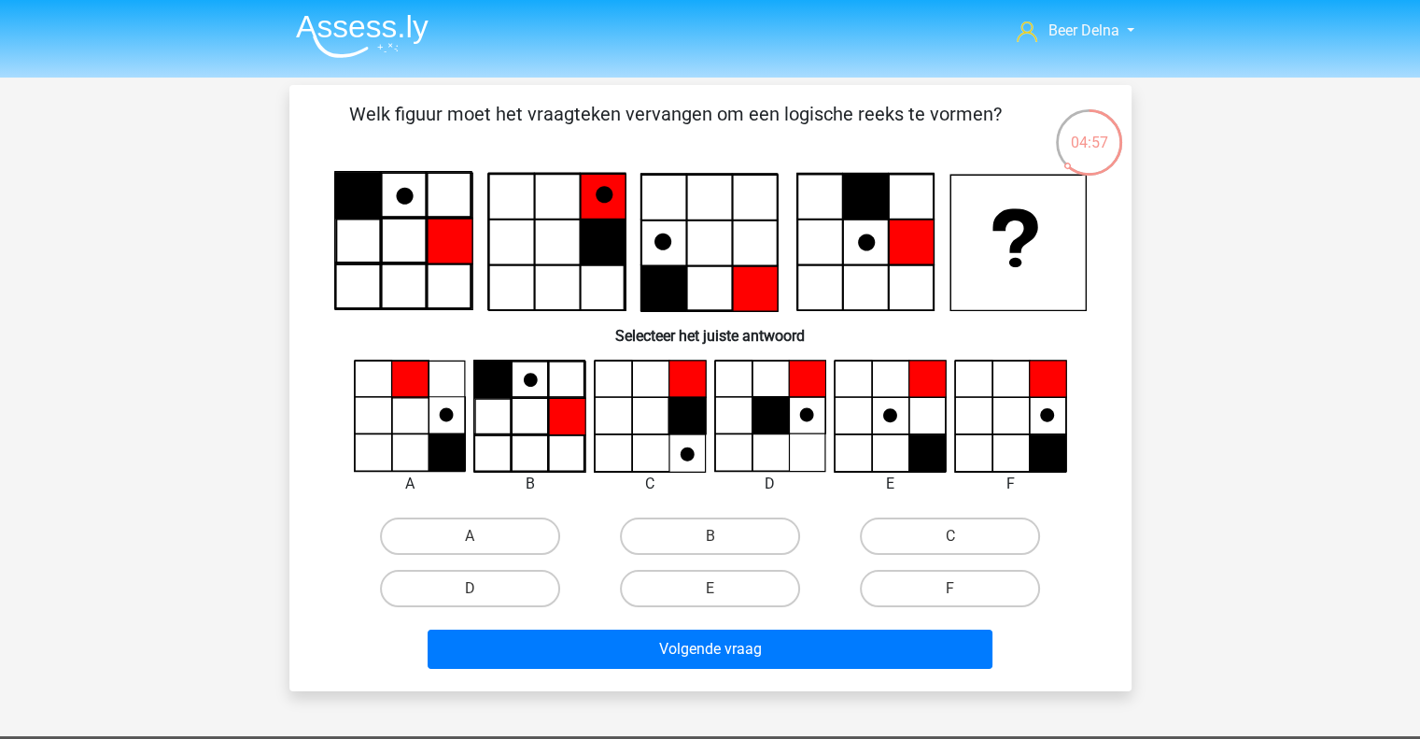
click at [954, 598] on input "F" at bounding box center [957, 594] width 12 height 12
radio input "true"
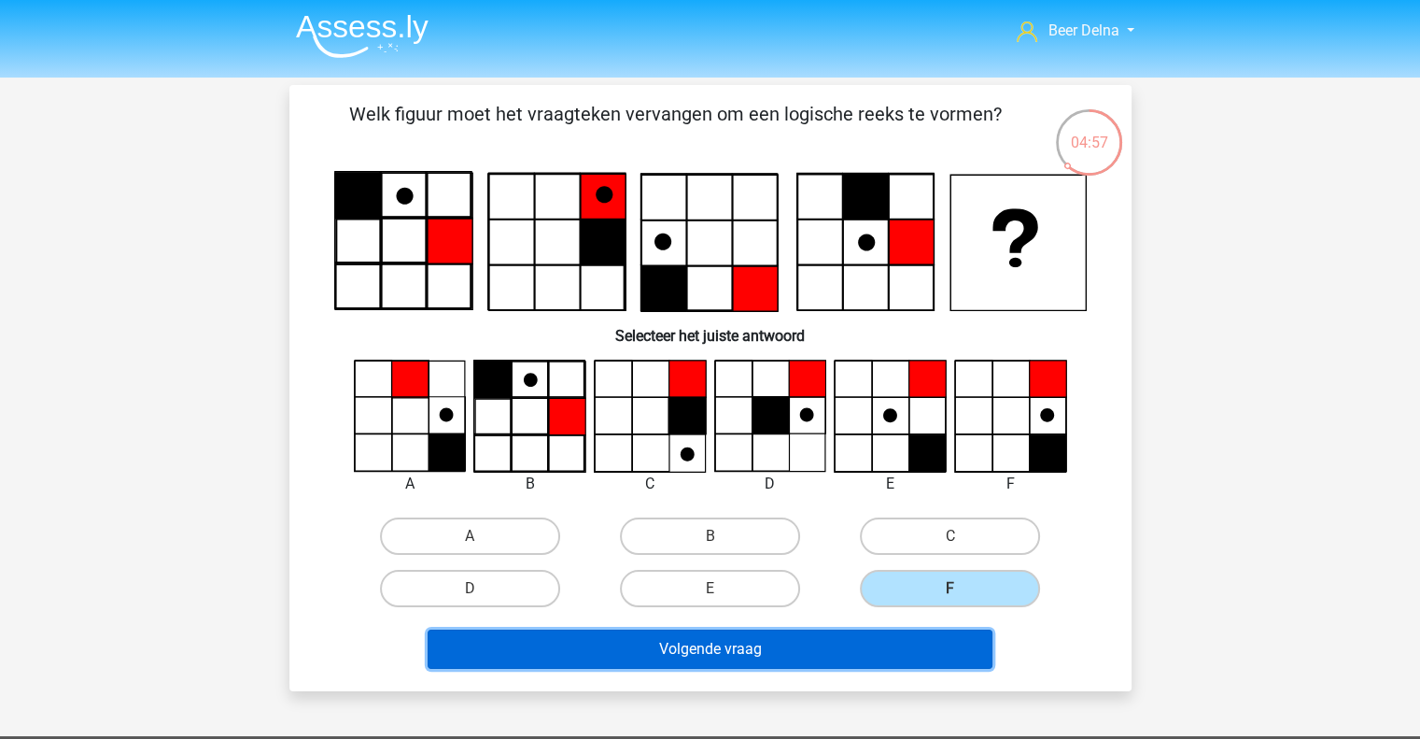
click at [929, 639] on button "Volgende vraag" at bounding box center [710, 648] width 565 height 39
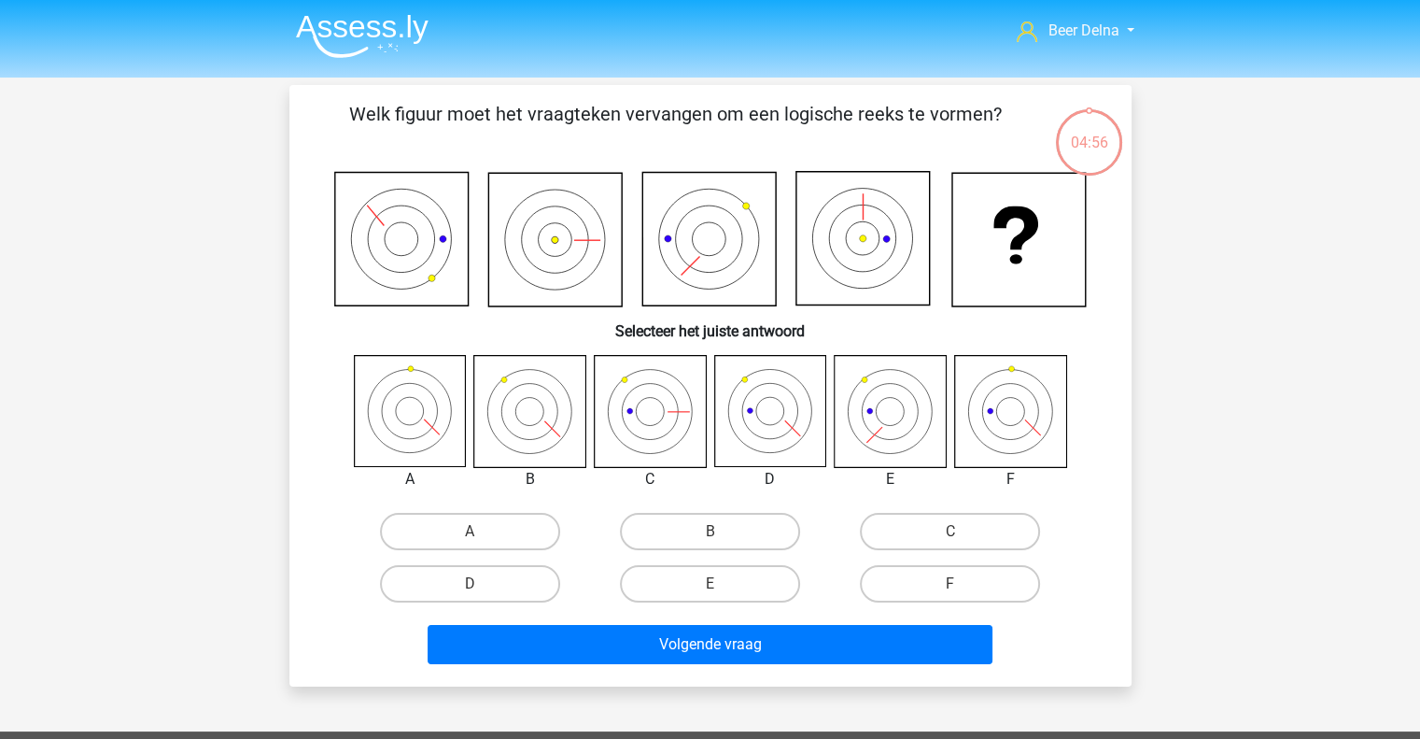
scroll to position [86, 0]
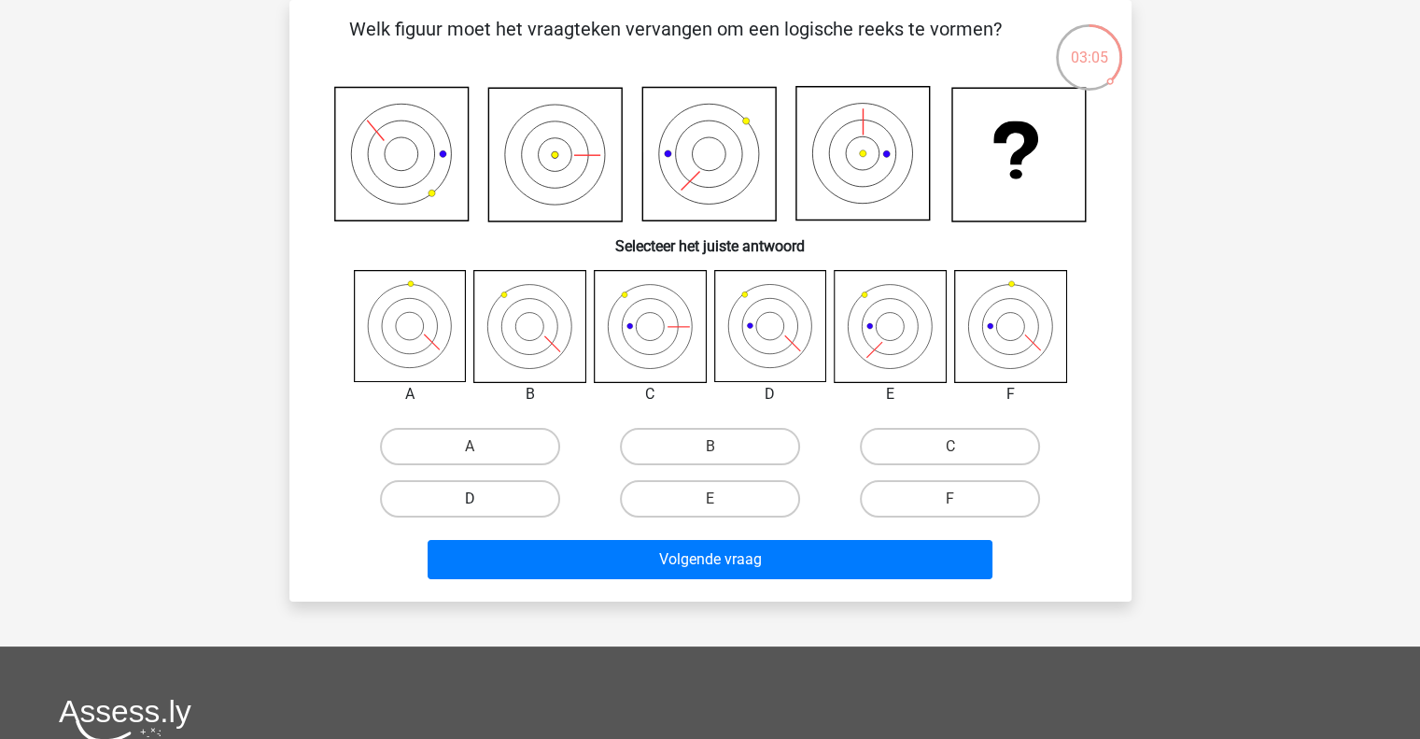
click at [507, 496] on label "D" at bounding box center [470, 498] width 180 height 37
click at [482, 499] on input "D" at bounding box center [476, 505] width 12 height 12
radio input "true"
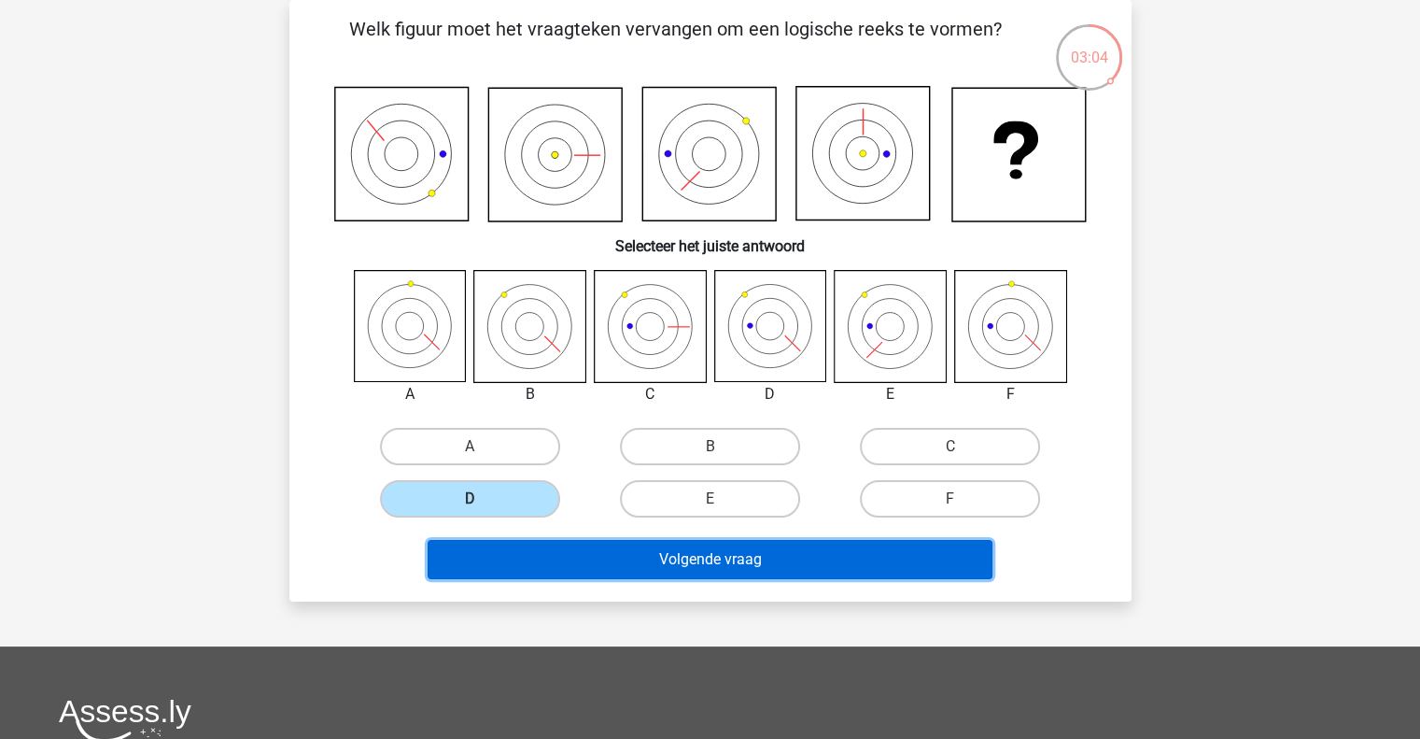
click at [624, 571] on button "Volgende vraag" at bounding box center [710, 559] width 565 height 39
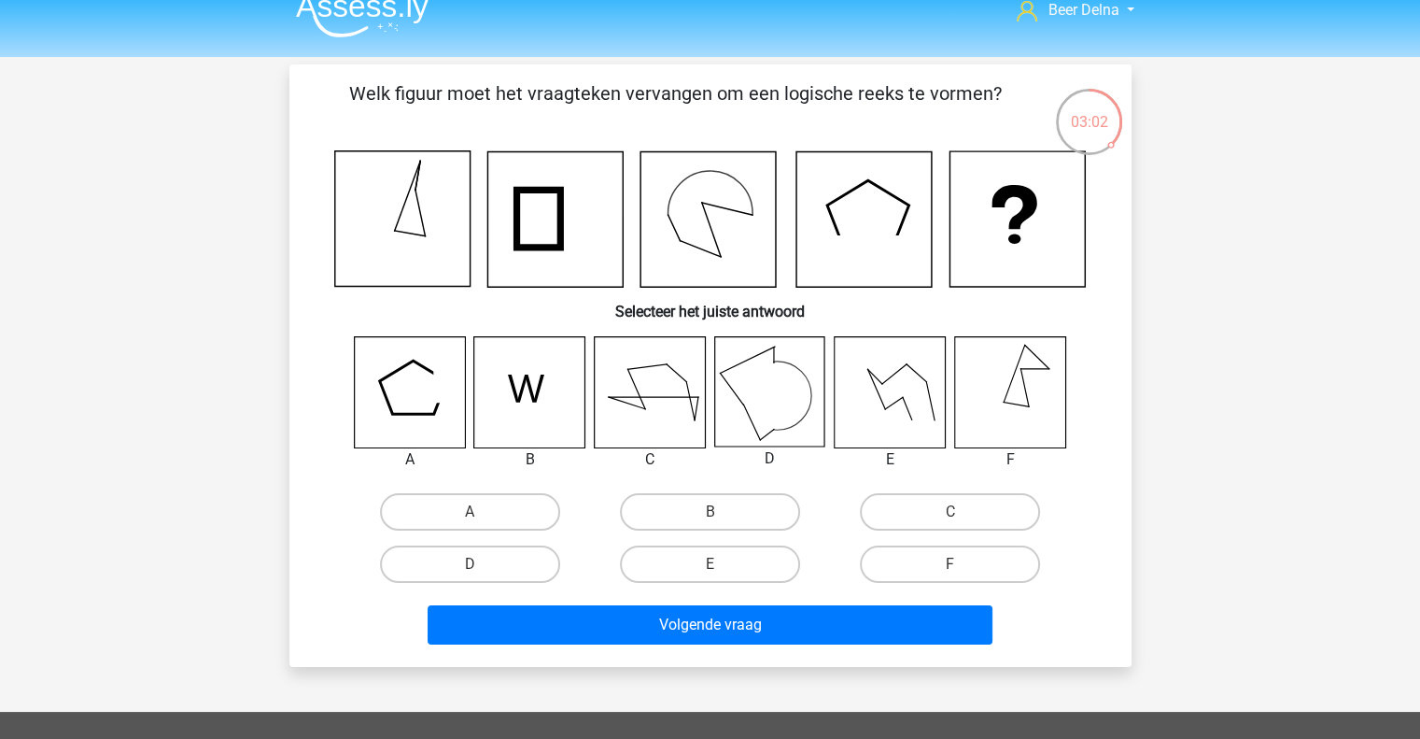
scroll to position [20, 0]
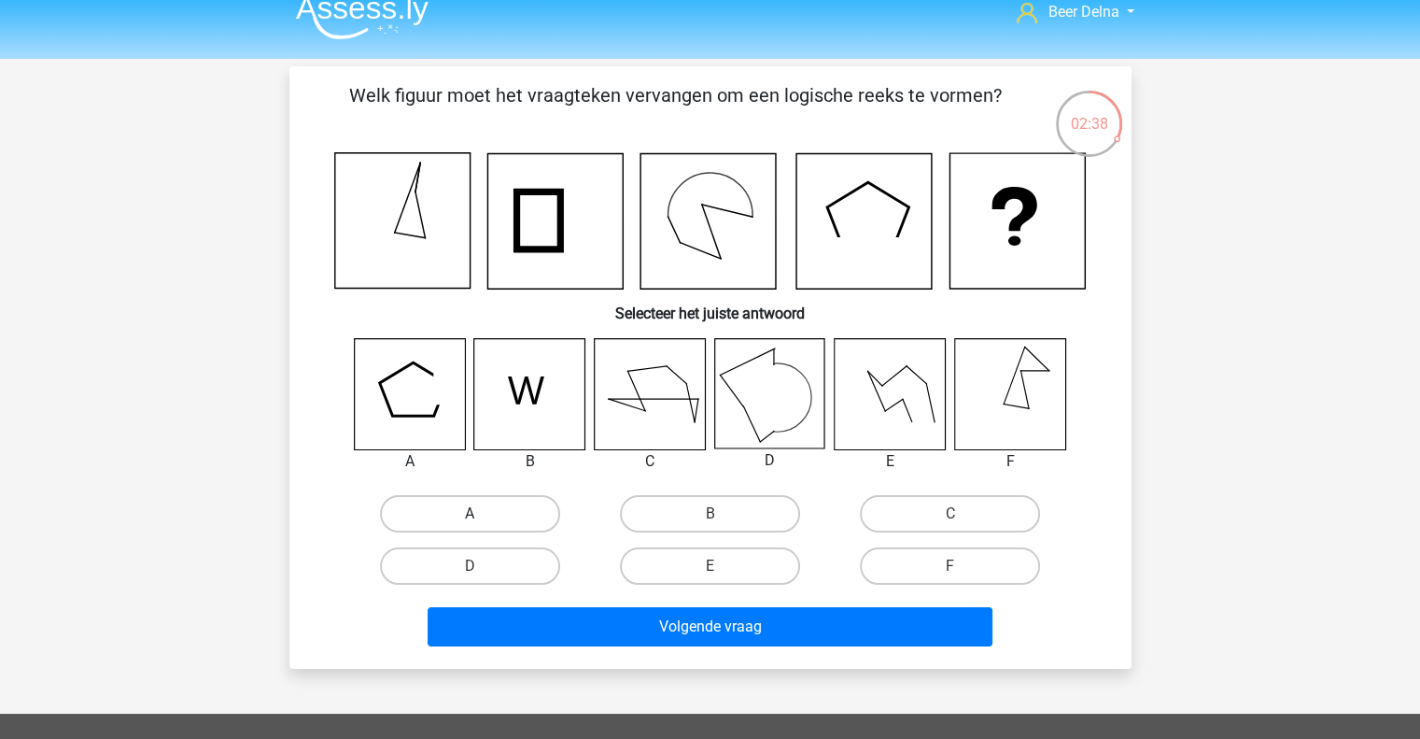
click at [527, 515] on label "A" at bounding box center [470, 513] width 180 height 37
click at [482, 515] on input "A" at bounding box center [476, 520] width 12 height 12
radio input "true"
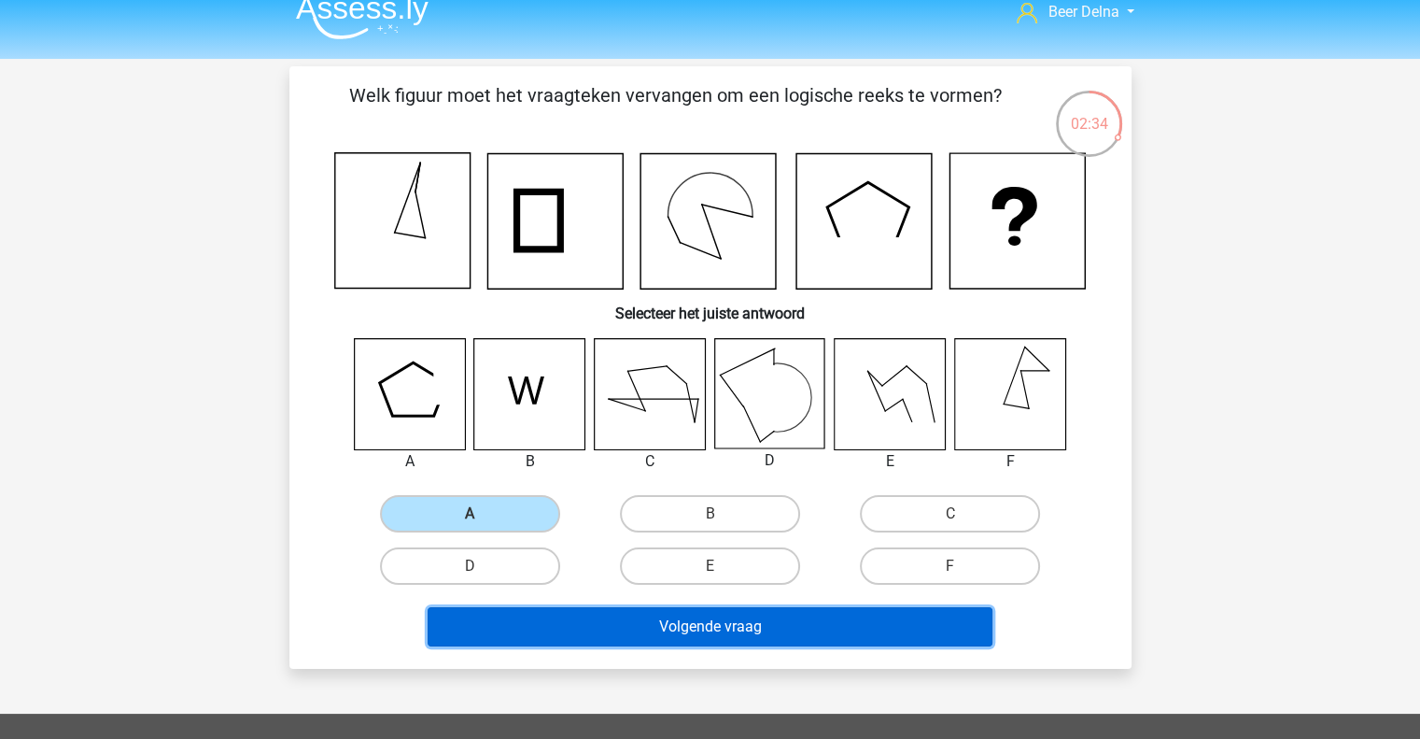
click at [609, 608] on button "Volgende vraag" at bounding box center [710, 626] width 565 height 39
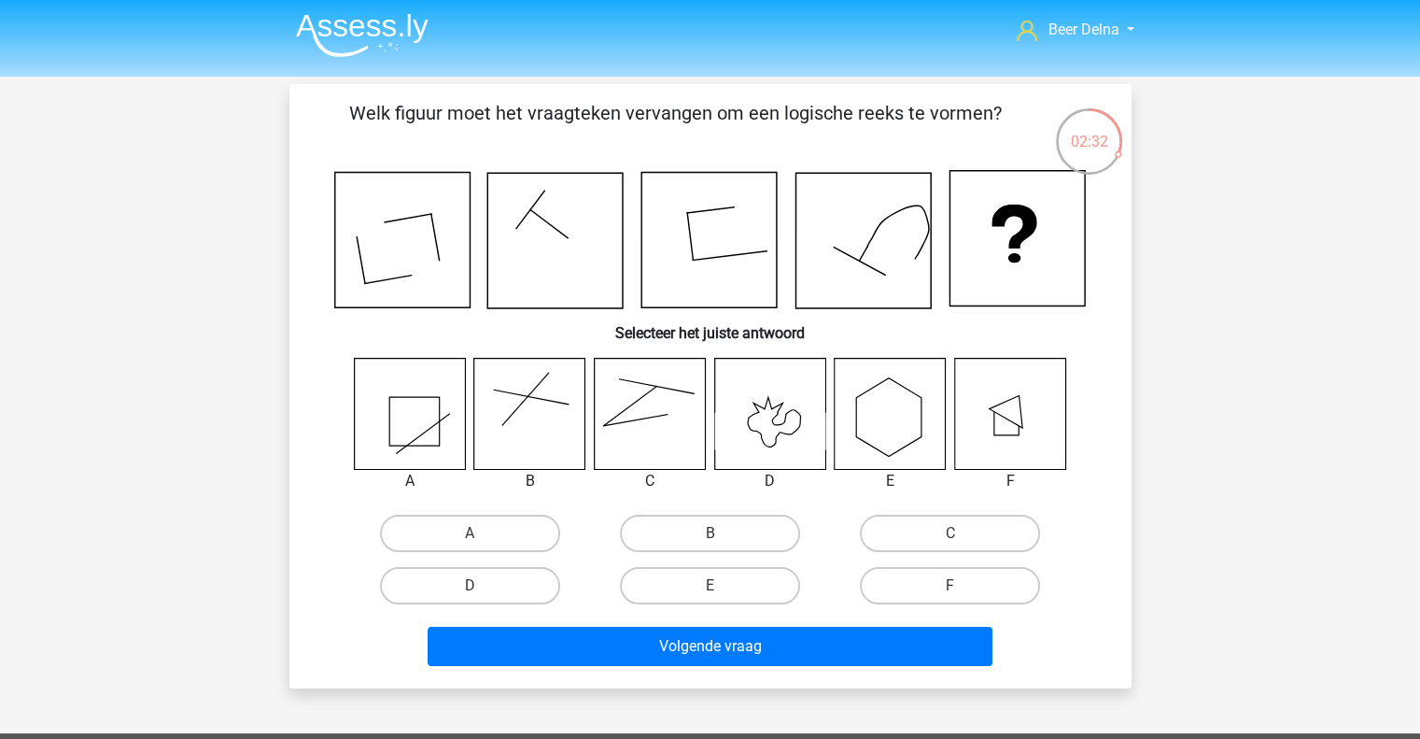
scroll to position [0, 0]
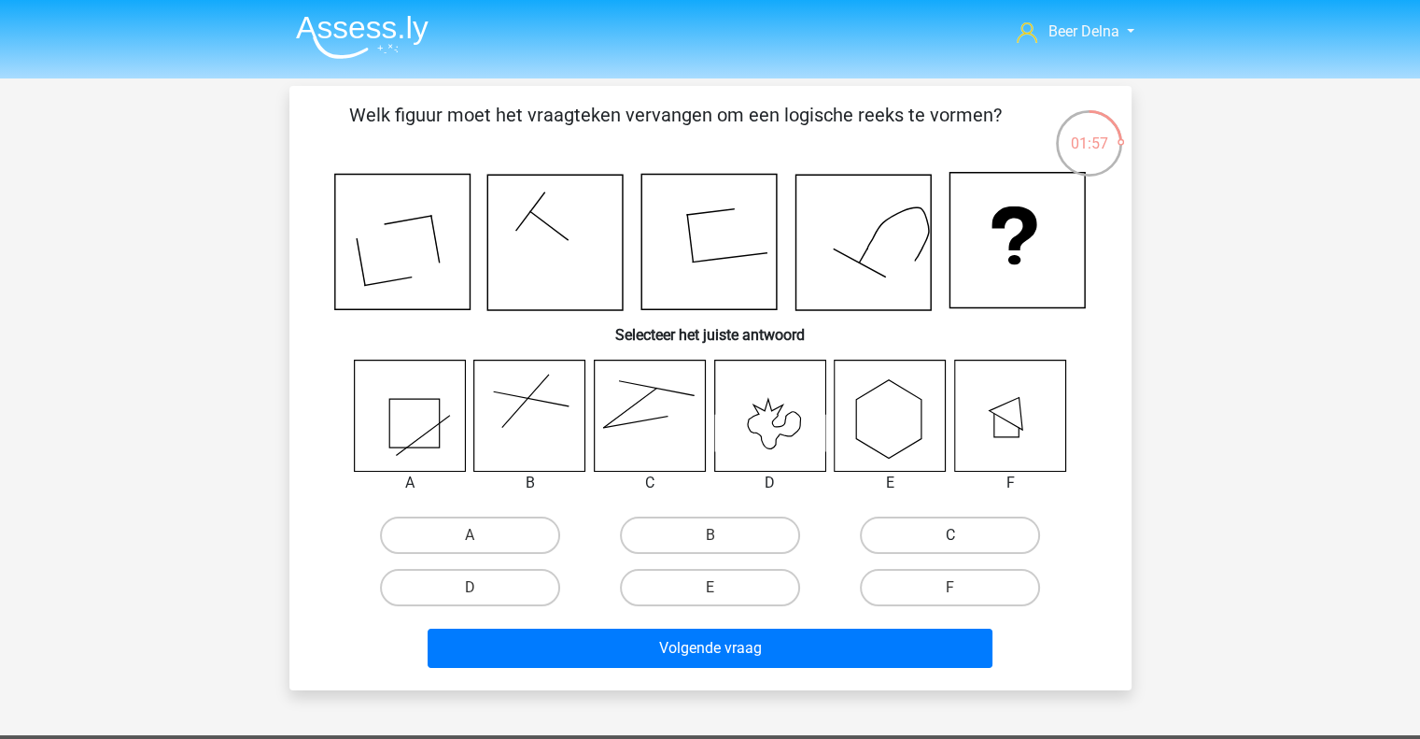
click at [896, 543] on label "C" at bounding box center [950, 534] width 180 height 37
click at [951, 543] on input "C" at bounding box center [957, 541] width 12 height 12
radio input "true"
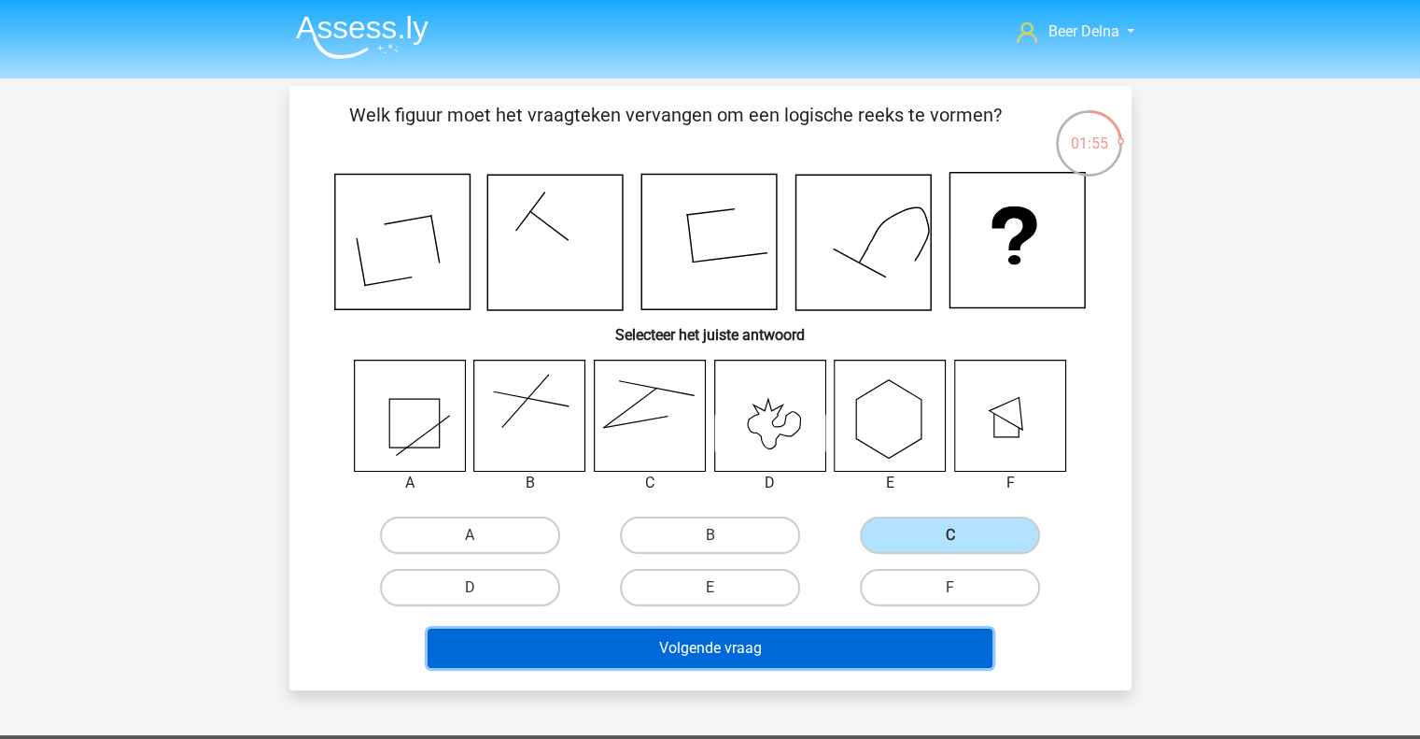
click at [821, 649] on button "Volgende vraag" at bounding box center [710, 647] width 565 height 39
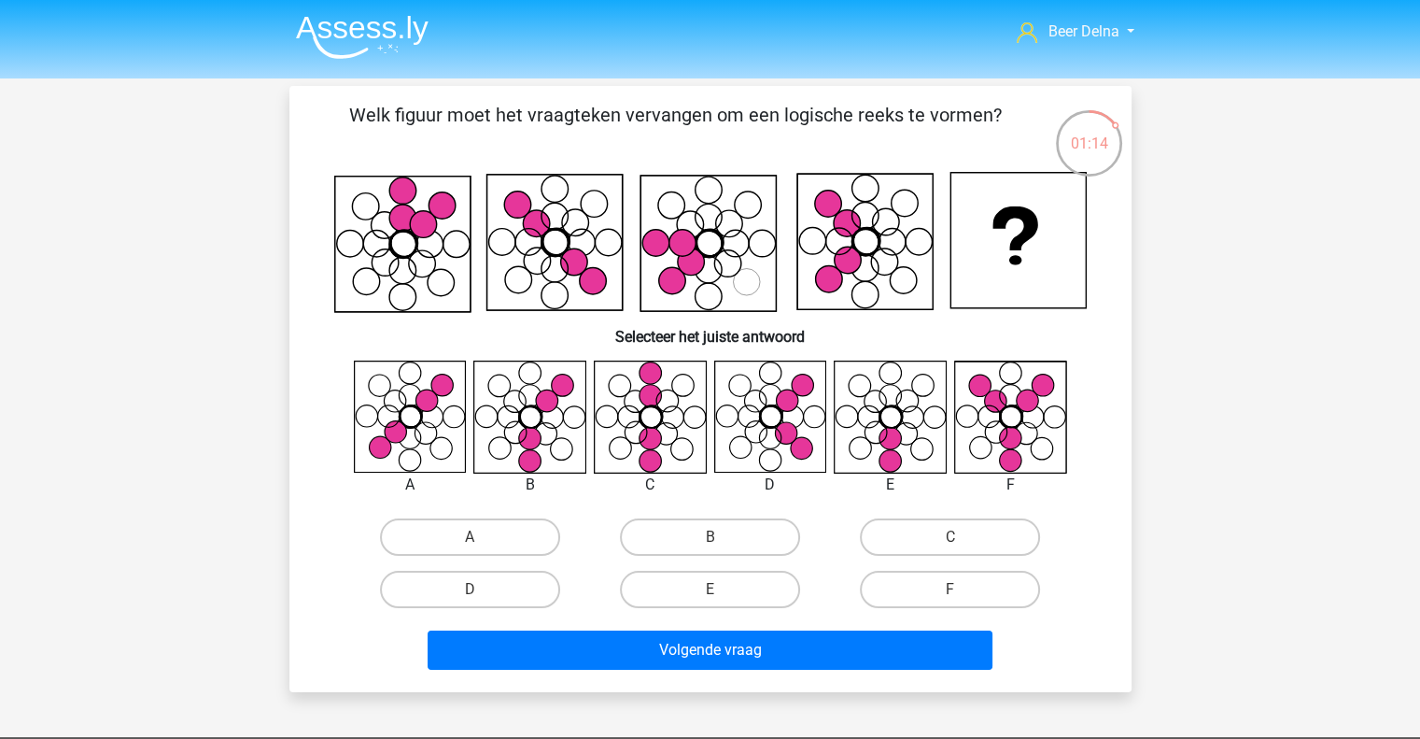
click at [715, 515] on div "B" at bounding box center [710, 537] width 240 height 52
click at [713, 519] on label "B" at bounding box center [710, 536] width 180 height 37
click at [713, 537] on input "B" at bounding box center [716, 543] width 12 height 12
radio input "true"
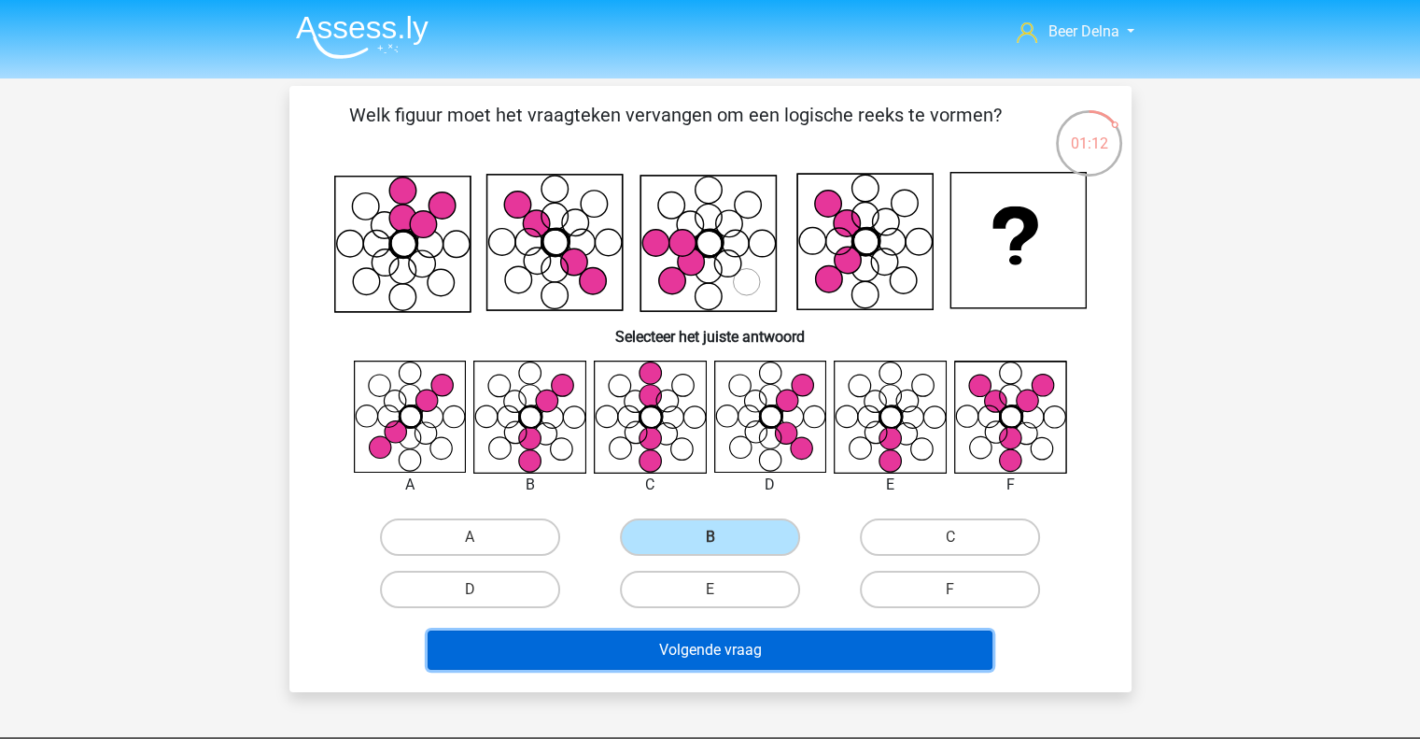
click at [752, 648] on button "Volgende vraag" at bounding box center [710, 649] width 565 height 39
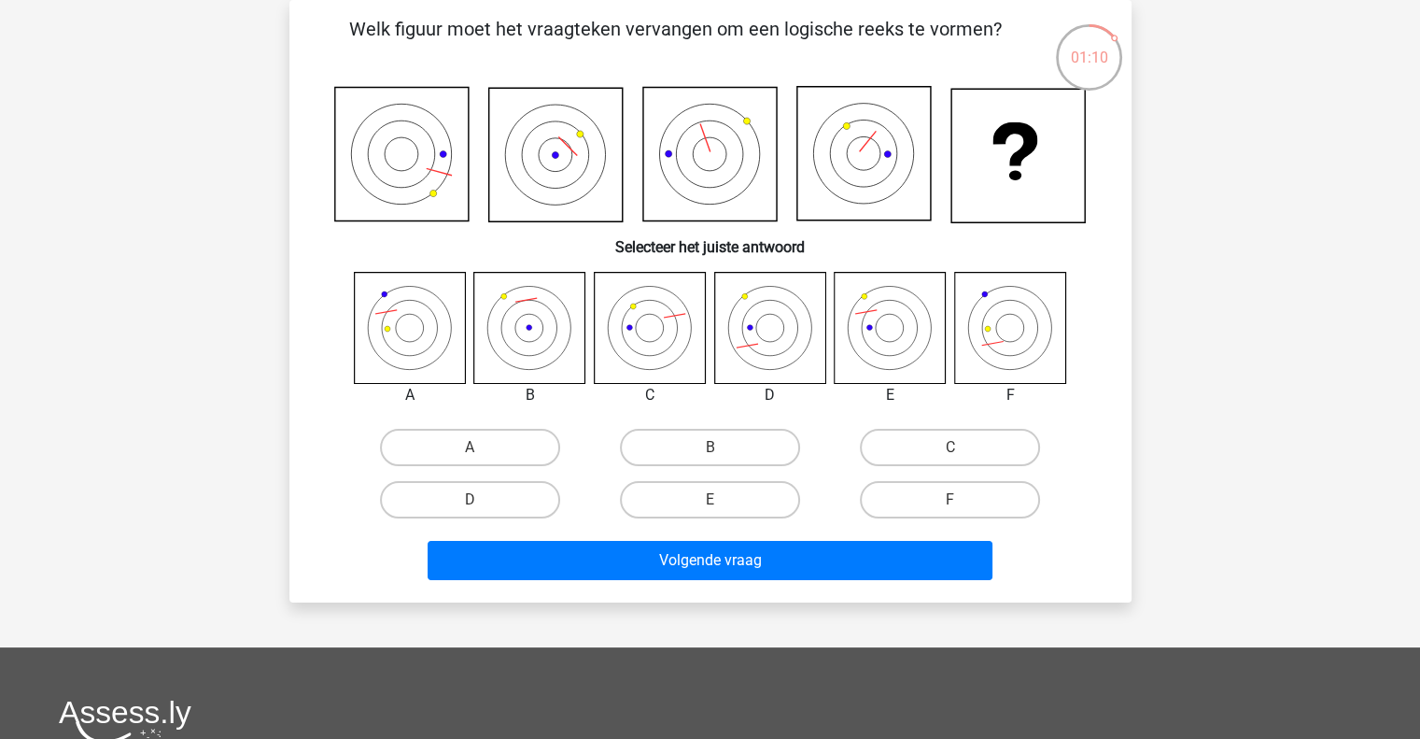
scroll to position [52, 0]
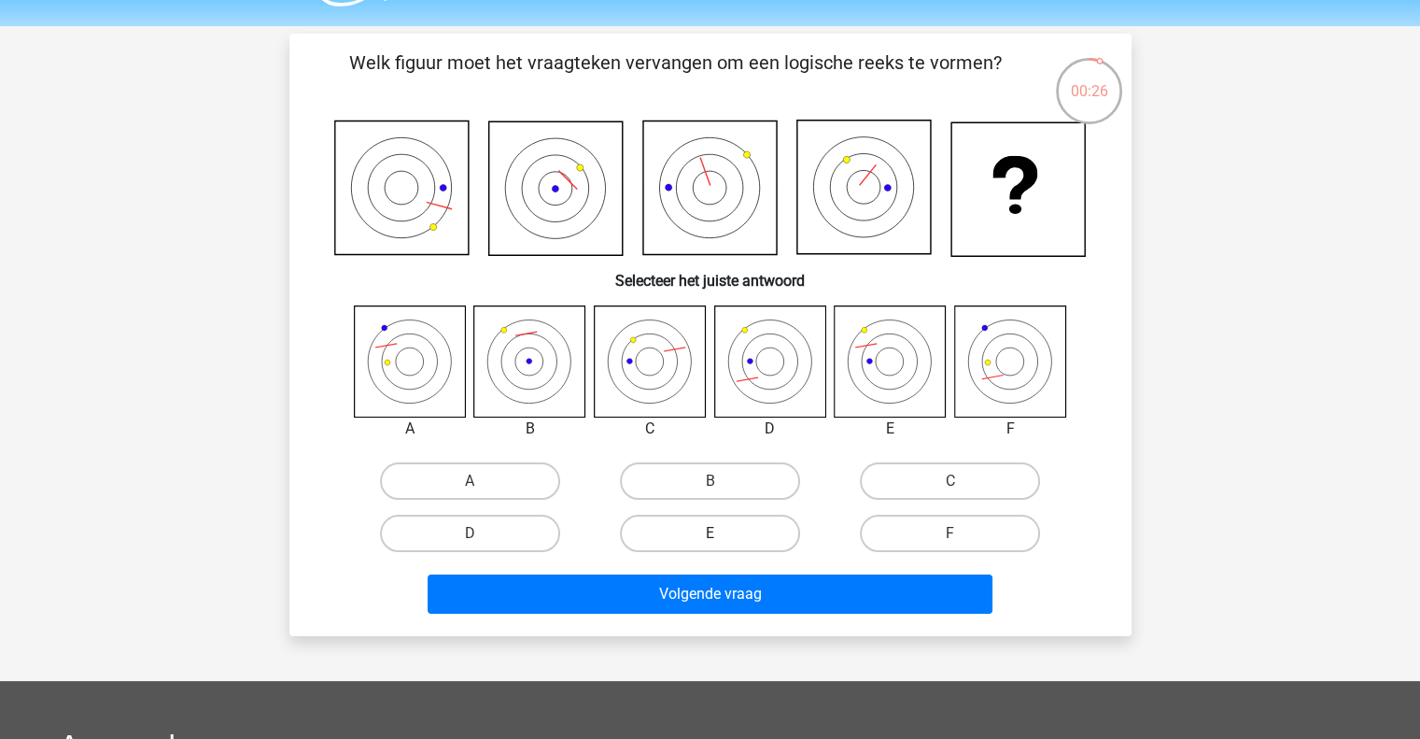
click at [755, 534] on label "E" at bounding box center [710, 533] width 180 height 37
click at [722, 534] on input "E" at bounding box center [716, 539] width 12 height 12
radio input "true"
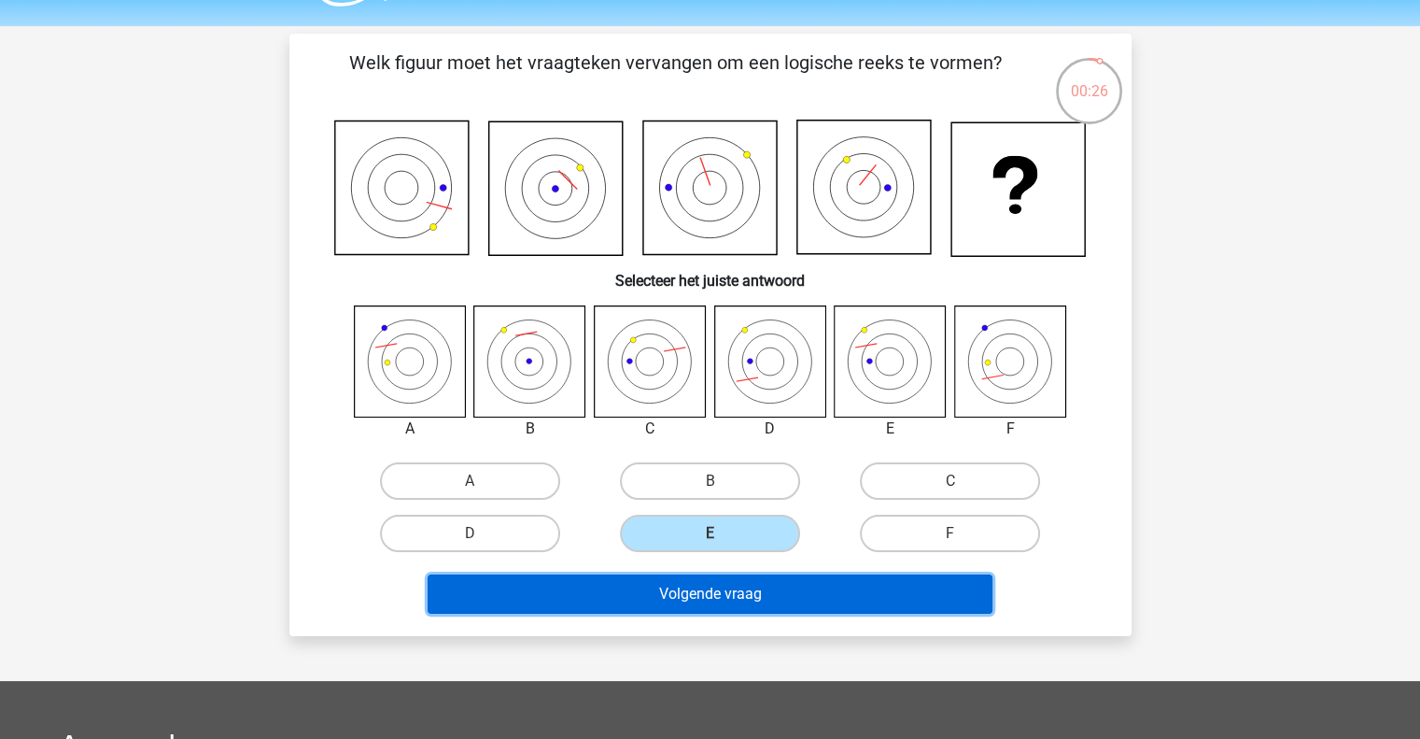
click at [731, 591] on button "Volgende vraag" at bounding box center [710, 593] width 565 height 39
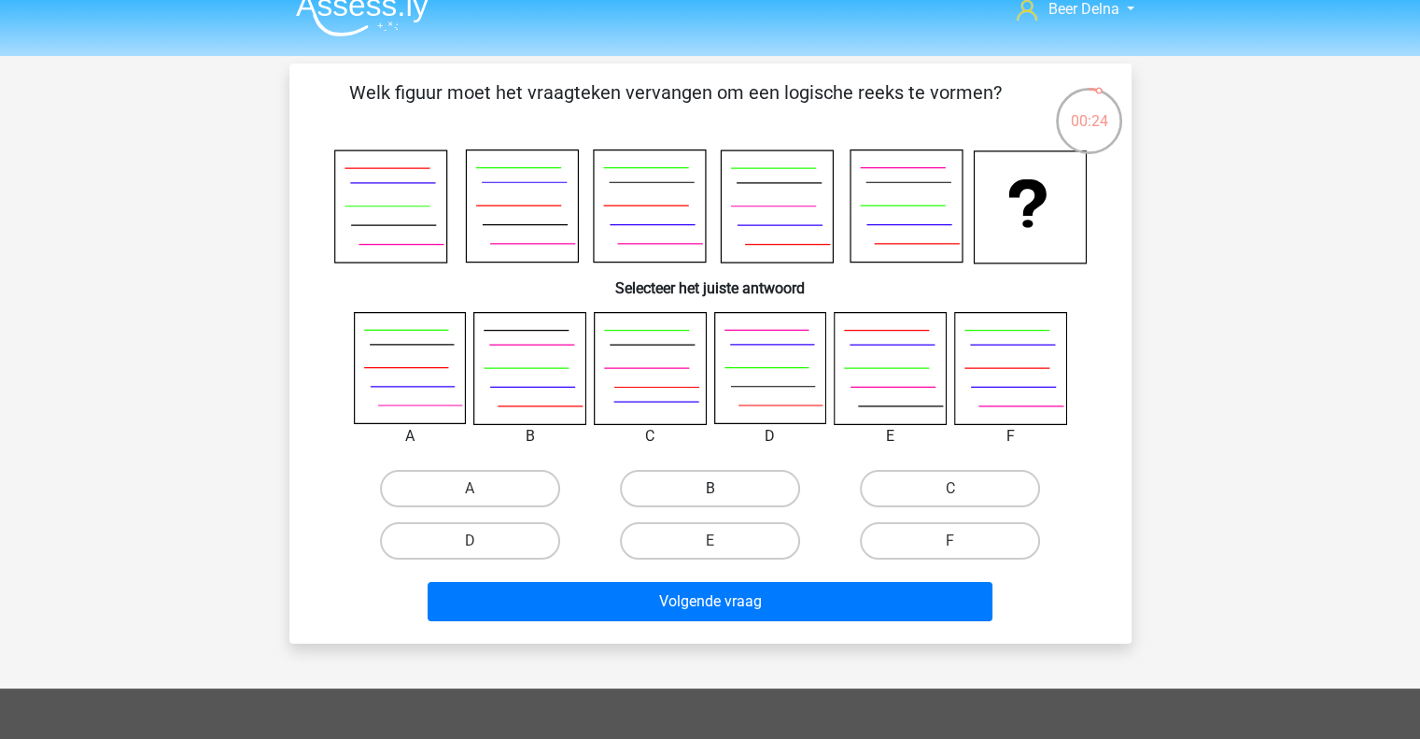
scroll to position [21, 0]
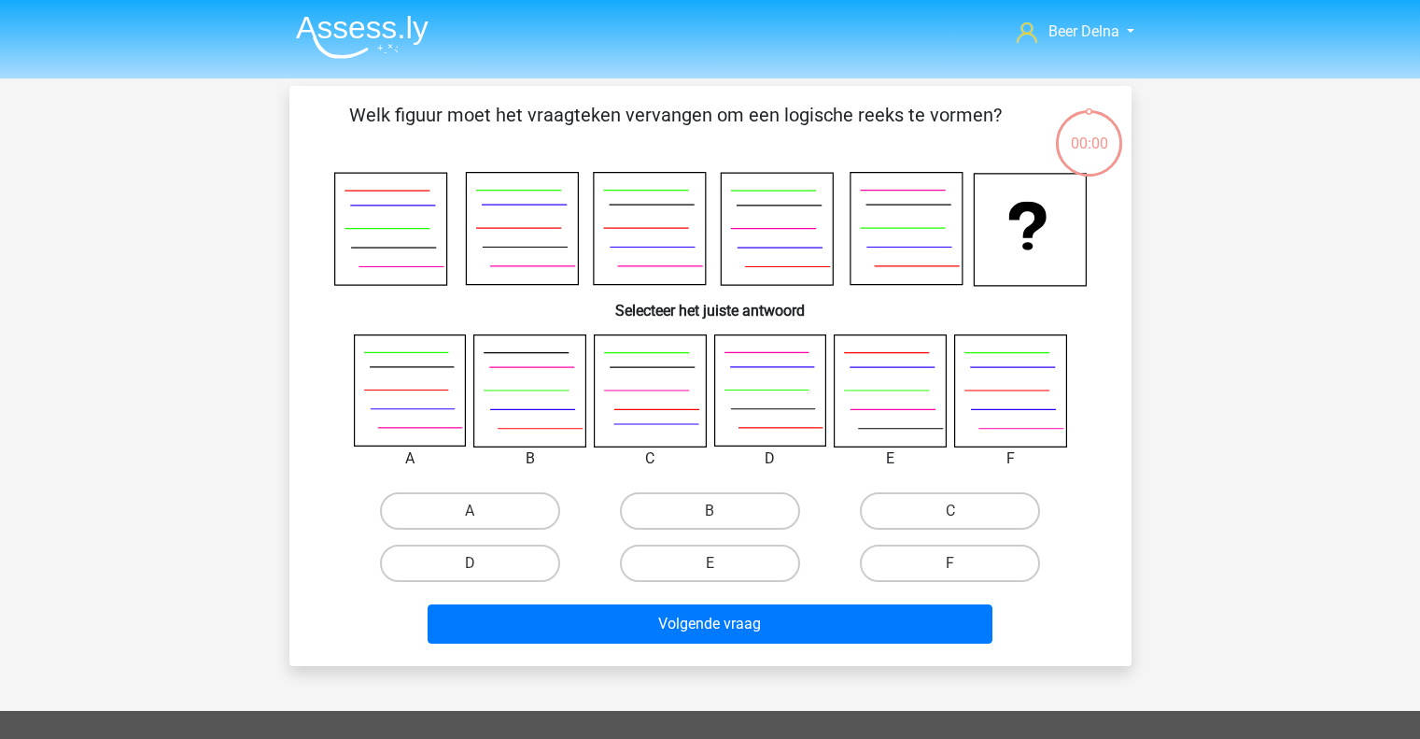
scroll to position [21, 0]
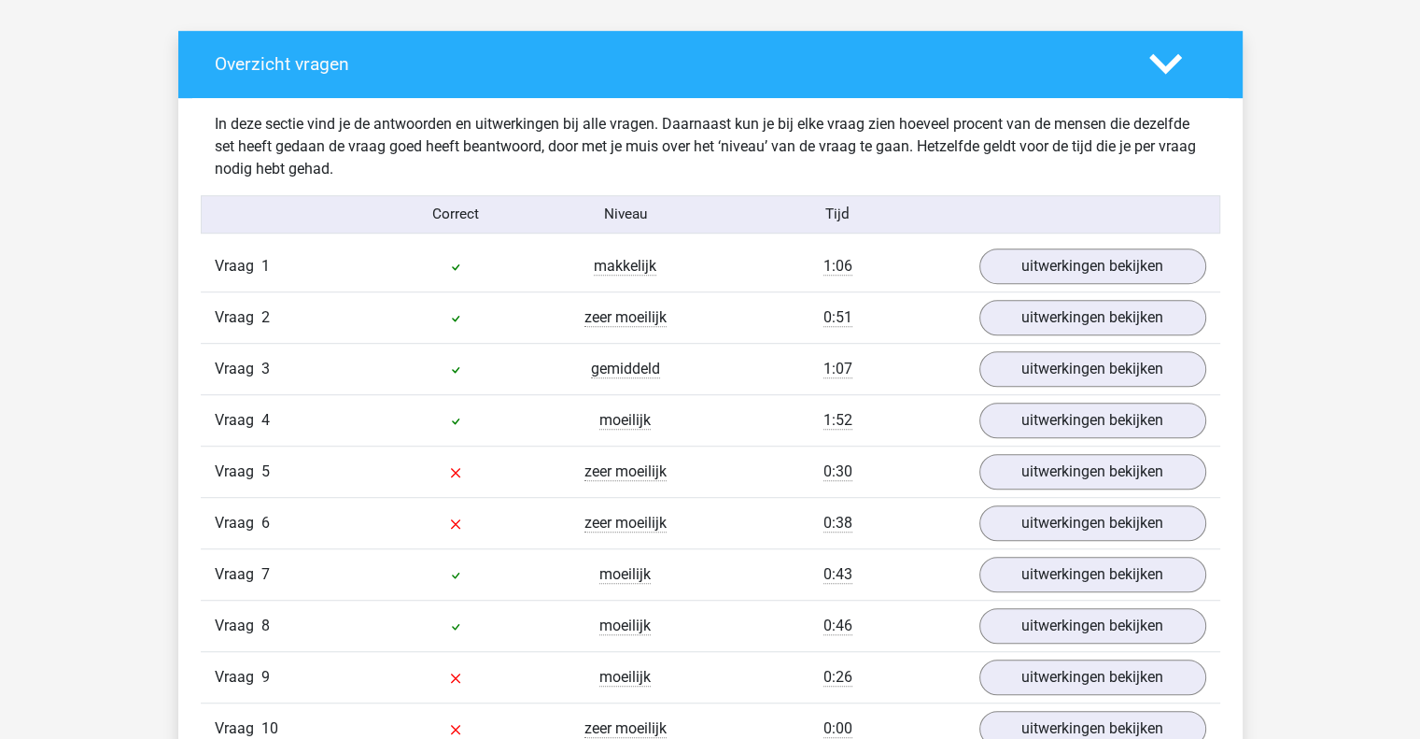
scroll to position [1045, 0]
click at [1042, 487] on div "Vraag 5 zeer moeilijk 0:30 uitwerkingen bekijken" at bounding box center [711, 471] width 1020 height 51
click at [1043, 481] on link "uitwerkingen bekijken" at bounding box center [1092, 472] width 261 height 41
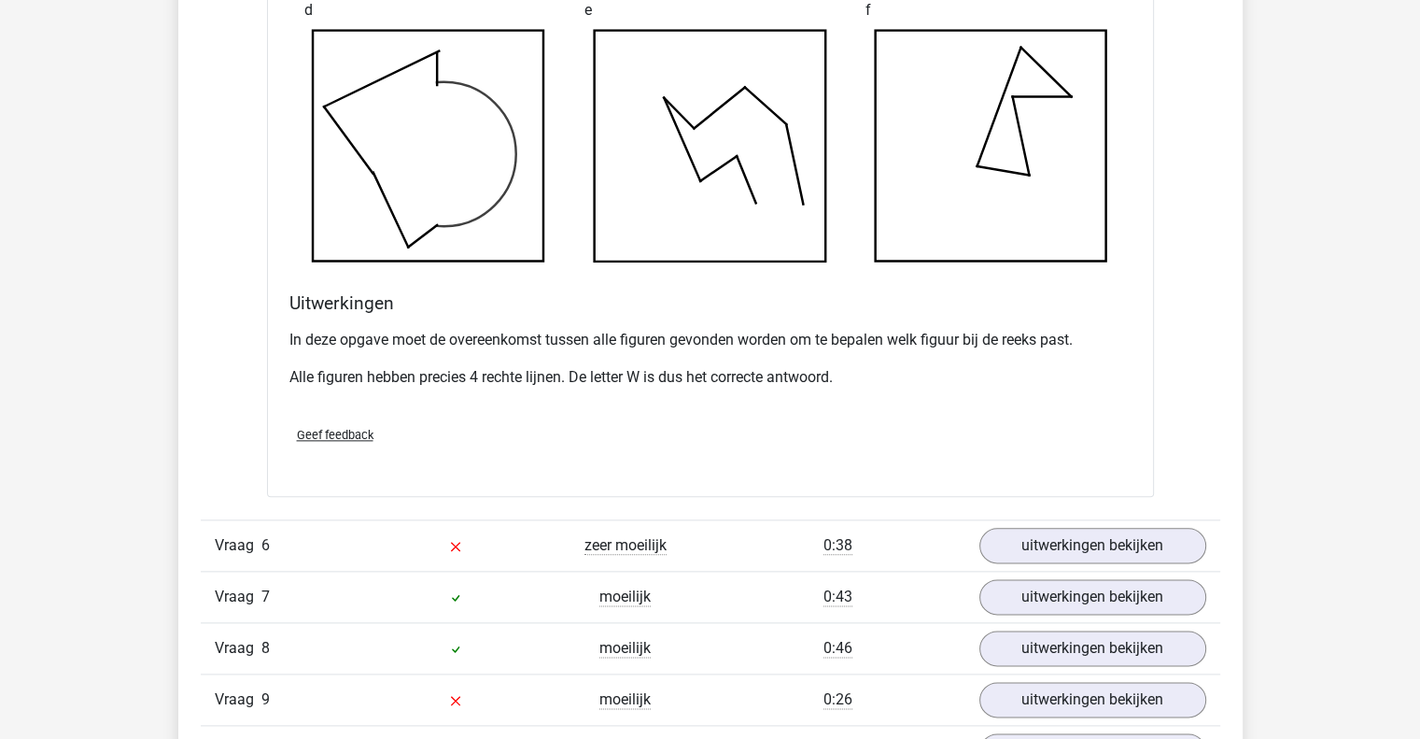
scroll to position [2154, 0]
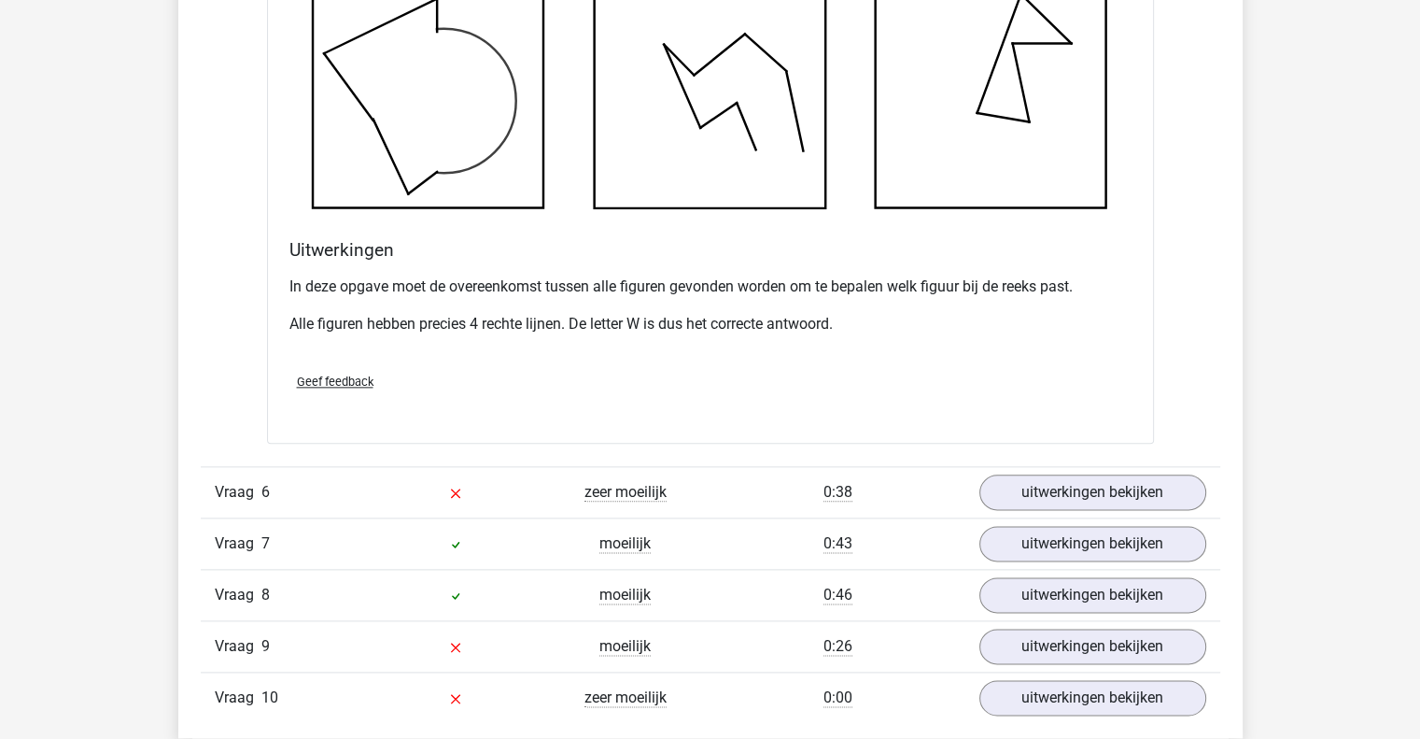
click at [1044, 469] on div "Vraag 6 zeer moeilijk 0:38 uitwerkingen bekijken" at bounding box center [711, 491] width 1020 height 51
click at [1040, 490] on link "uitwerkingen bekijken" at bounding box center [1092, 492] width 261 height 41
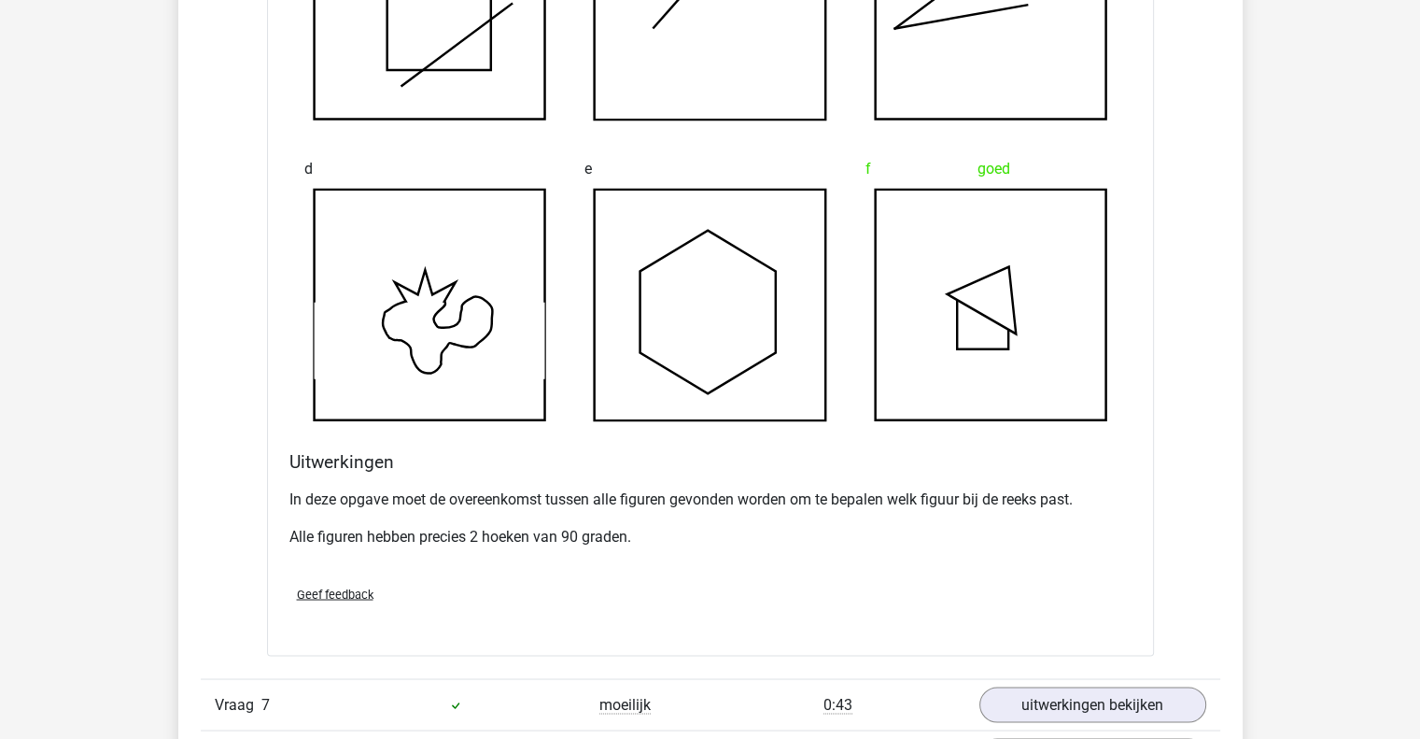
scroll to position [3074, 0]
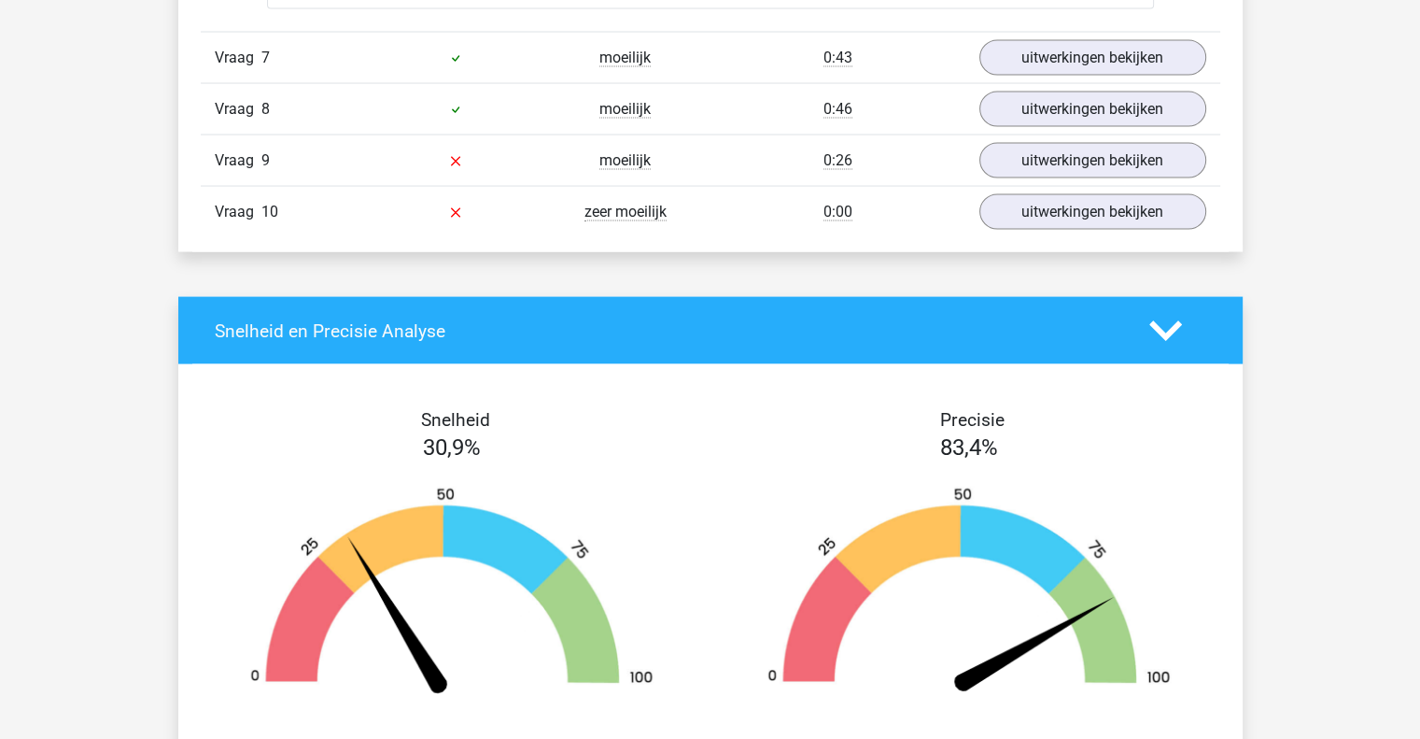
scroll to position [3720, 0]
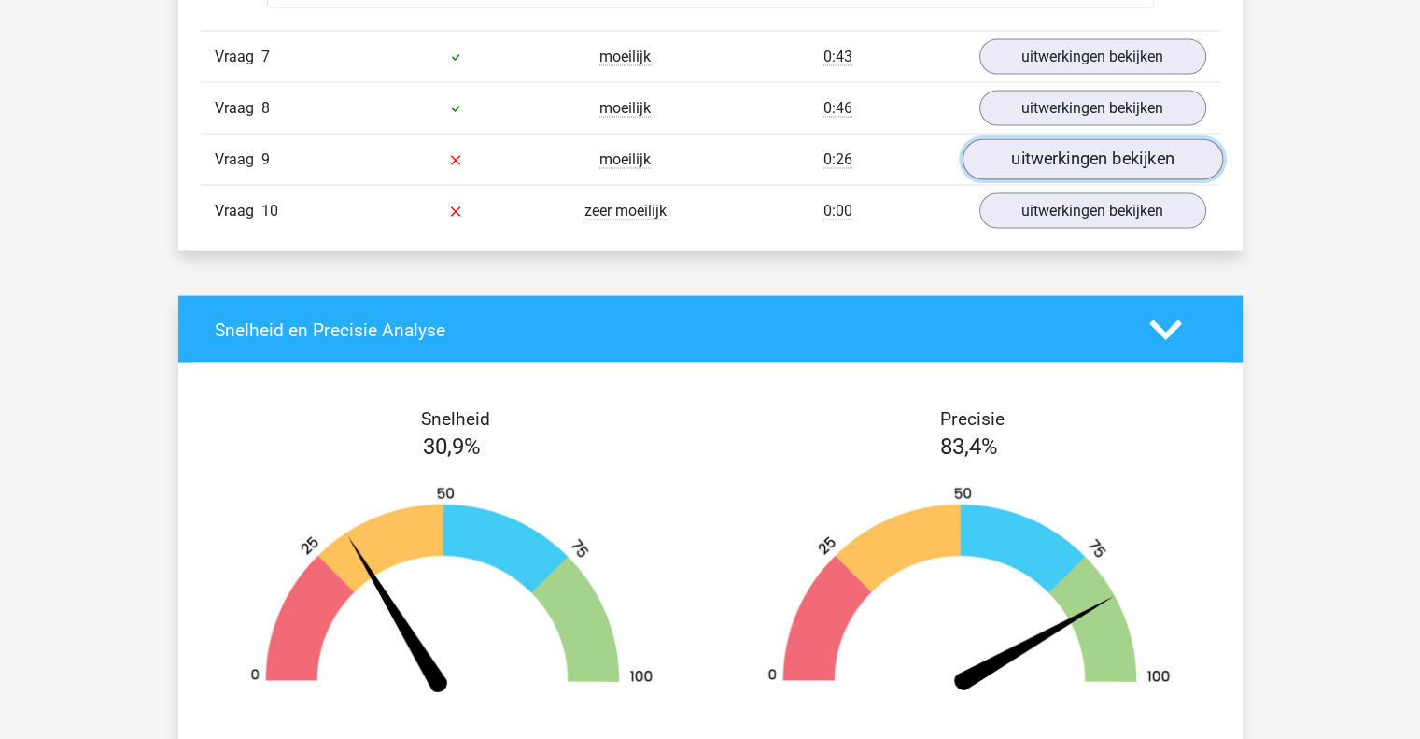
click at [1002, 167] on link "uitwerkingen bekijken" at bounding box center [1092, 159] width 261 height 41
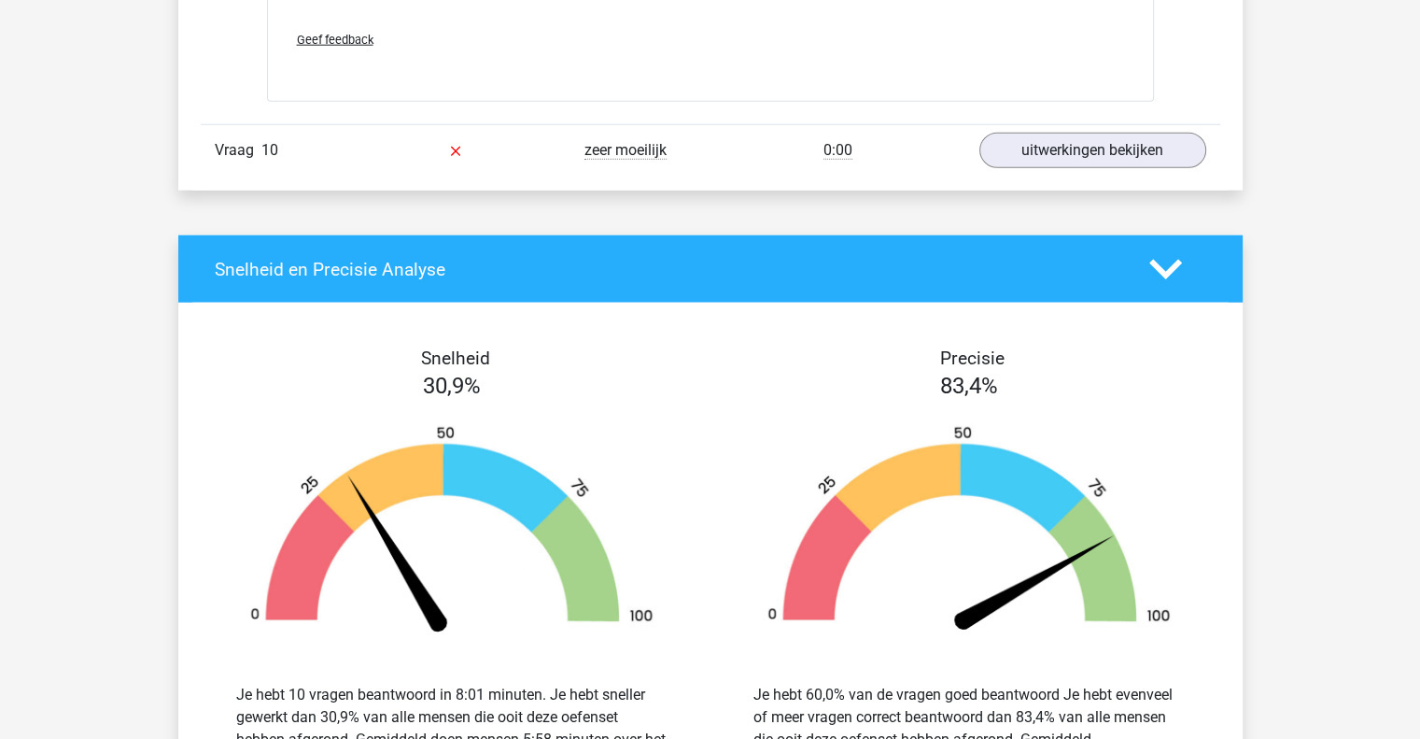
scroll to position [4944, 0]
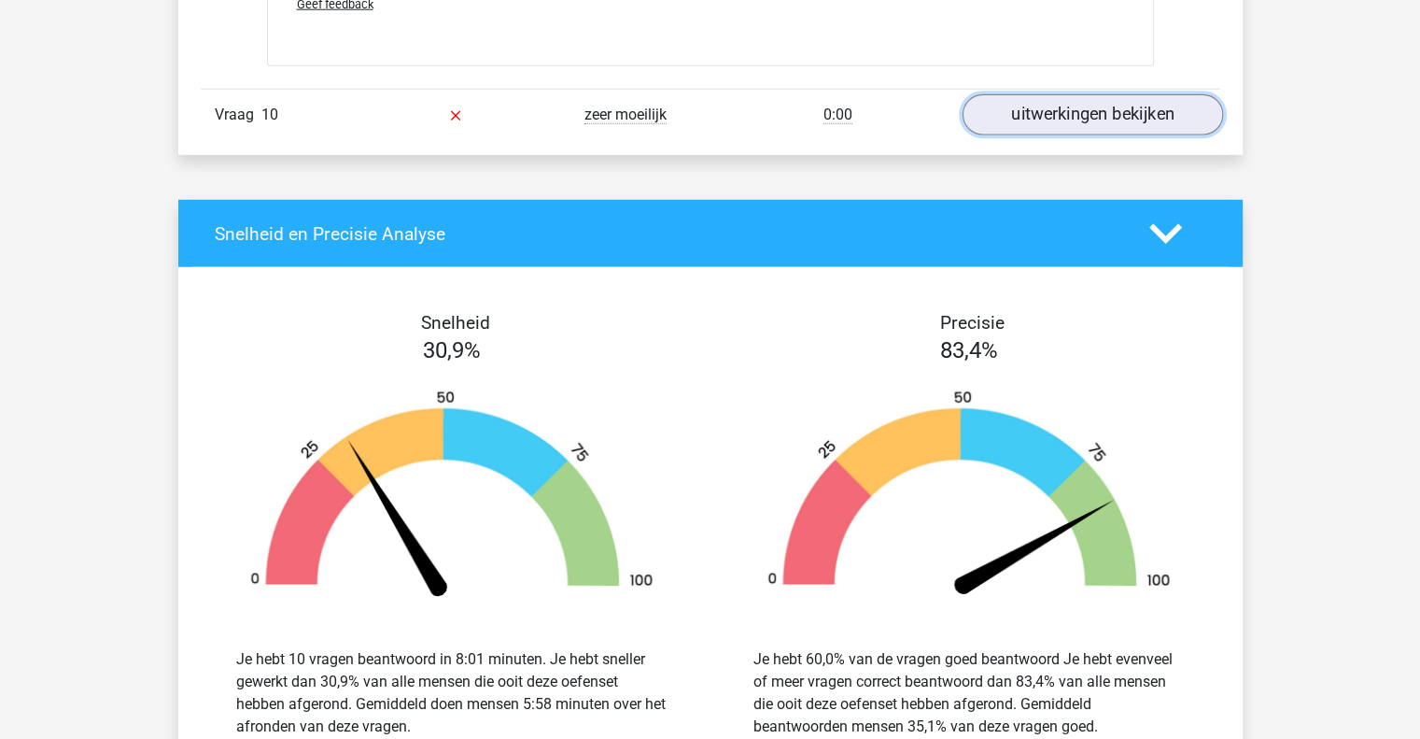
click at [1020, 107] on link "uitwerkingen bekijken" at bounding box center [1092, 114] width 261 height 41
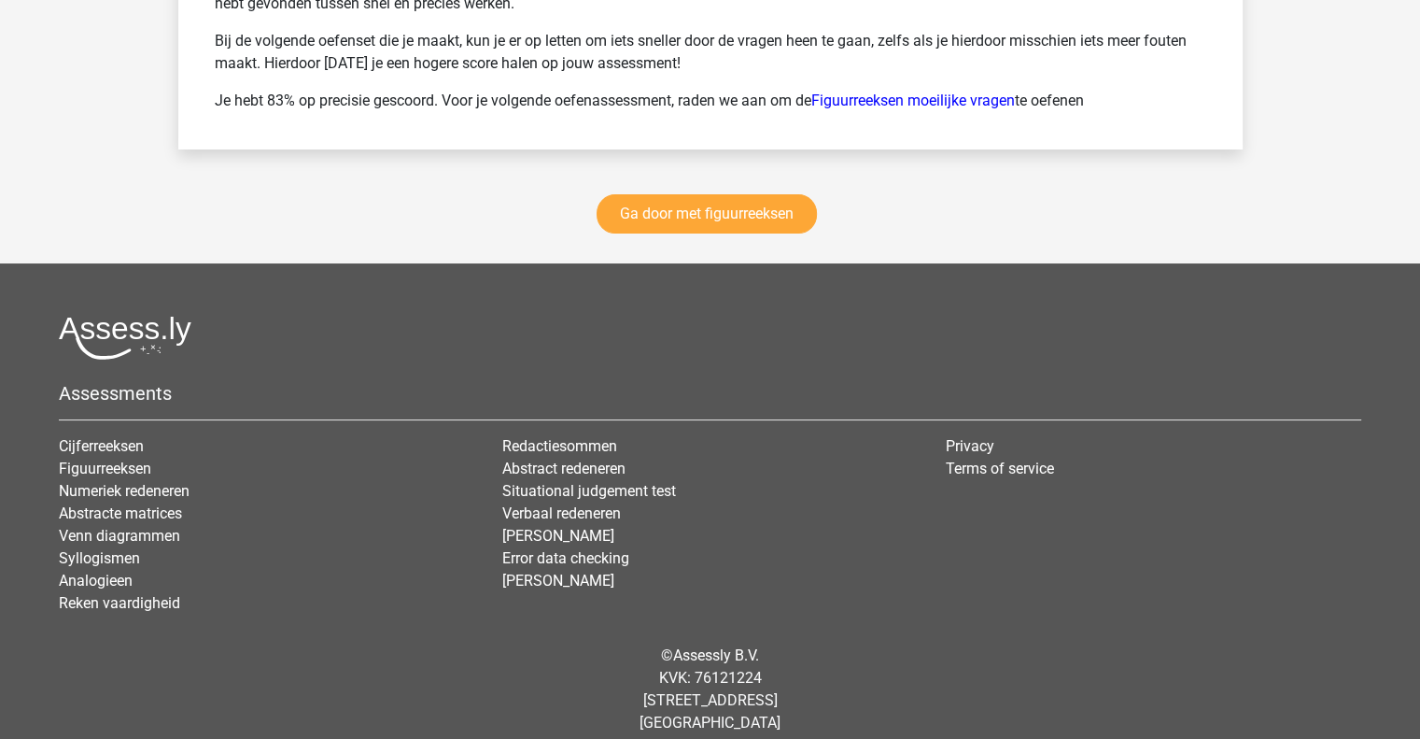
scroll to position [7225, 0]
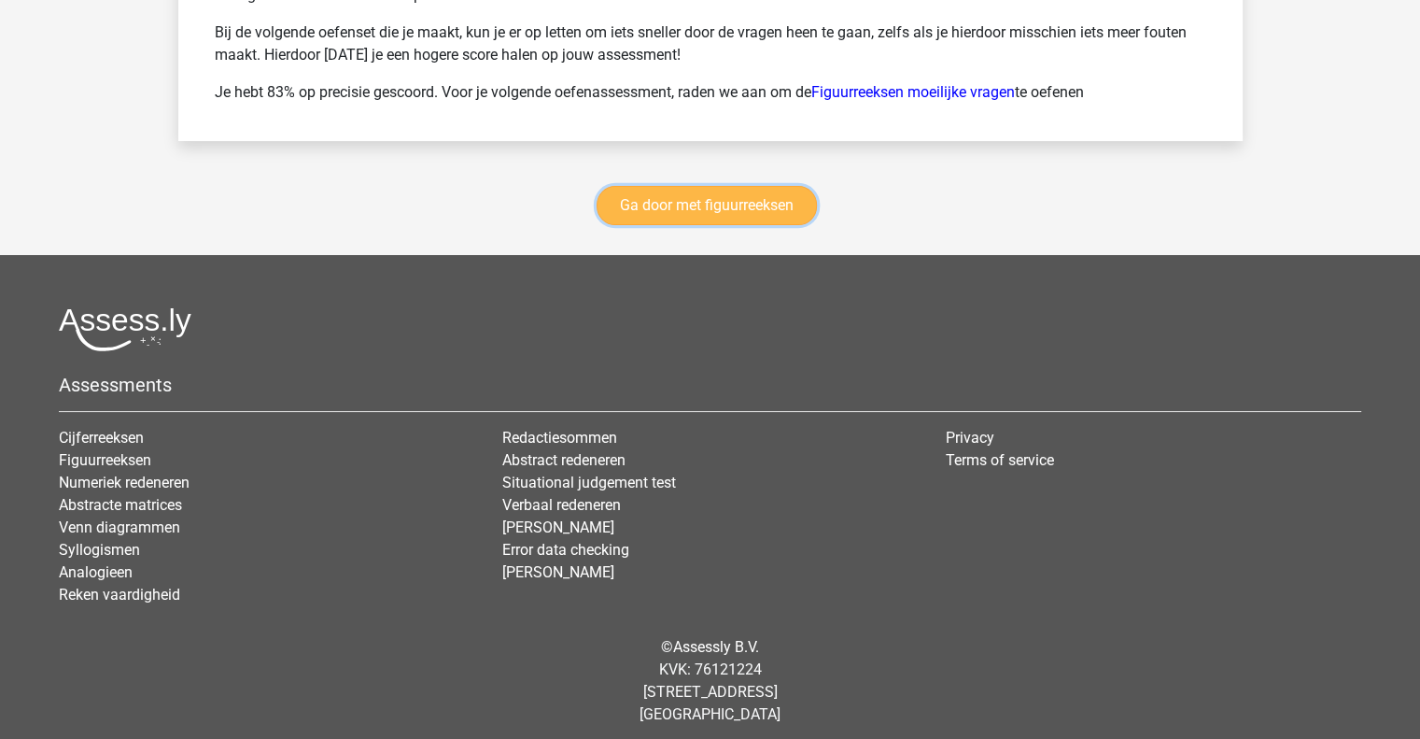
click at [763, 190] on link "Ga door met figuurreeksen" at bounding box center [707, 205] width 220 height 39
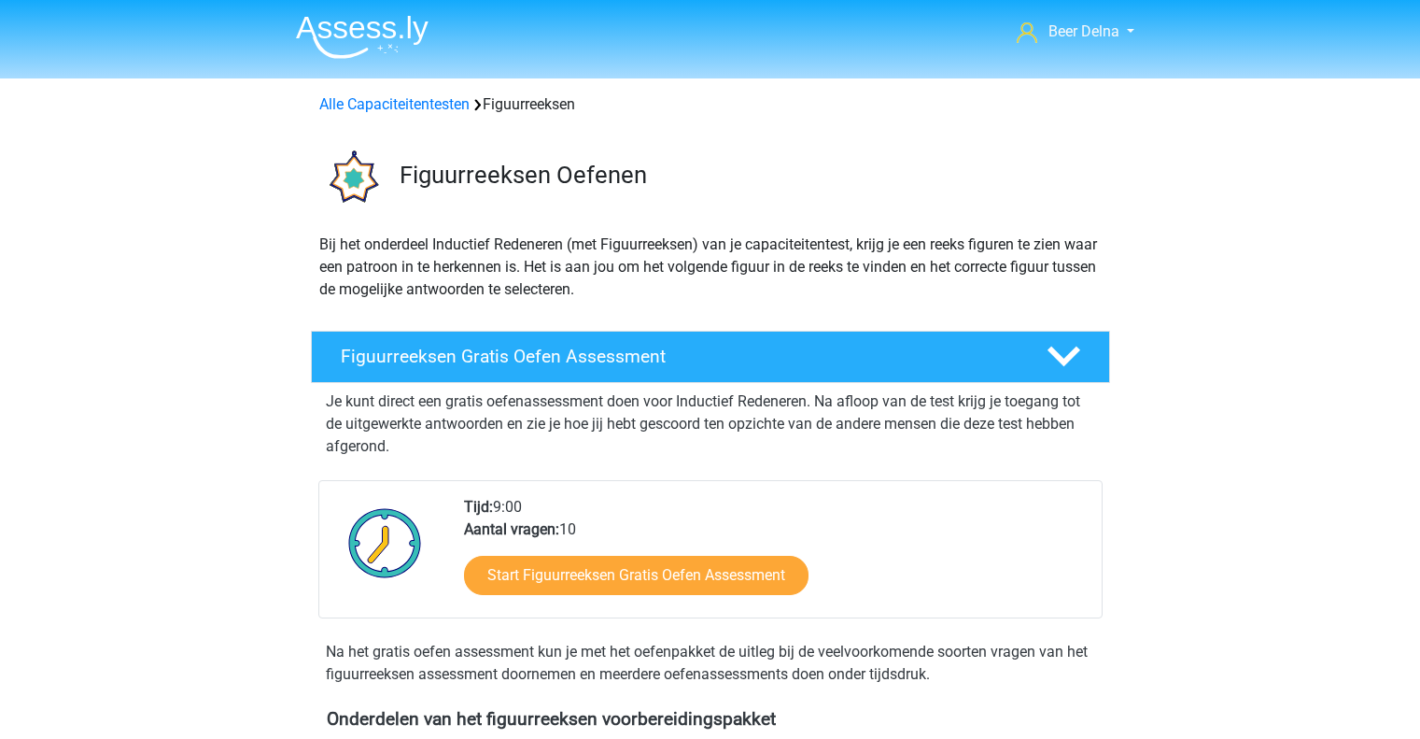
scroll to position [811, 0]
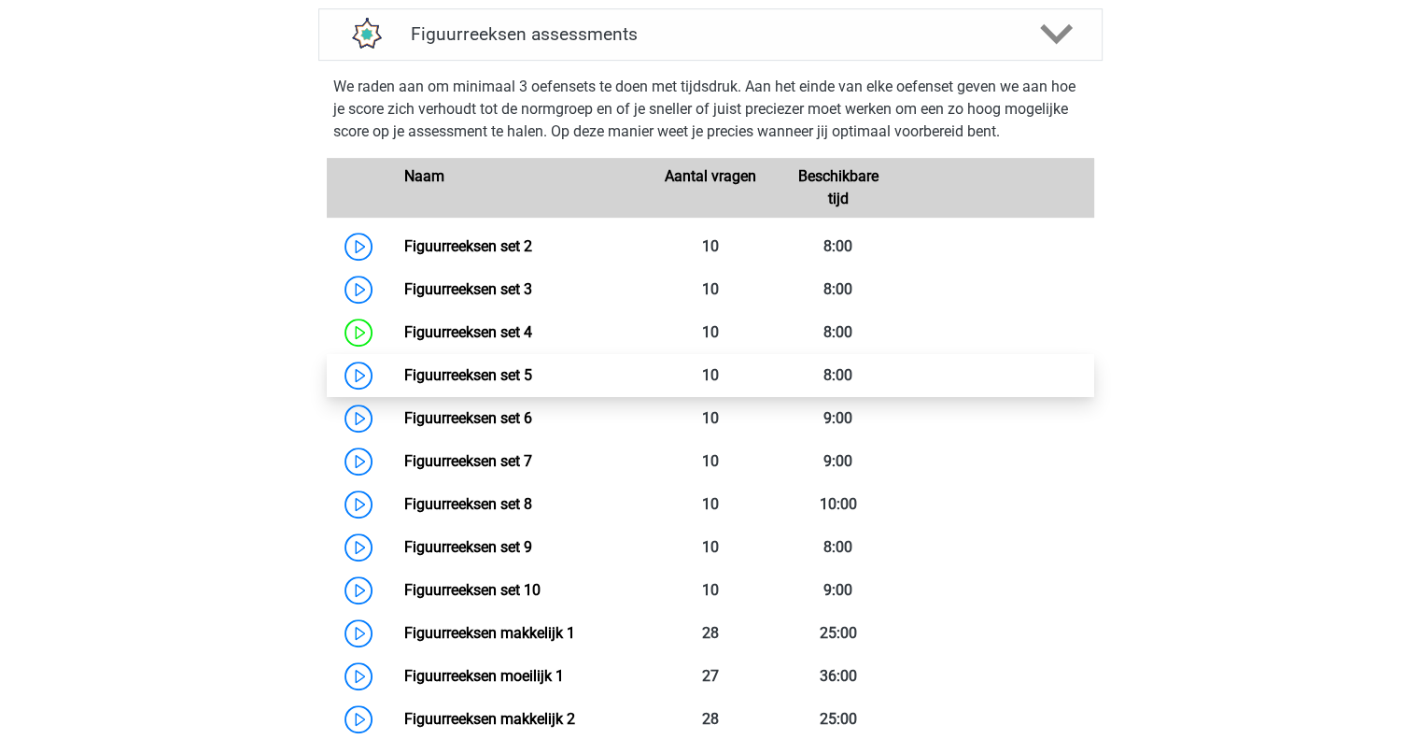
click at [495, 366] on link "Figuurreeksen set 5" at bounding box center [468, 375] width 128 height 18
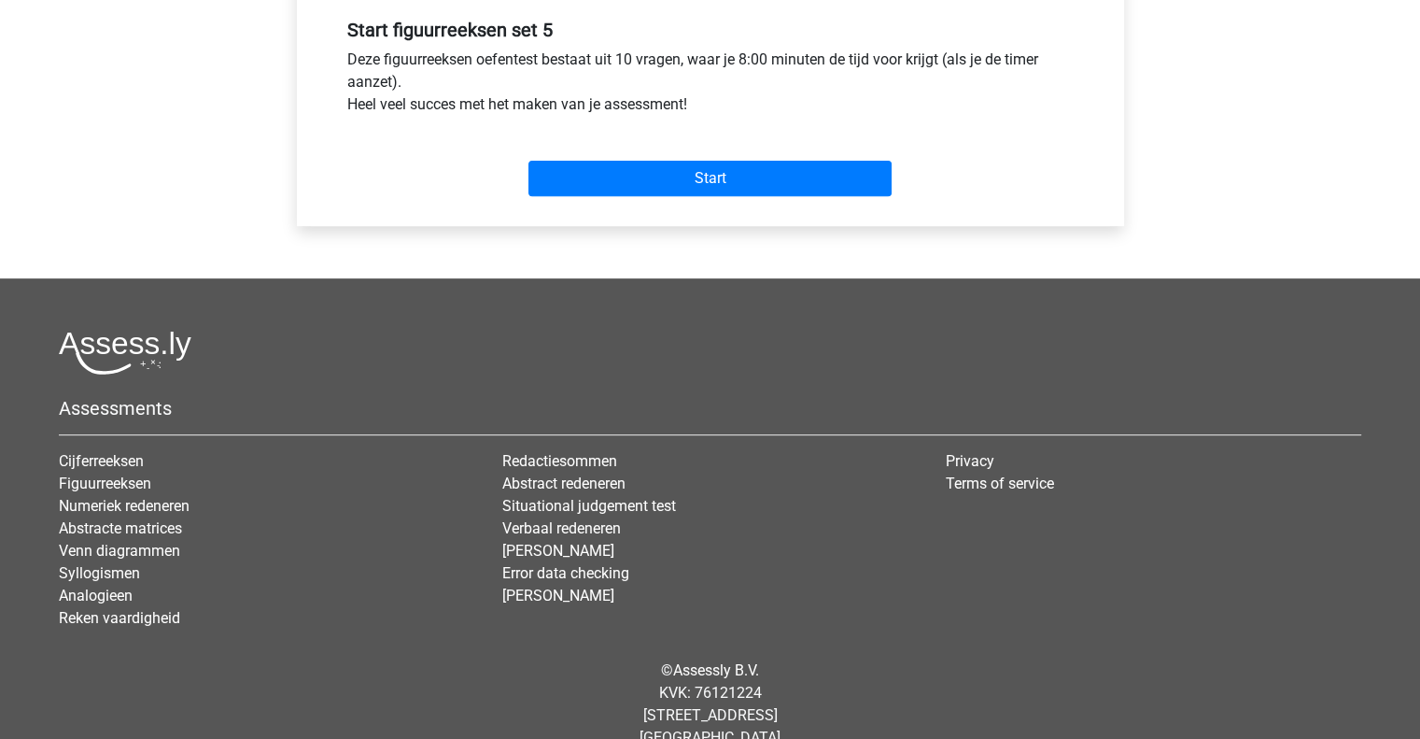
scroll to position [705, 0]
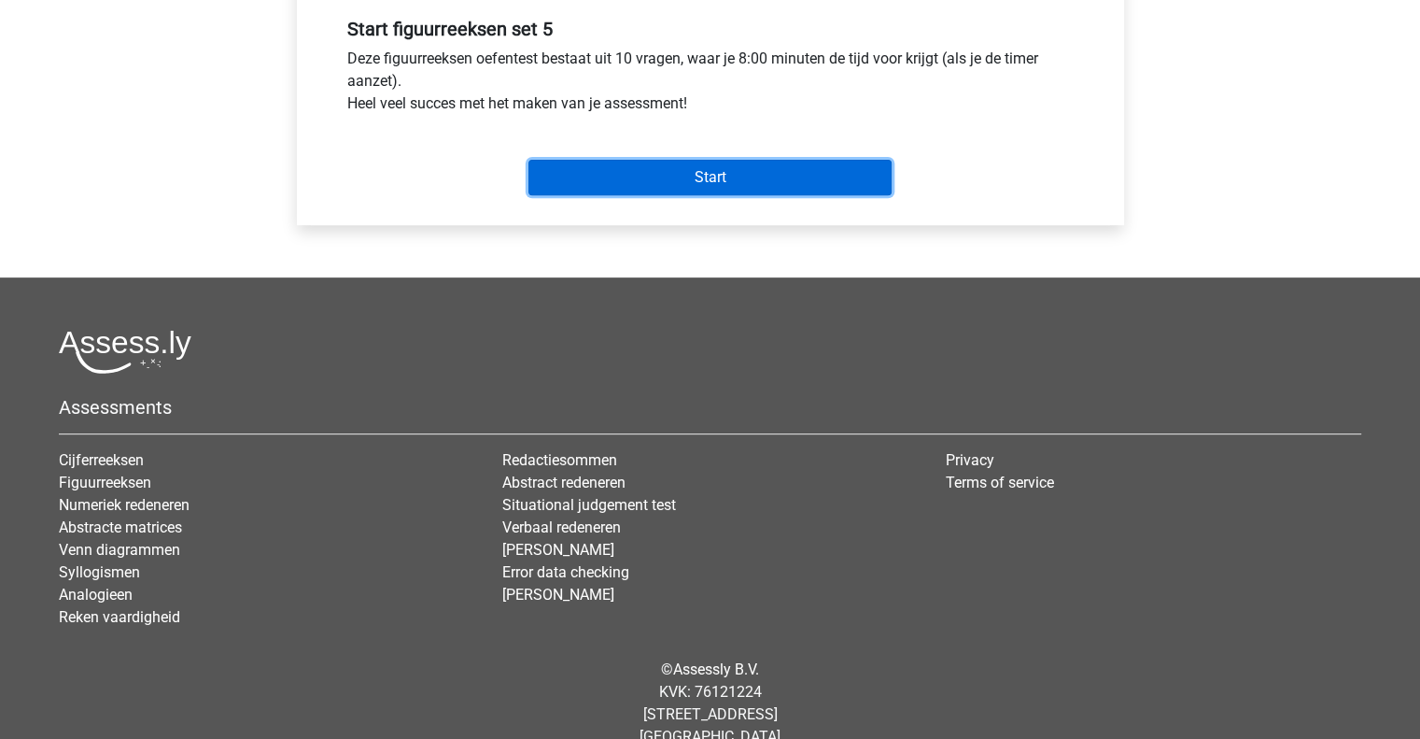
click at [687, 165] on input "Start" at bounding box center [710, 177] width 363 height 35
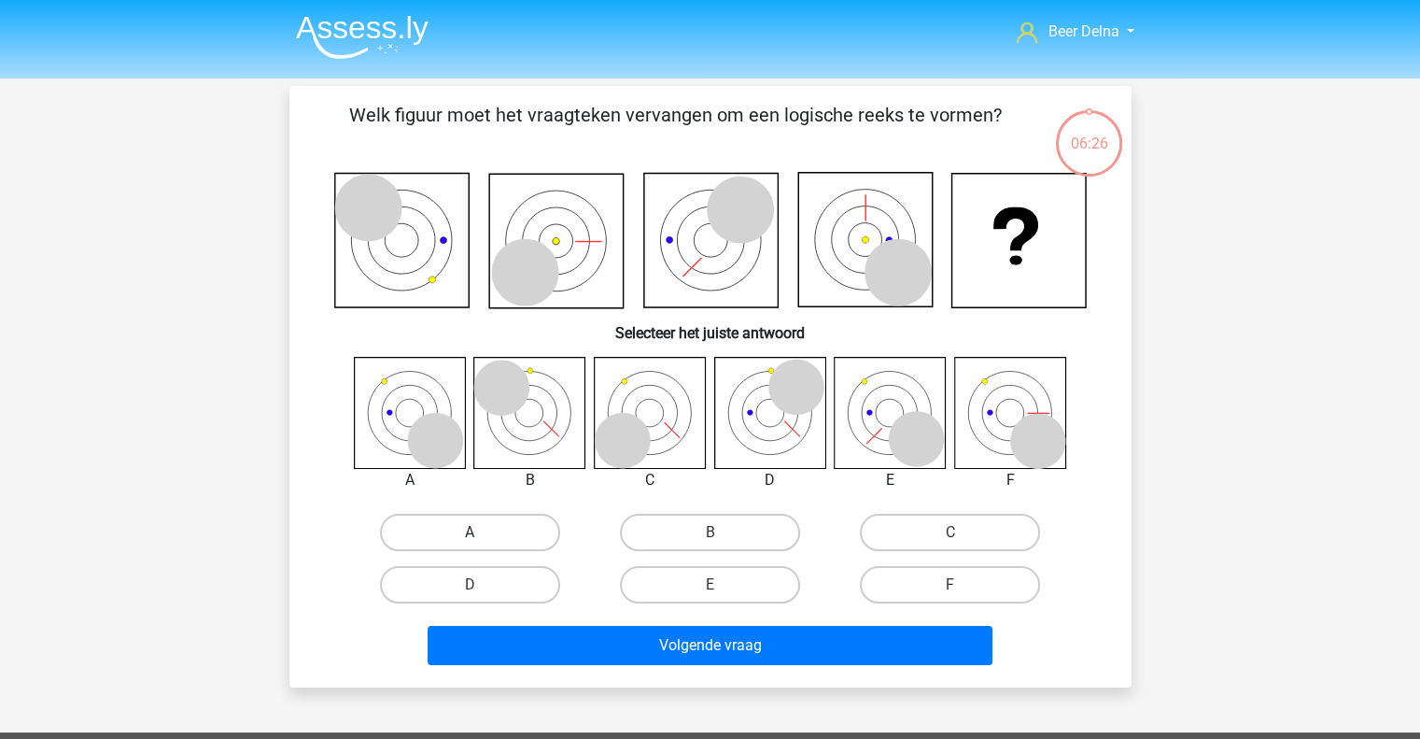
click at [466, 537] on label "A" at bounding box center [470, 532] width 180 height 37
click at [470, 537] on input "A" at bounding box center [476, 538] width 12 height 12
radio input "true"
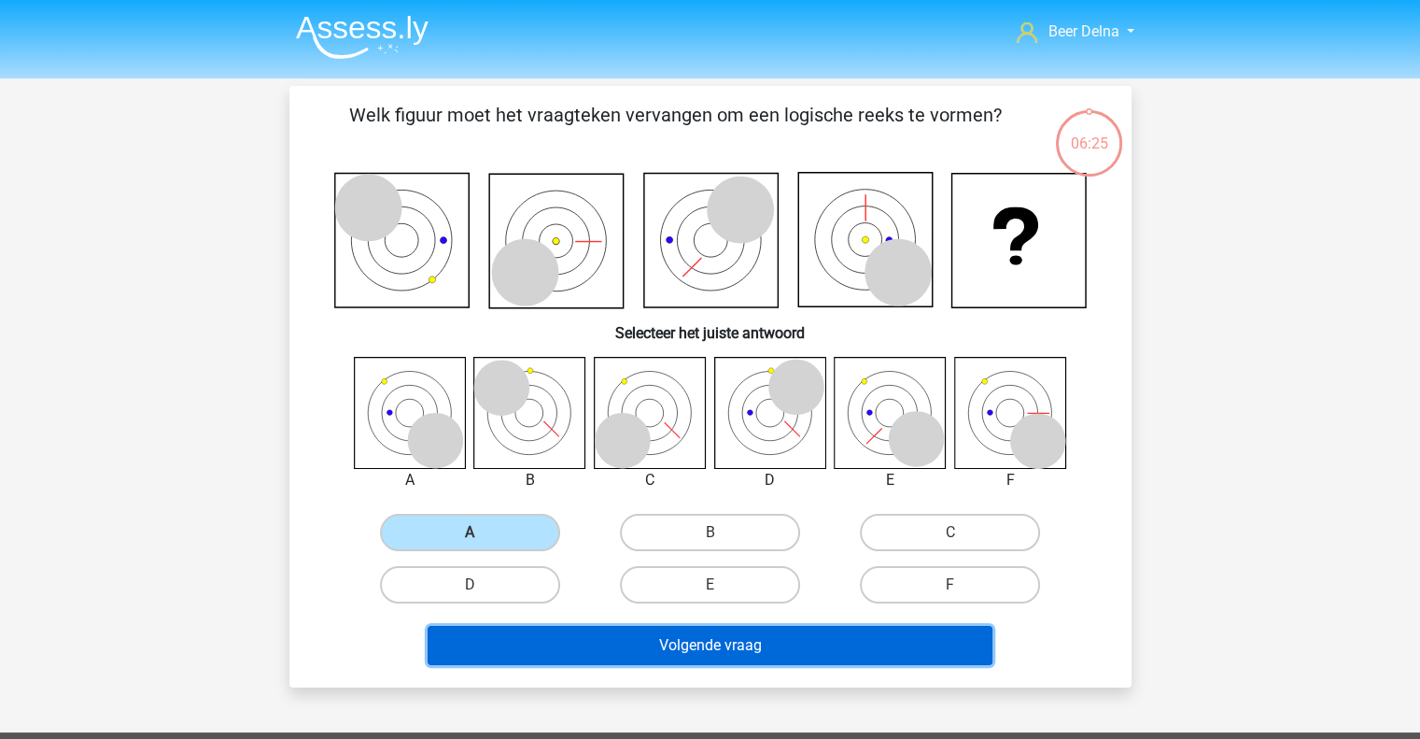
click at [529, 642] on button "Volgende vraag" at bounding box center [710, 645] width 565 height 39
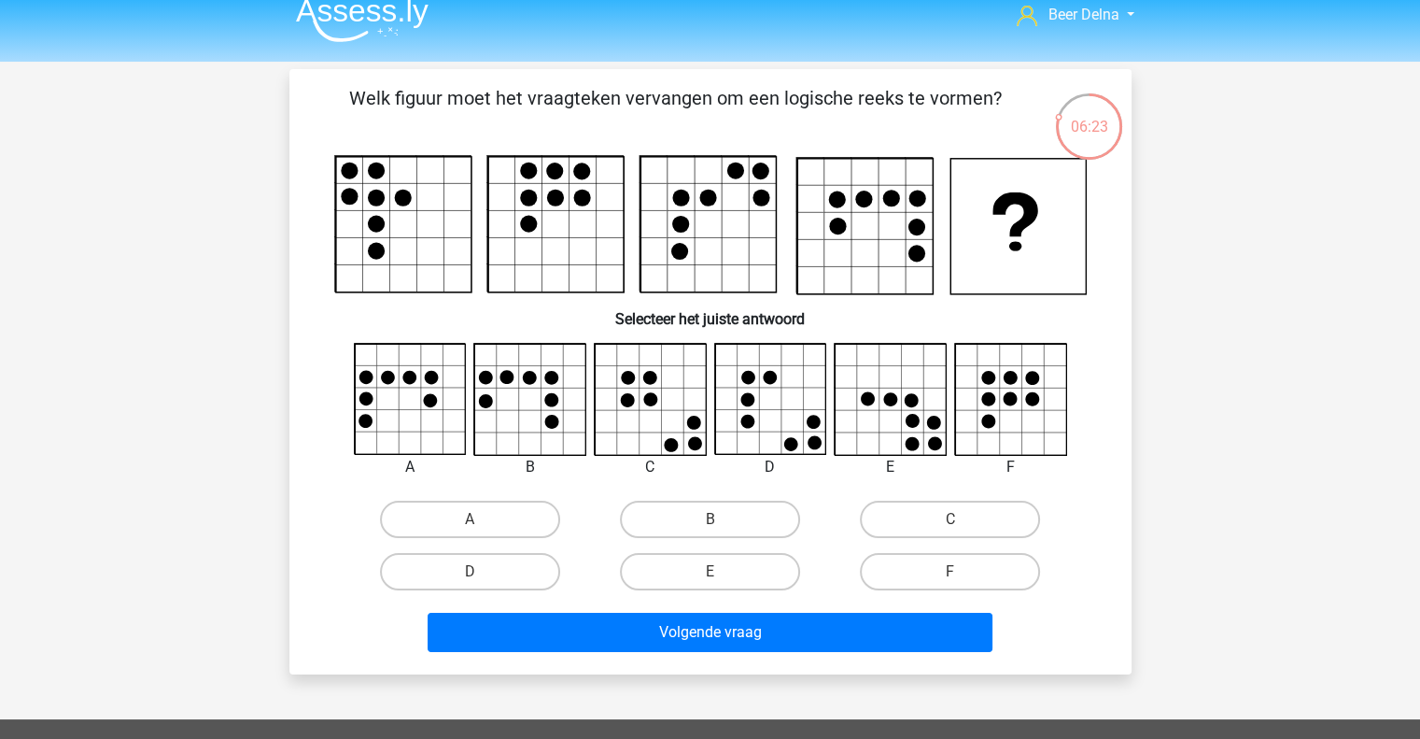
scroll to position [16, 0]
click at [492, 520] on label "A" at bounding box center [470, 519] width 180 height 37
click at [482, 520] on input "A" at bounding box center [476, 526] width 12 height 12
radio input "true"
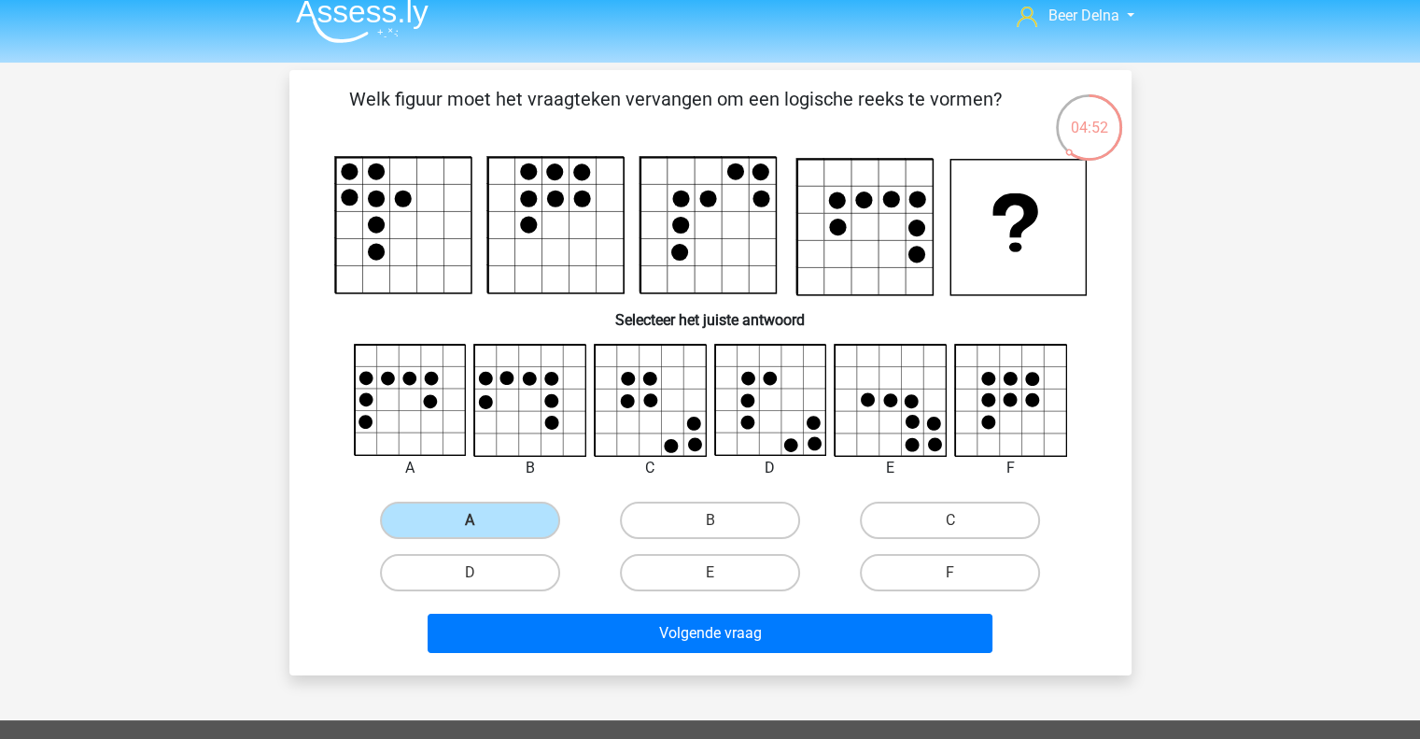
click at [689, 653] on div "Volgende vraag" at bounding box center [710, 637] width 721 height 47
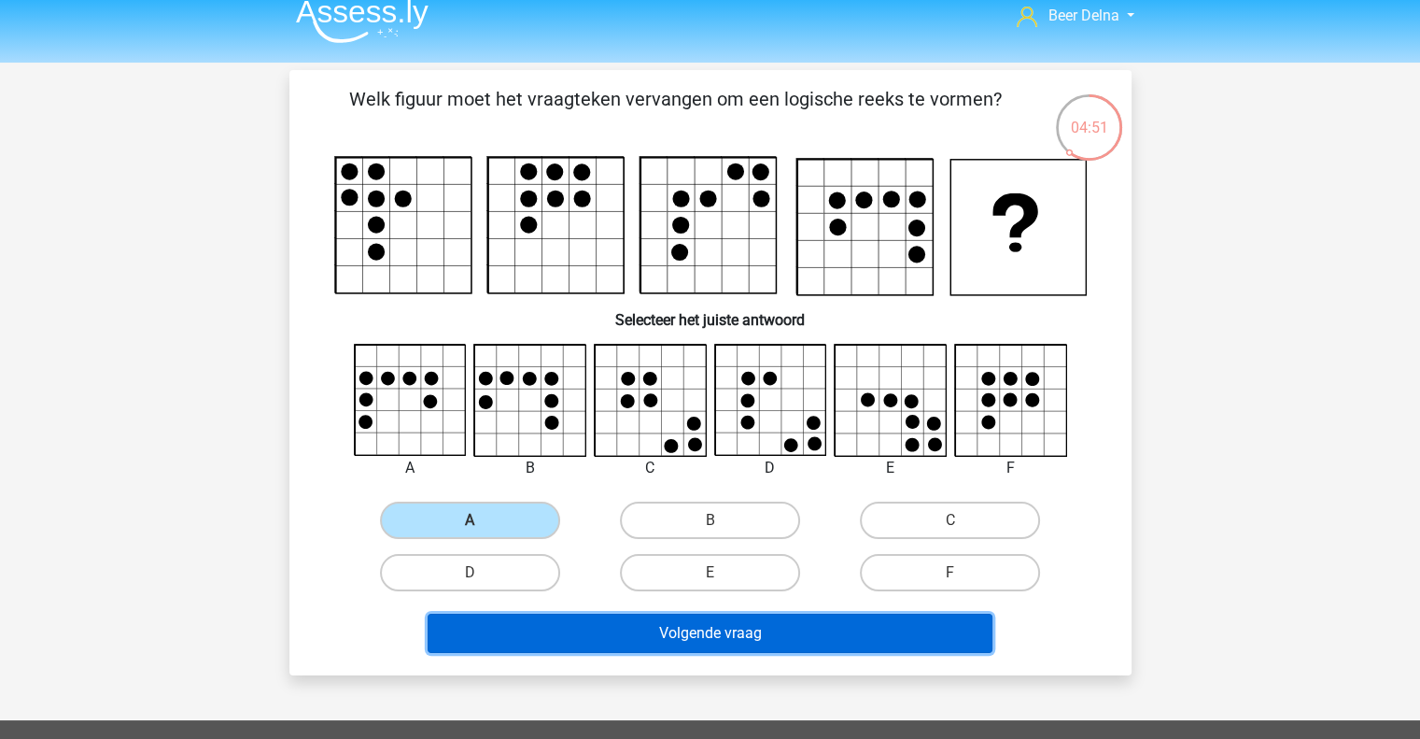
click at [684, 639] on button "Volgende vraag" at bounding box center [710, 633] width 565 height 39
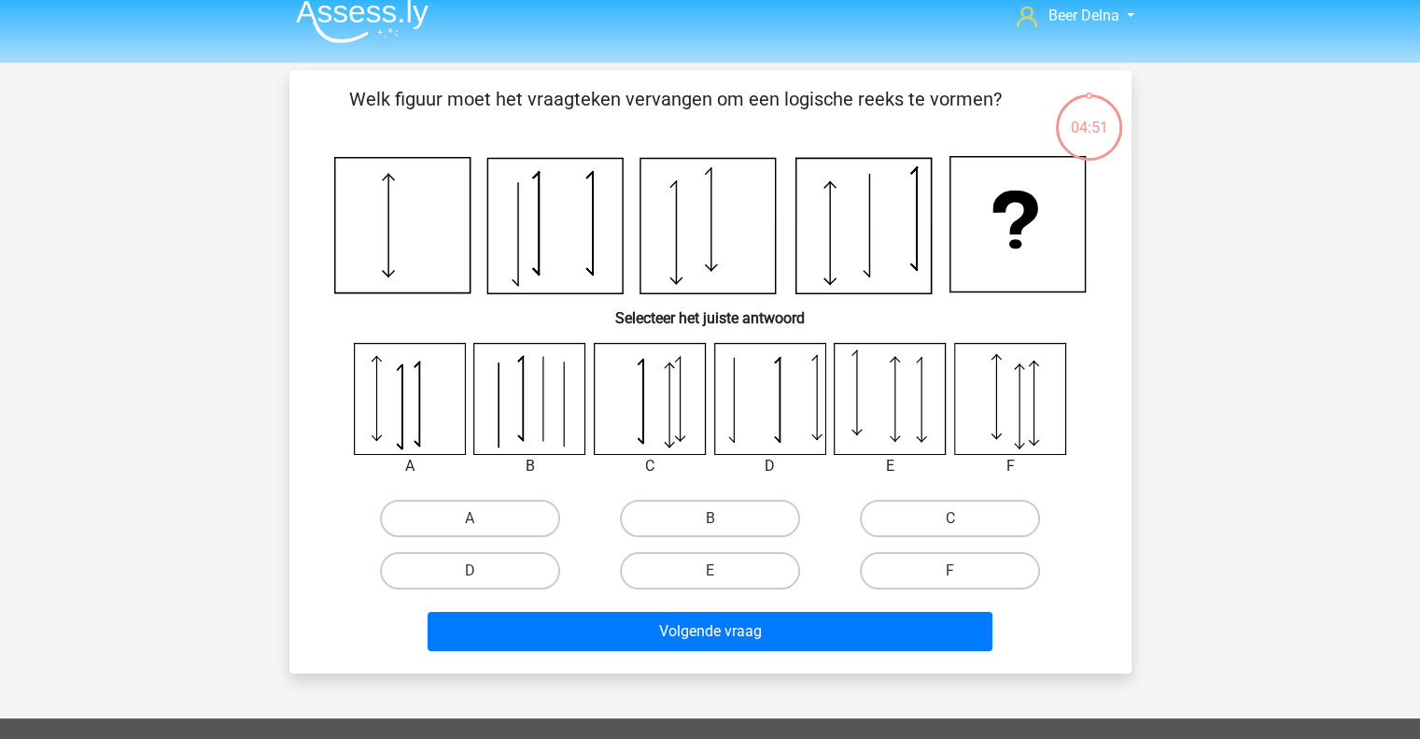
scroll to position [86, 0]
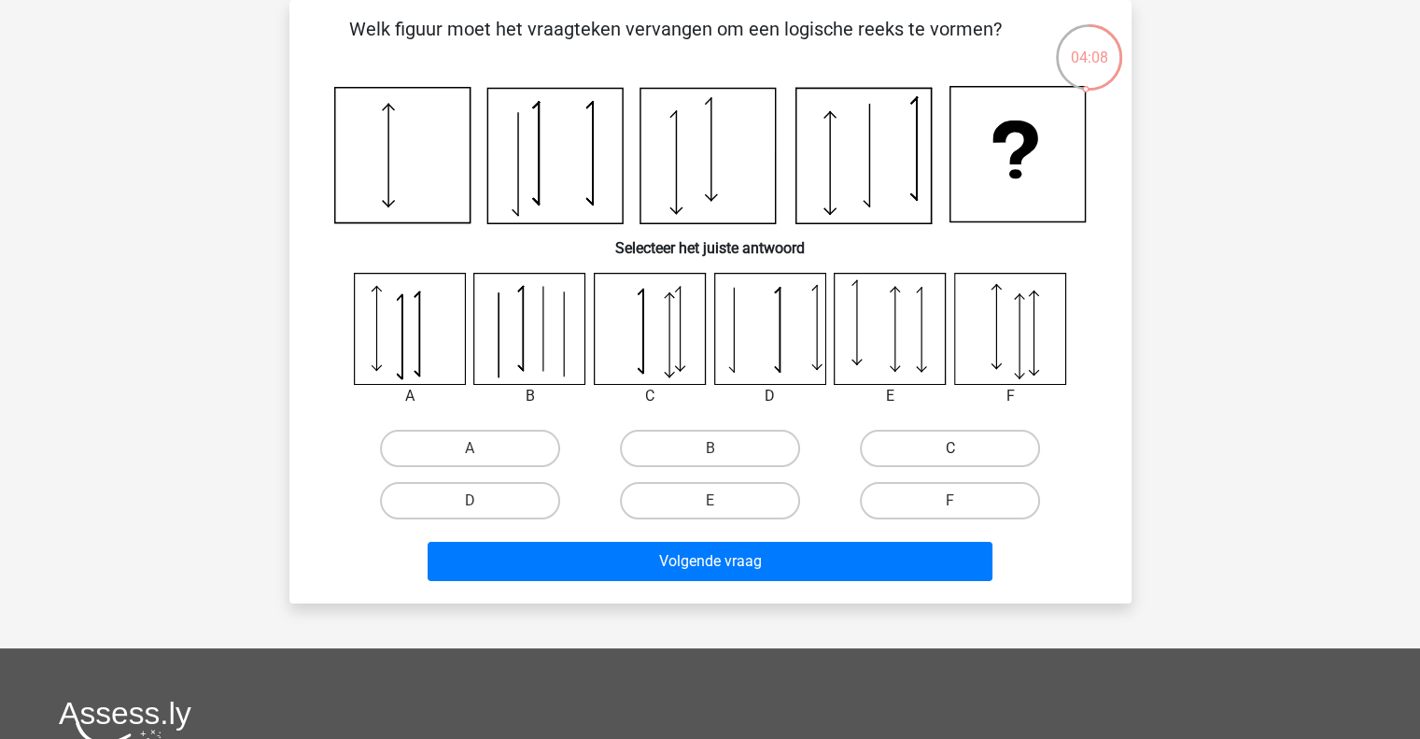
click at [943, 460] on label "C" at bounding box center [950, 448] width 180 height 37
click at [951, 460] on input "C" at bounding box center [957, 454] width 12 height 12
radio input "true"
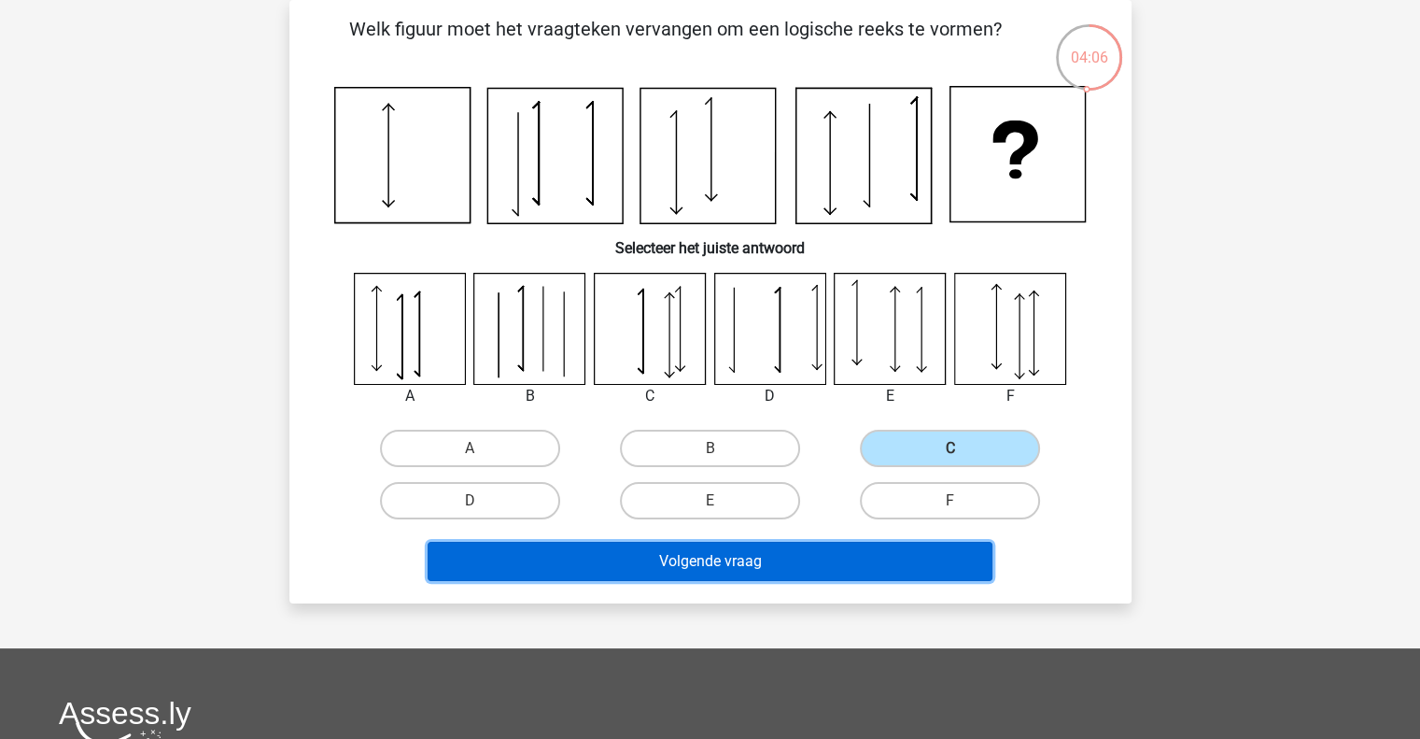
click at [789, 558] on button "Volgende vraag" at bounding box center [710, 561] width 565 height 39
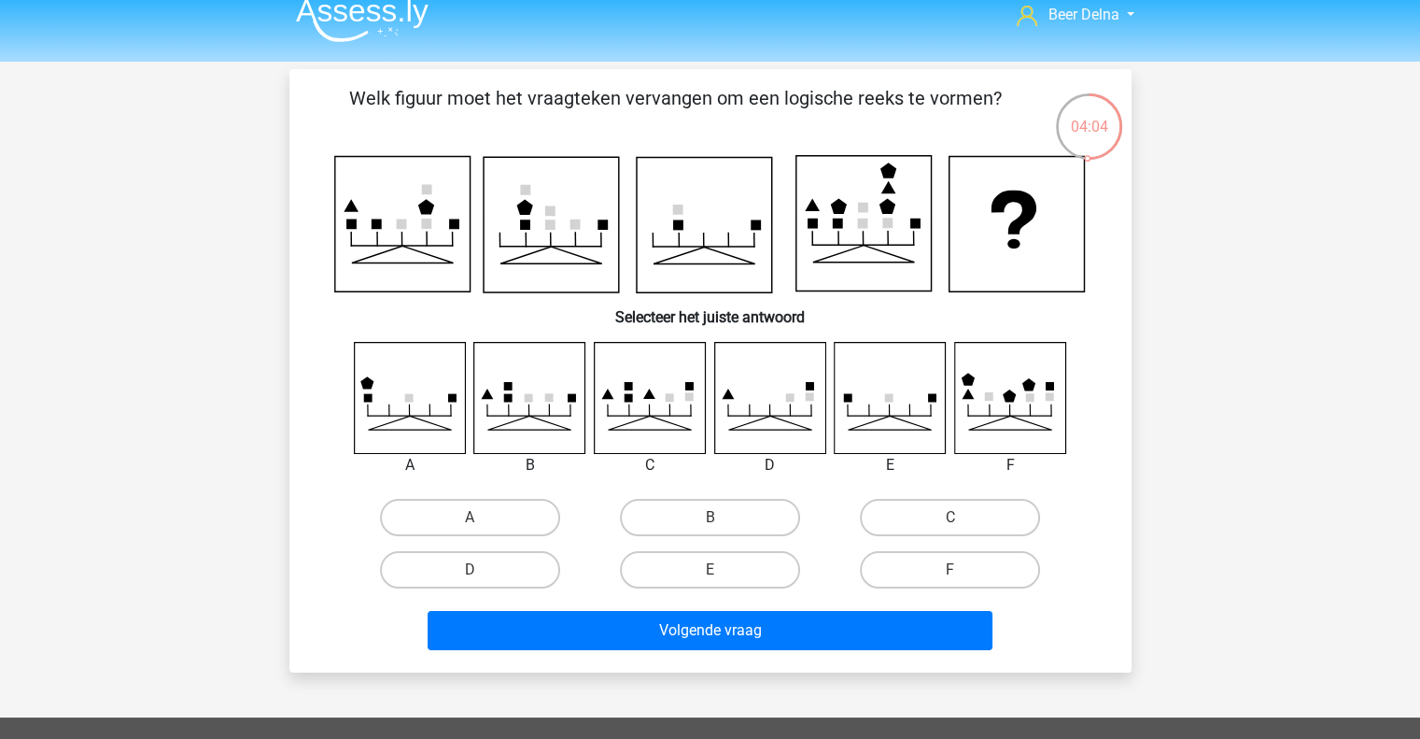
scroll to position [4, 0]
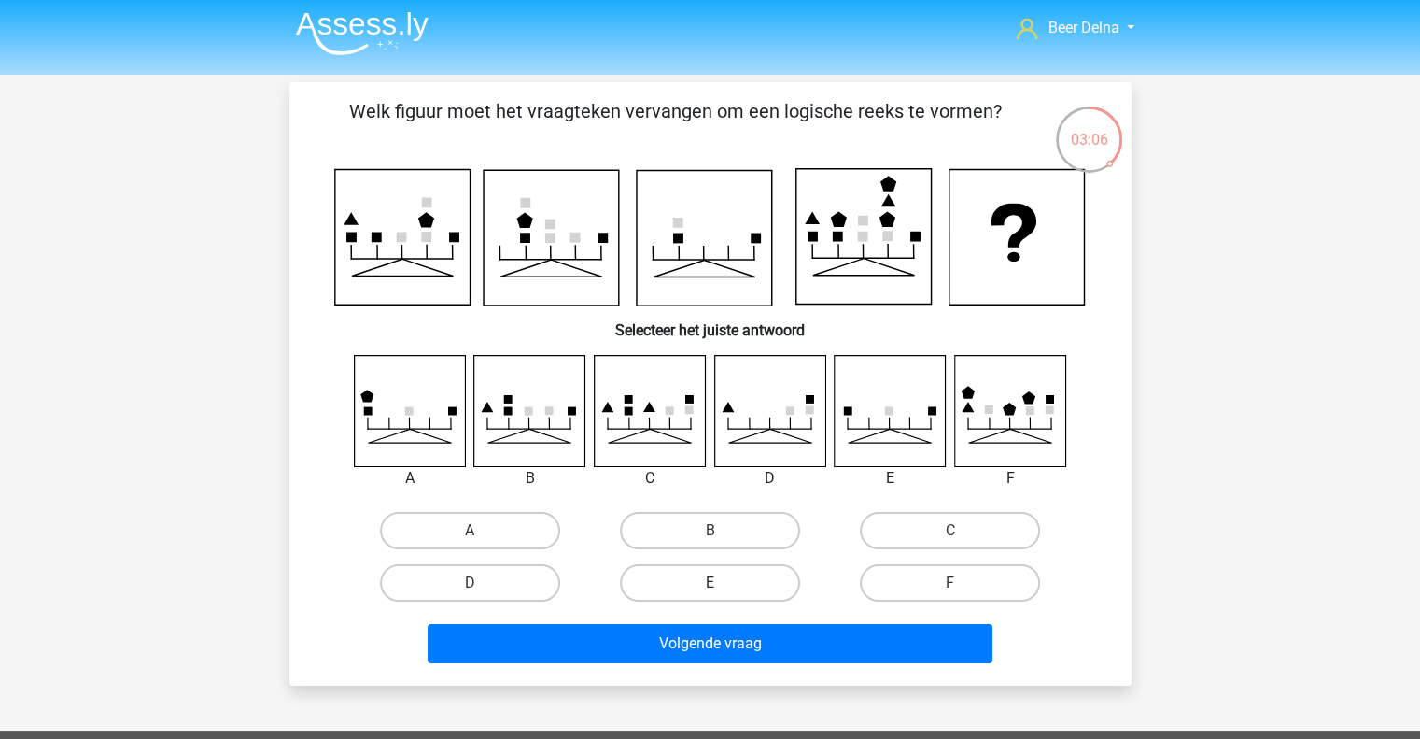
click at [741, 589] on label "E" at bounding box center [710, 582] width 180 height 37
click at [722, 589] on input "E" at bounding box center [716, 589] width 12 height 12
radio input "true"
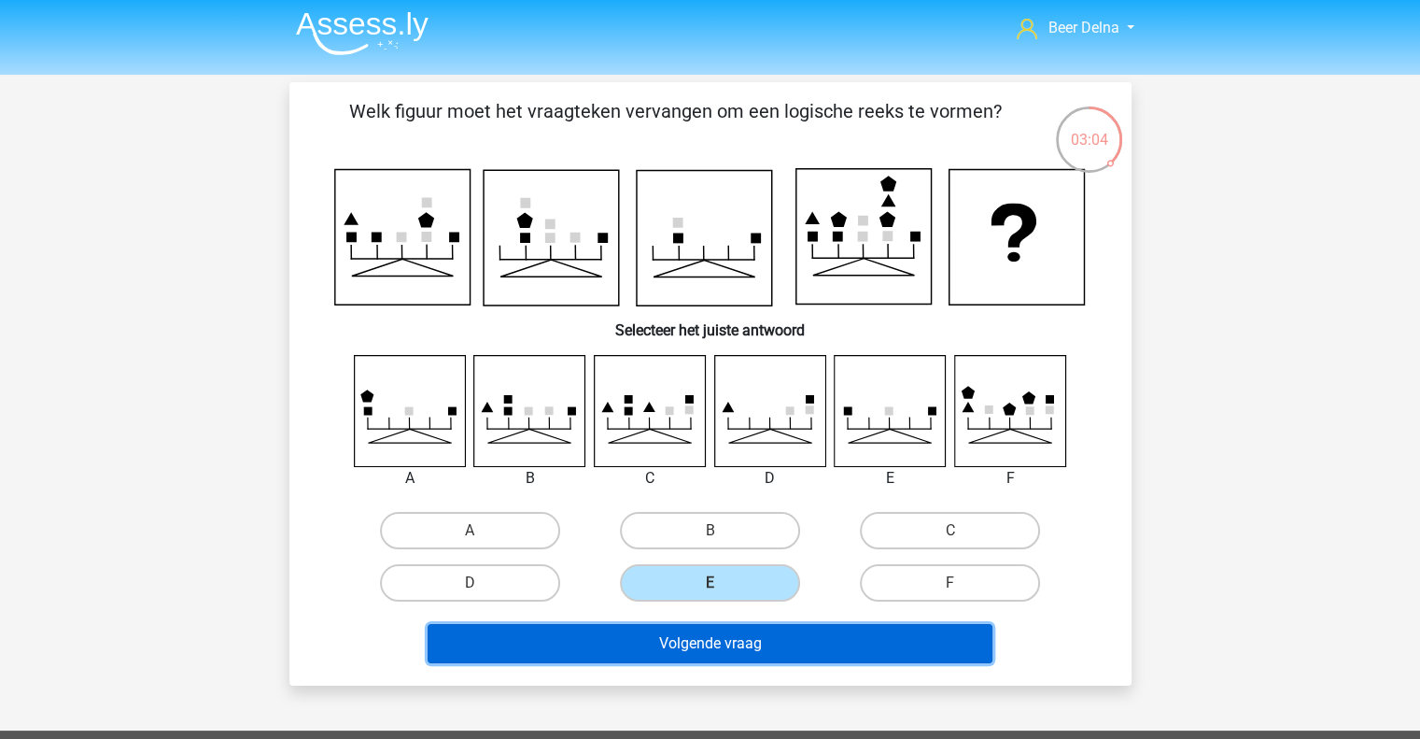
click at [709, 628] on button "Volgende vraag" at bounding box center [710, 643] width 565 height 39
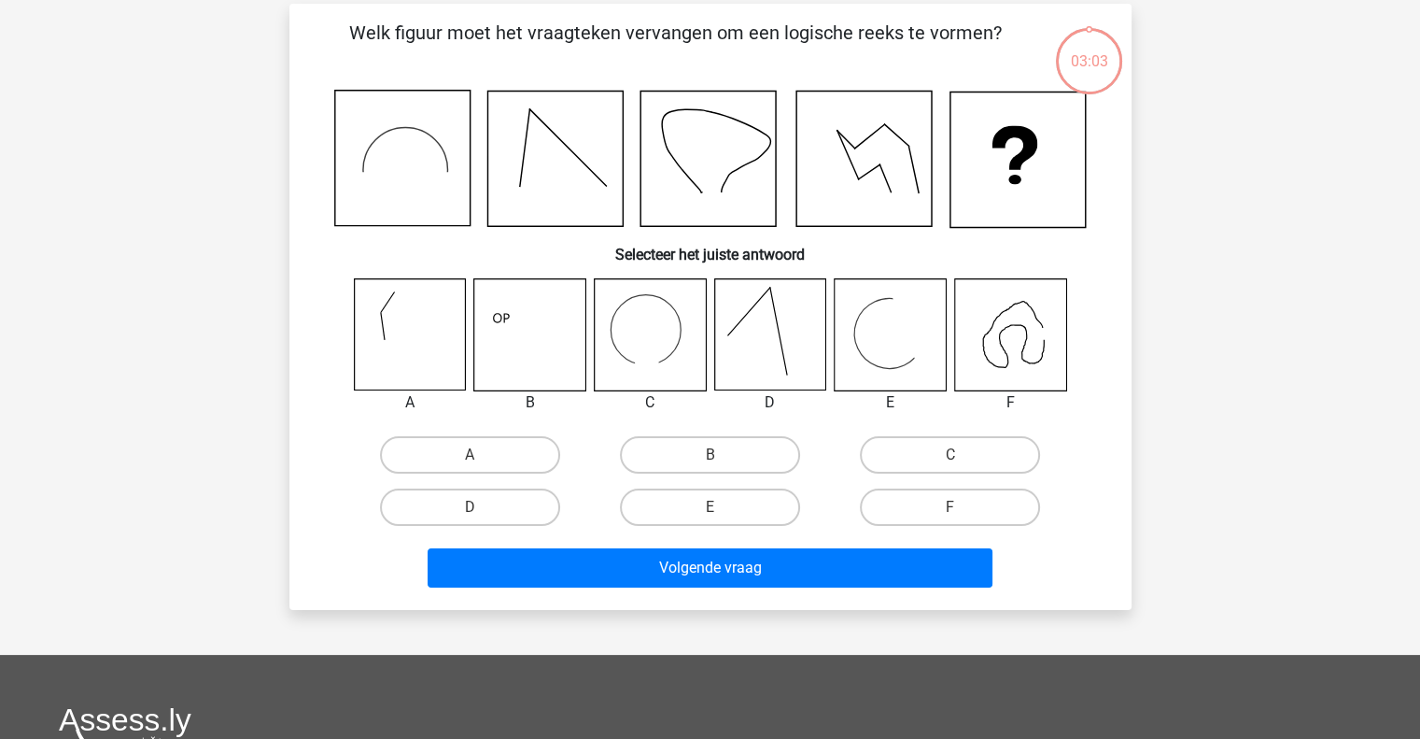
scroll to position [86, 0]
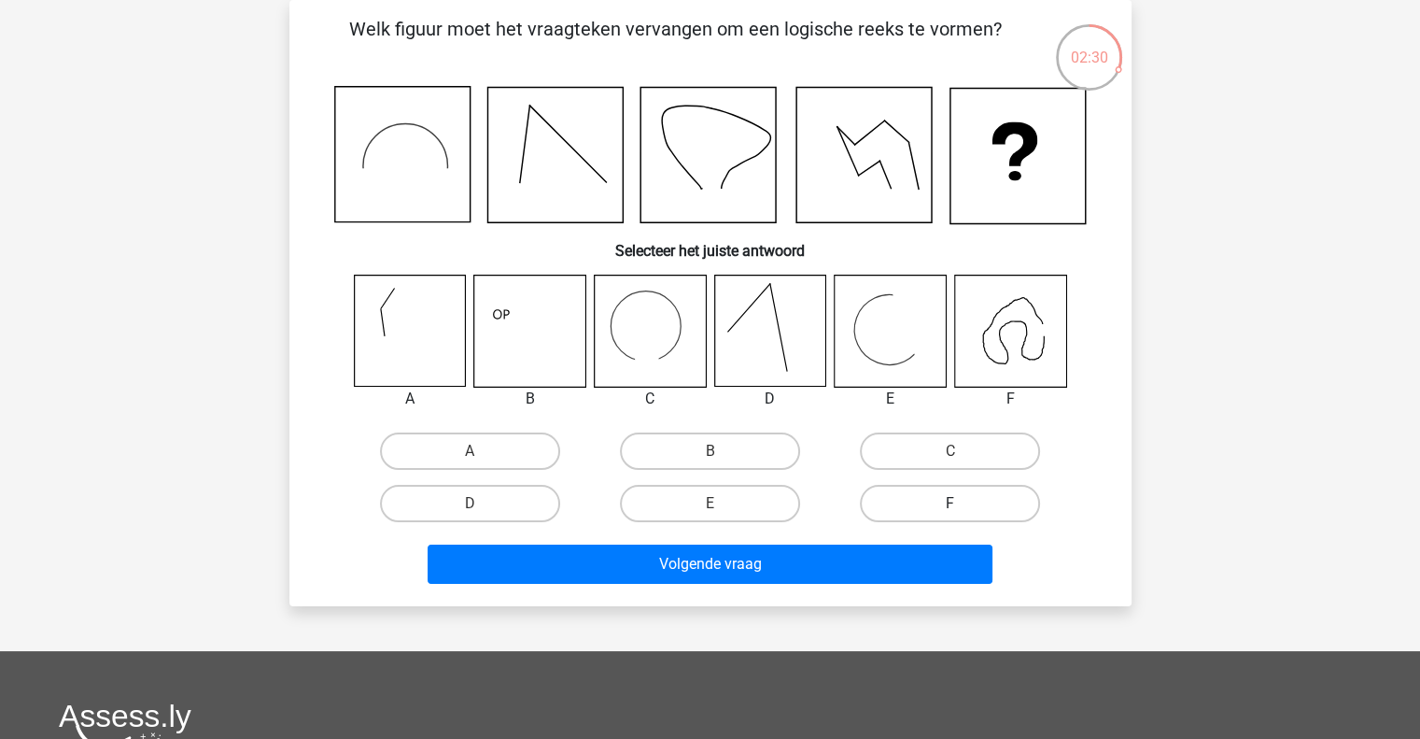
click at [929, 505] on label "F" at bounding box center [950, 503] width 180 height 37
click at [951, 505] on input "F" at bounding box center [957, 509] width 12 height 12
radio input "true"
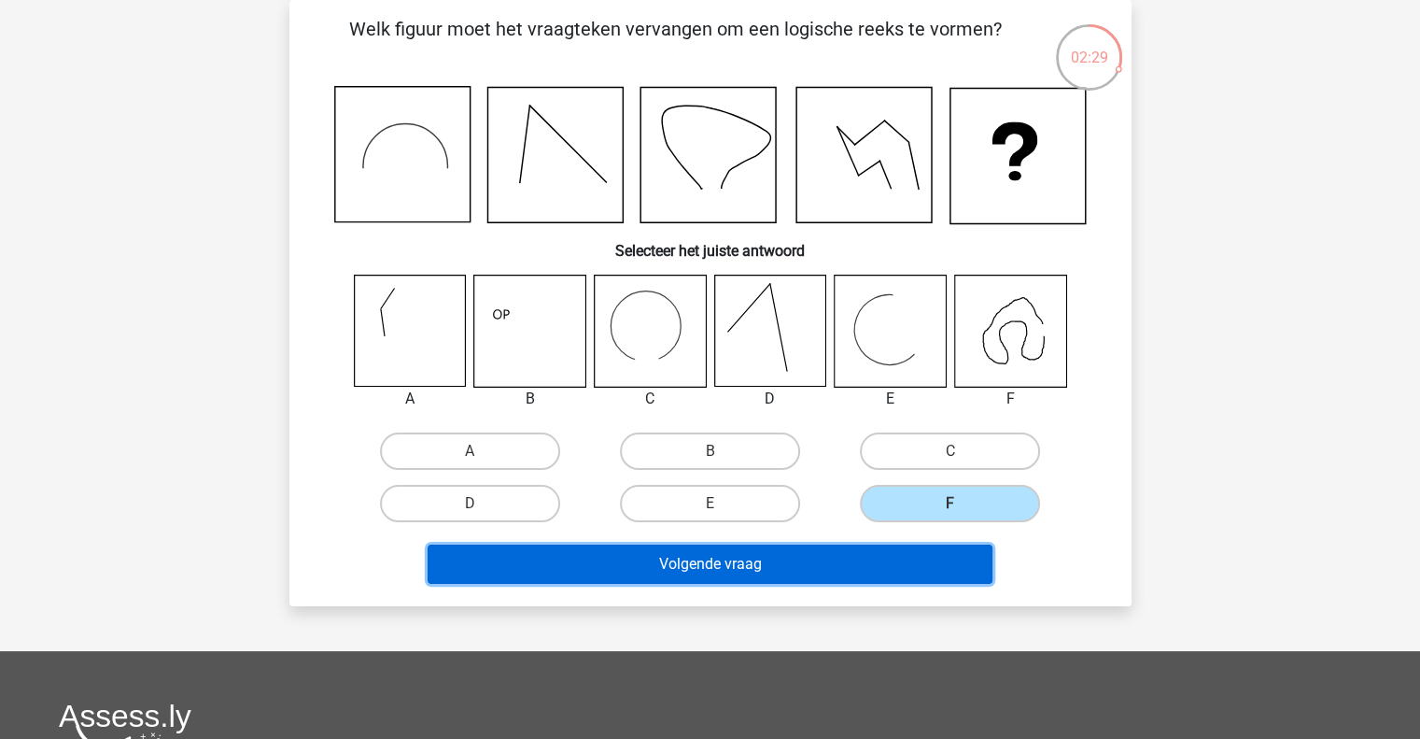
click at [821, 571] on button "Volgende vraag" at bounding box center [710, 563] width 565 height 39
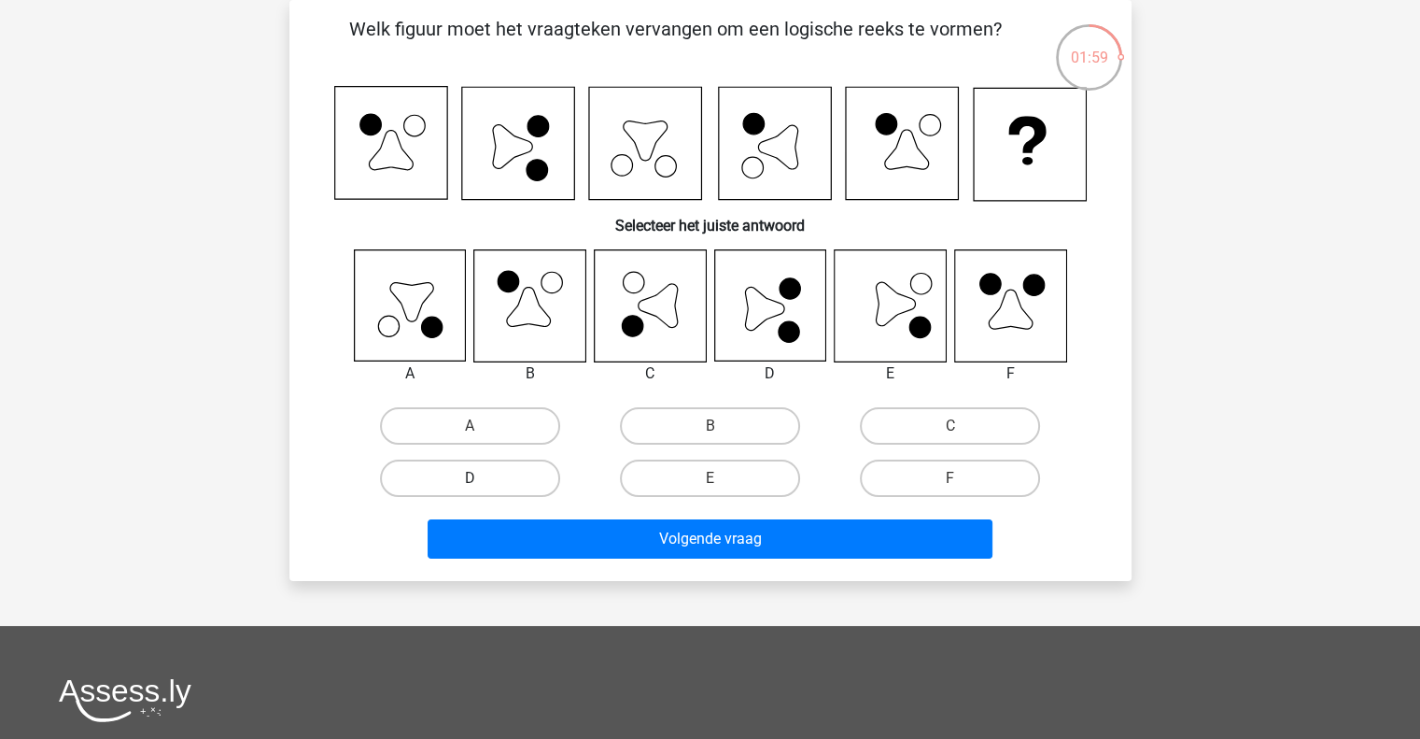
click at [545, 472] on label "D" at bounding box center [470, 477] width 180 height 37
click at [482, 478] on input "D" at bounding box center [476, 484] width 12 height 12
radio input "true"
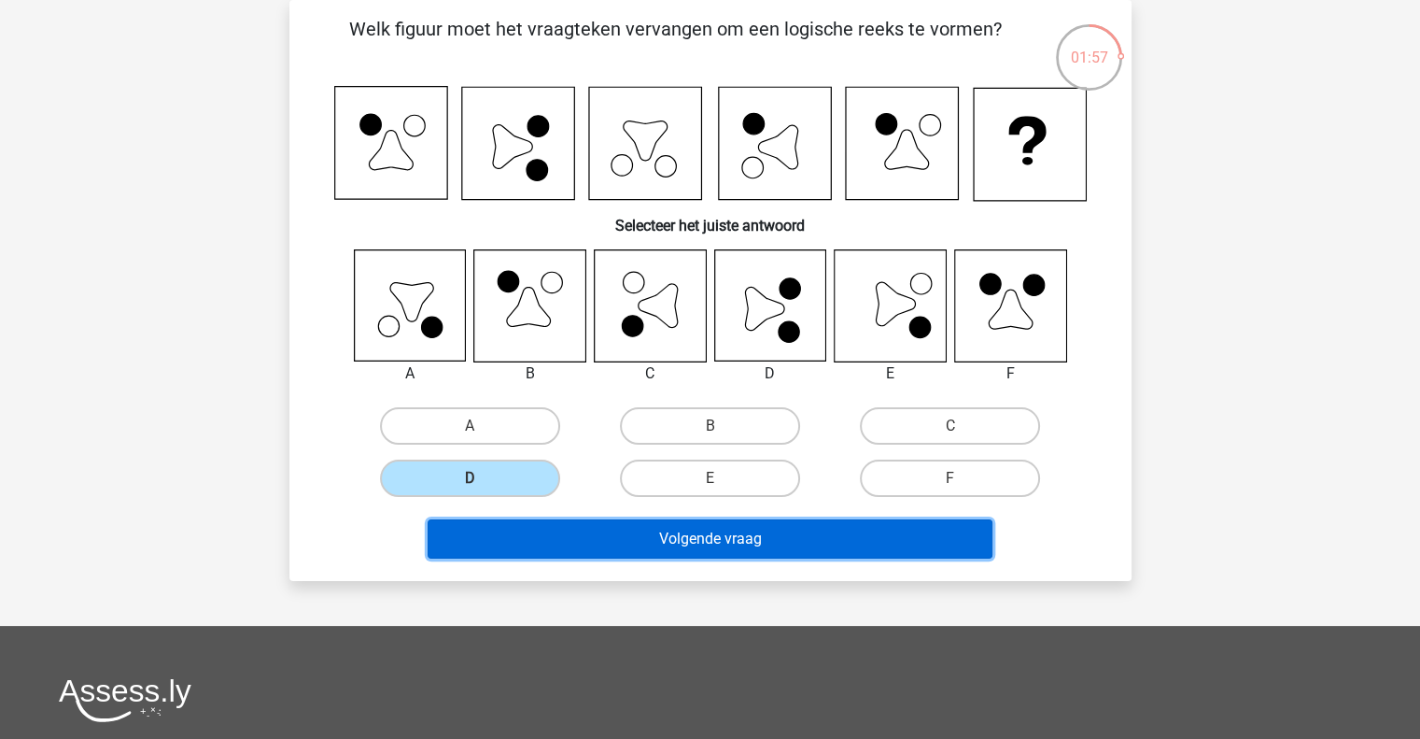
click at [632, 529] on button "Volgende vraag" at bounding box center [710, 538] width 565 height 39
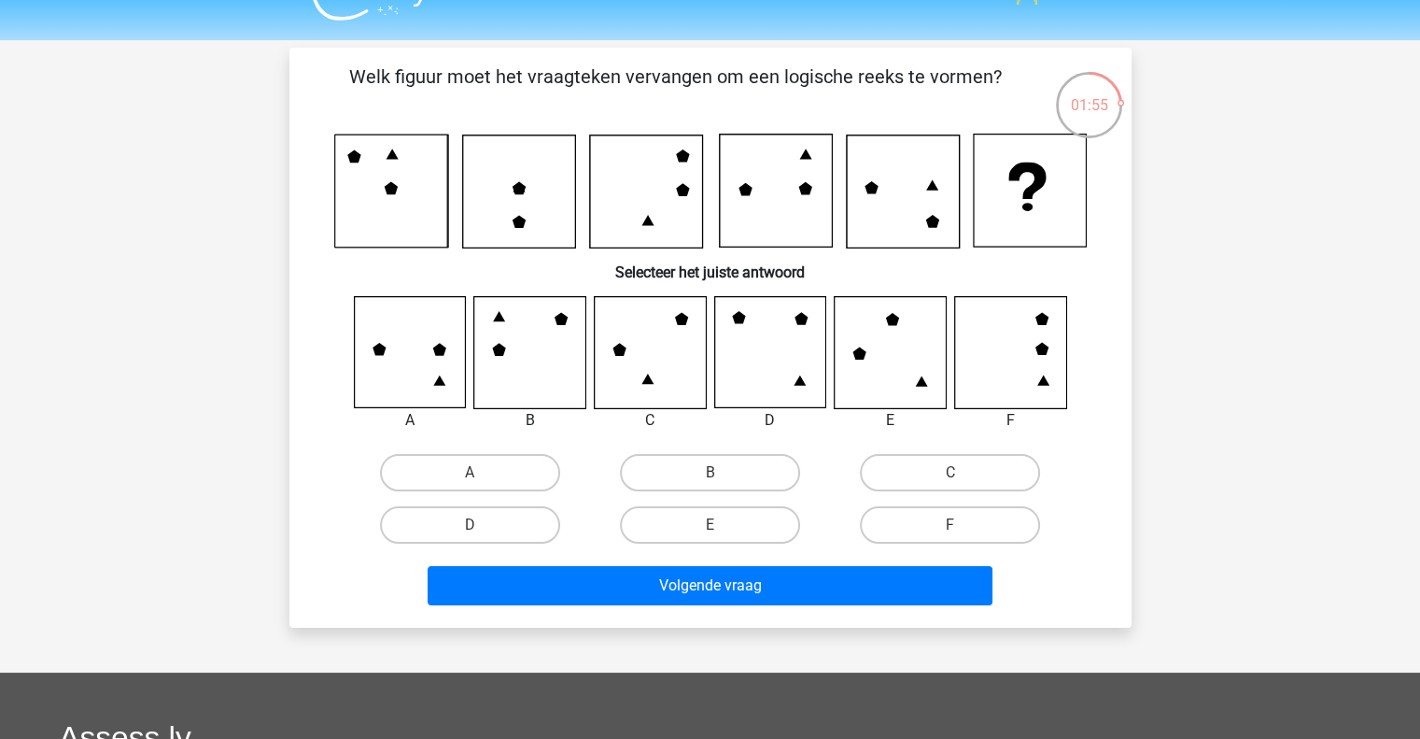
scroll to position [37, 0]
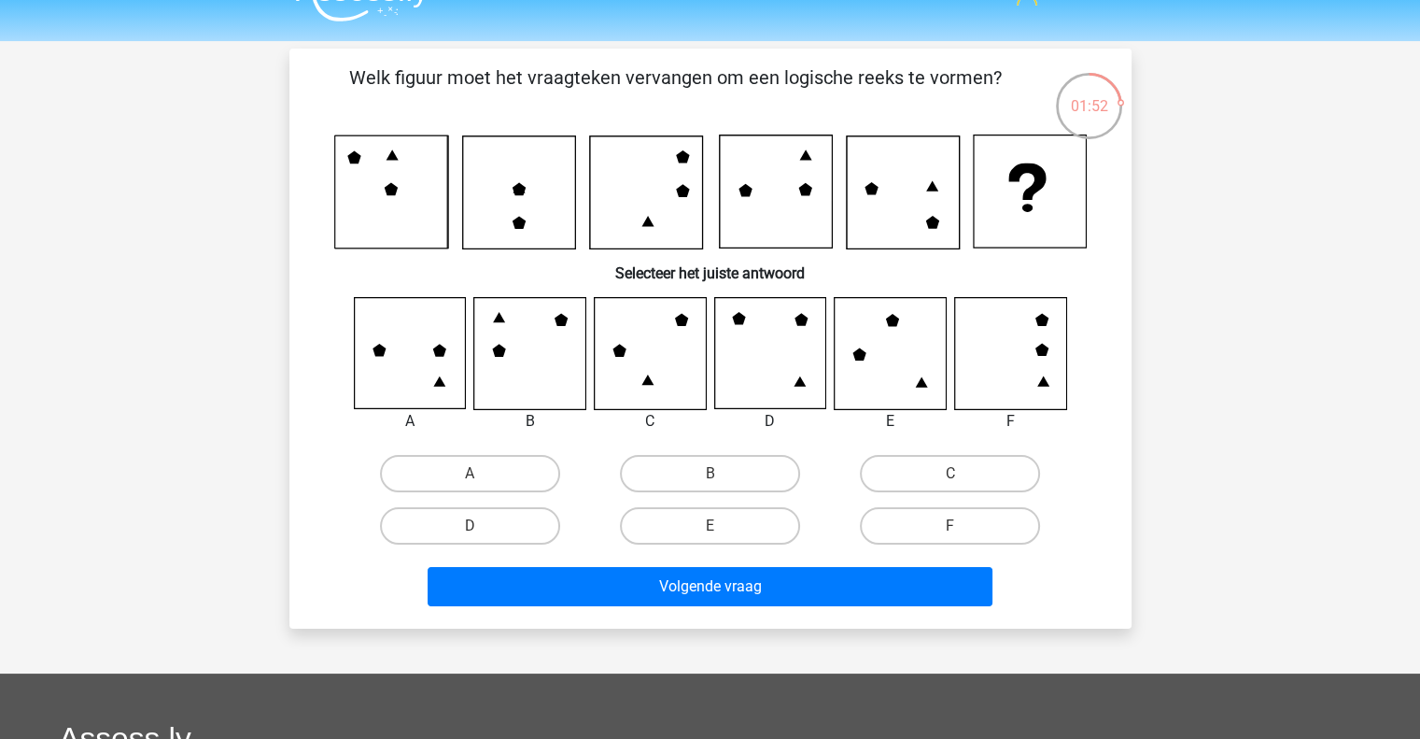
click at [630, 290] on div "Welk figuur moet het vraagteken vervangen om een logische reeks te vormen? Sele…" at bounding box center [710, 338] width 827 height 550
click at [588, 339] on div at bounding box center [650, 353] width 141 height 113
click at [925, 530] on label "F" at bounding box center [950, 525] width 180 height 37
click at [951, 530] on input "F" at bounding box center [957, 532] width 12 height 12
radio input "true"
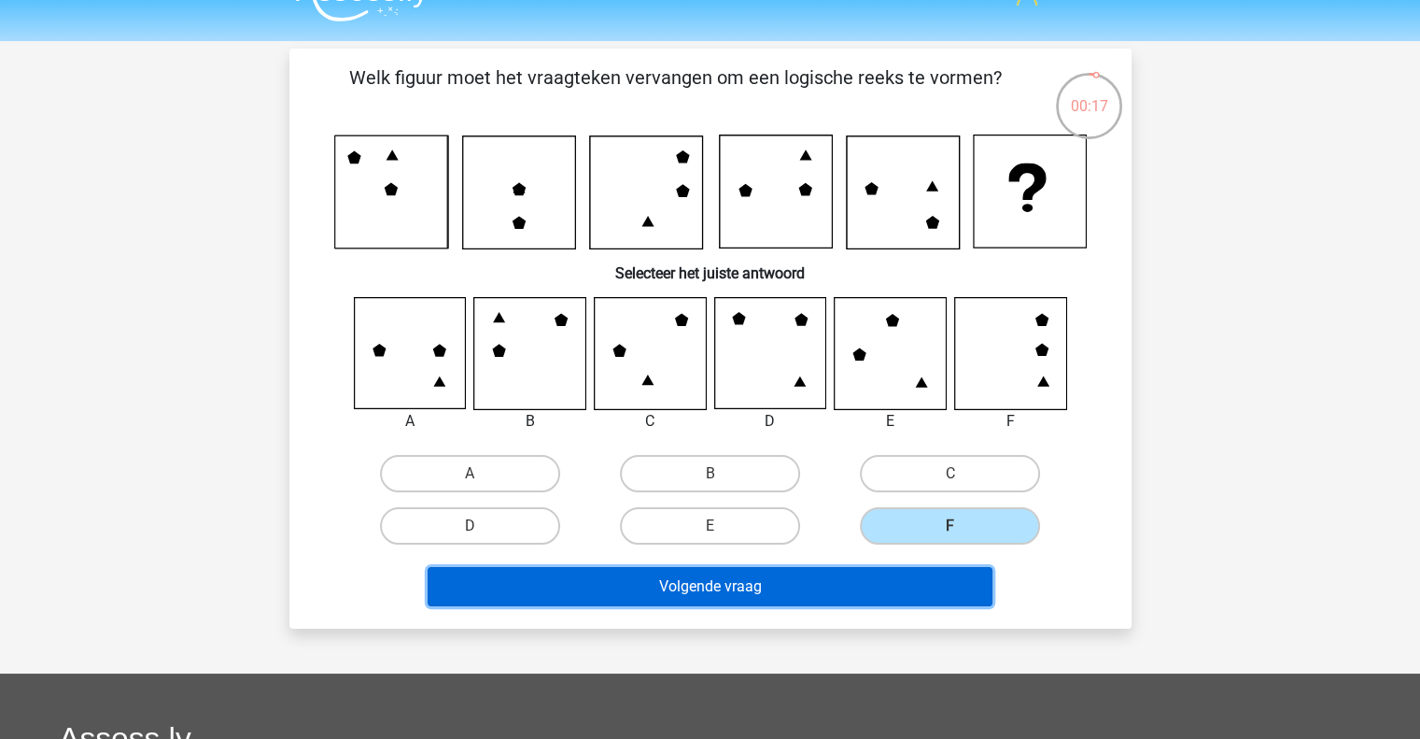
click at [888, 580] on button "Volgende vraag" at bounding box center [710, 586] width 565 height 39
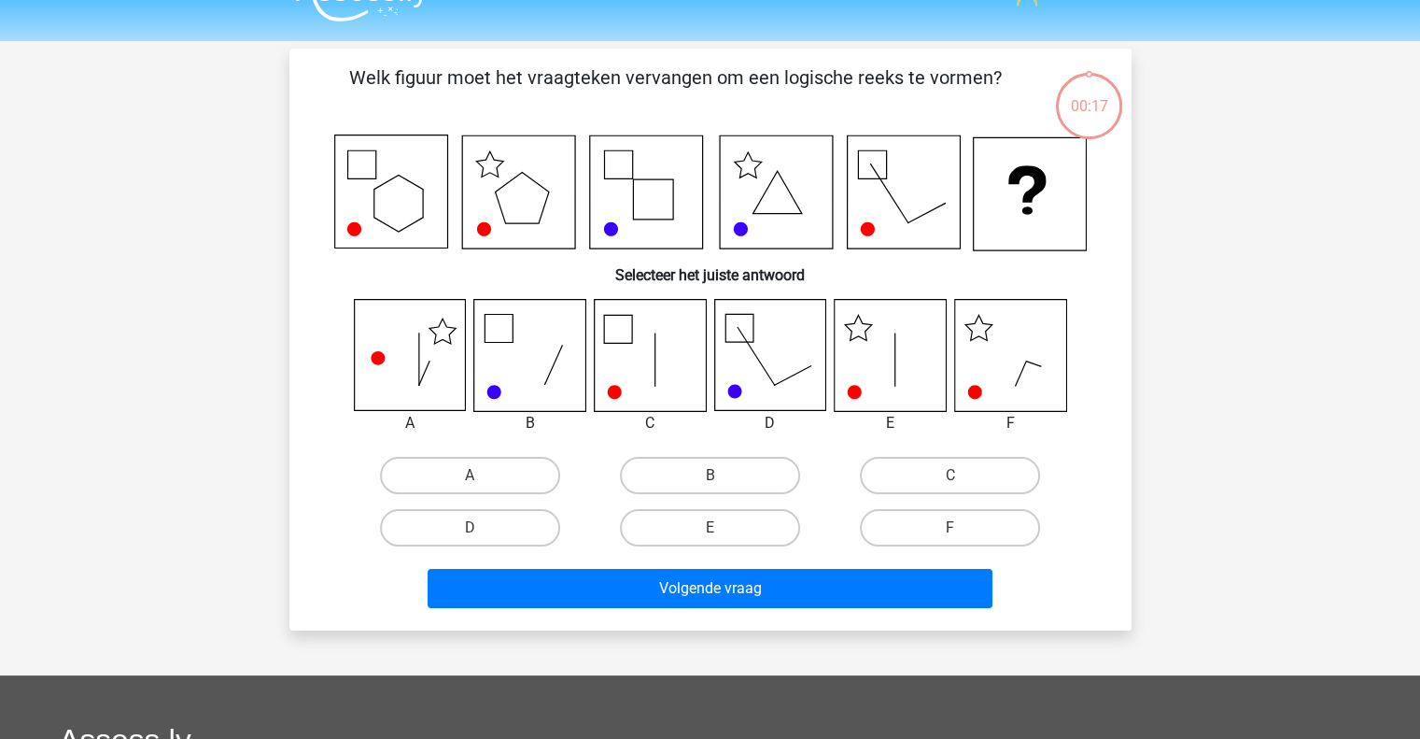
scroll to position [86, 0]
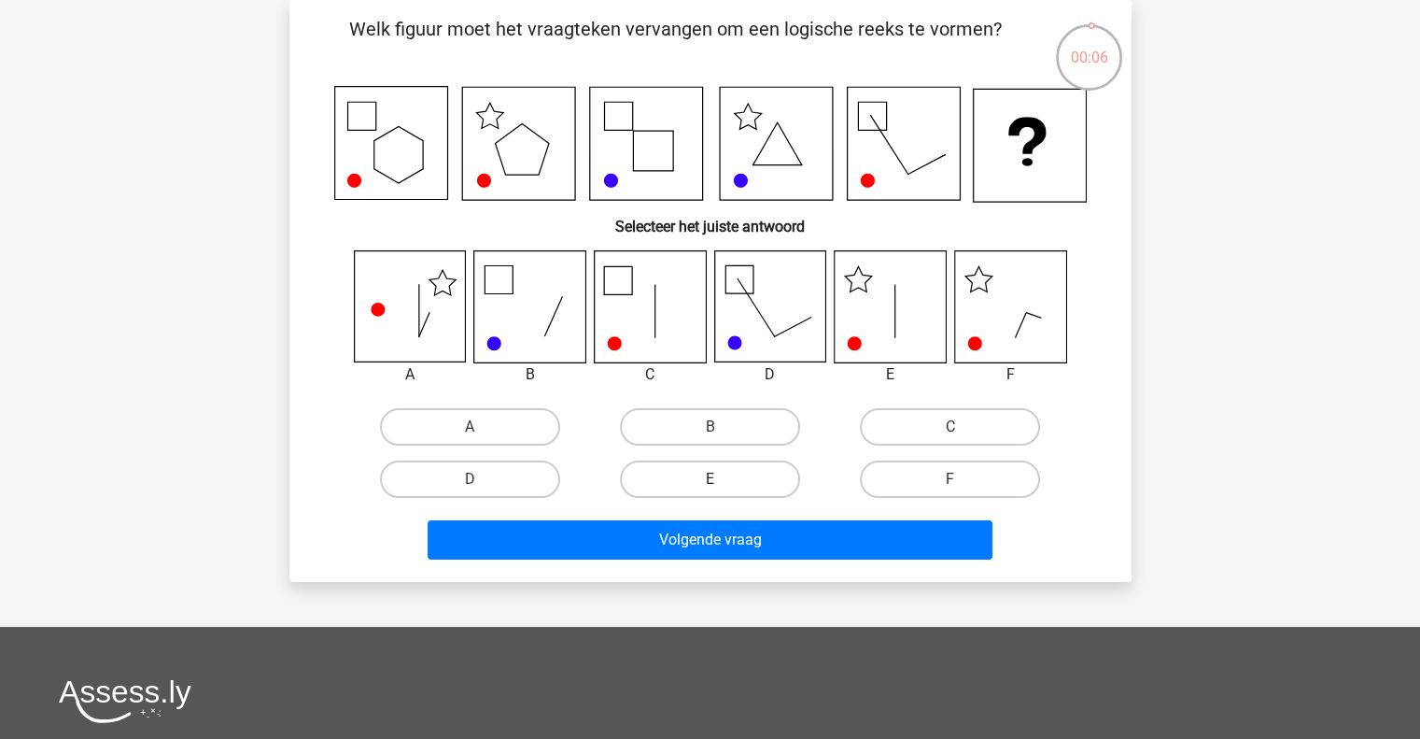
click at [716, 472] on label "E" at bounding box center [710, 478] width 180 height 37
click at [716, 479] on input "E" at bounding box center [716, 485] width 12 height 12
radio input "true"
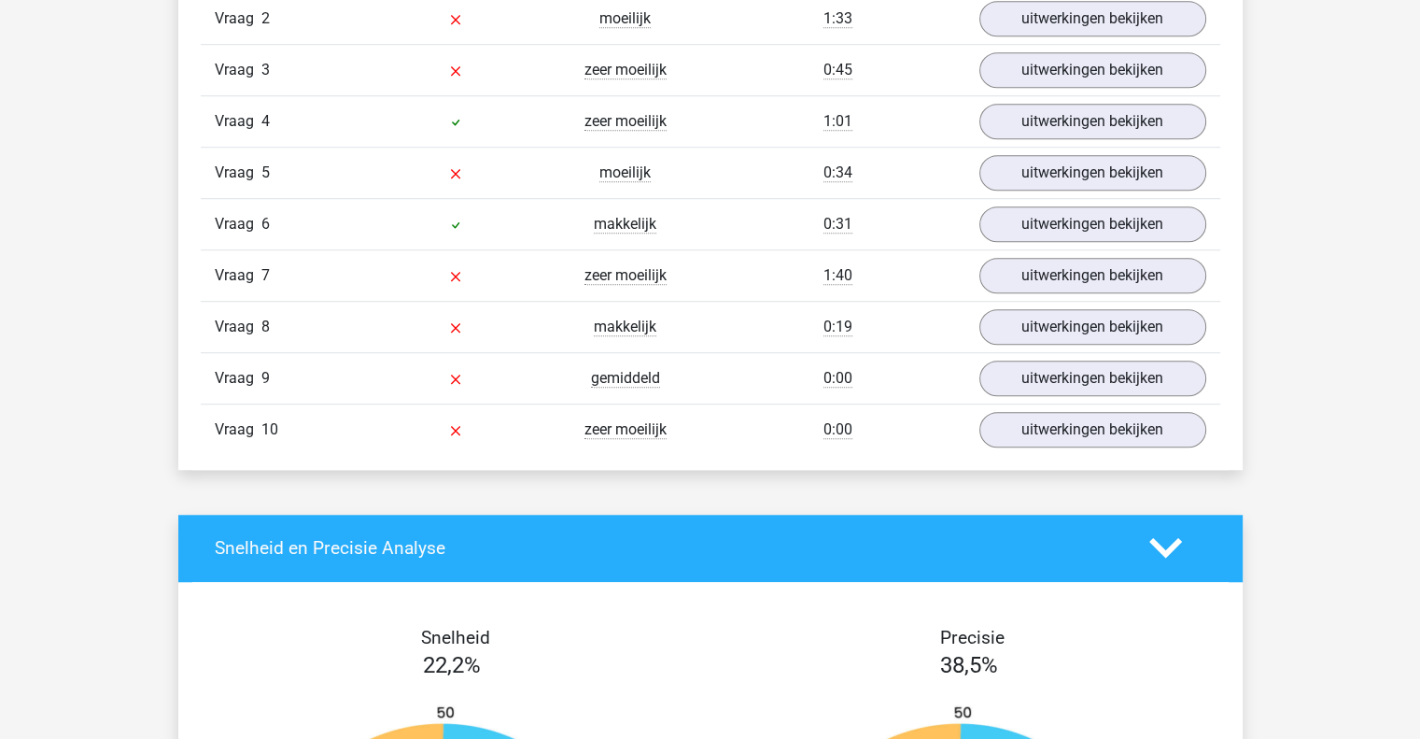
scroll to position [1336, 0]
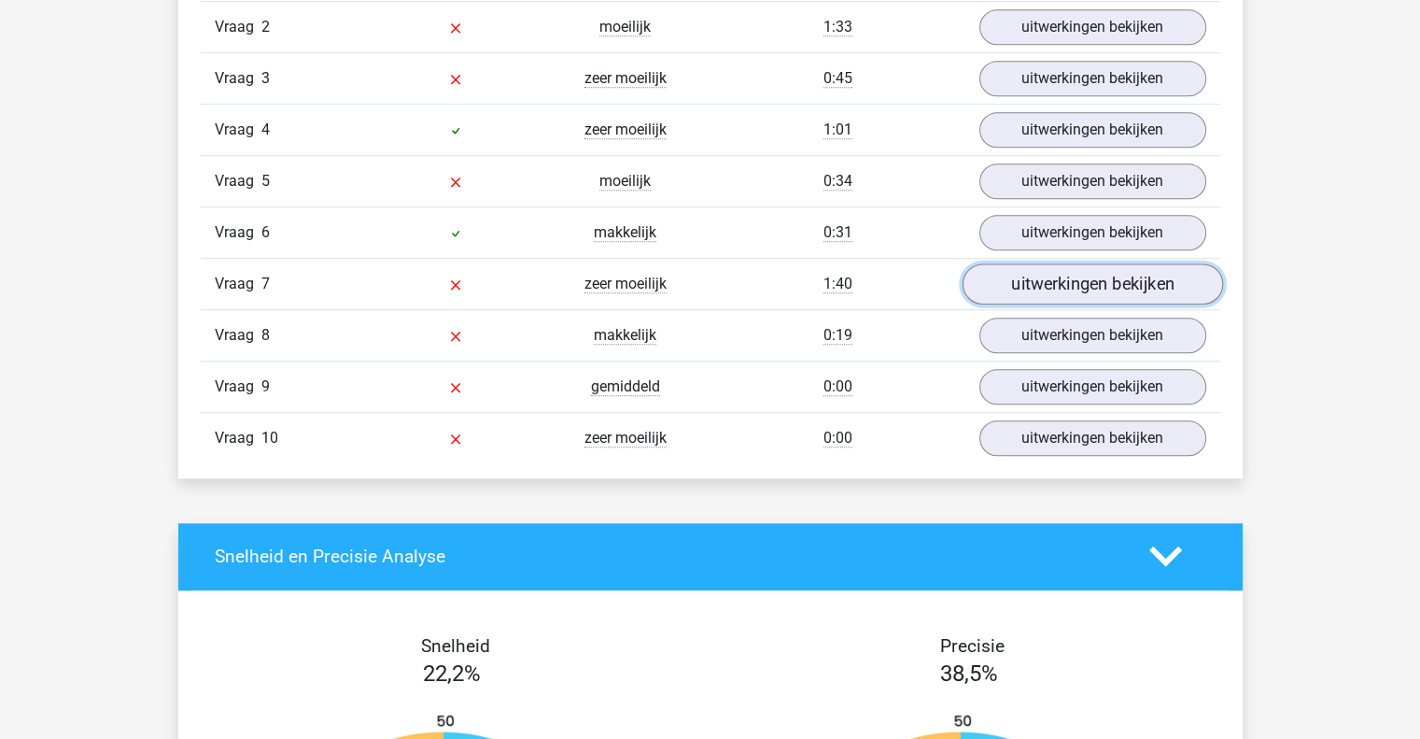
click at [1038, 287] on link "uitwerkingen bekijken" at bounding box center [1092, 283] width 261 height 41
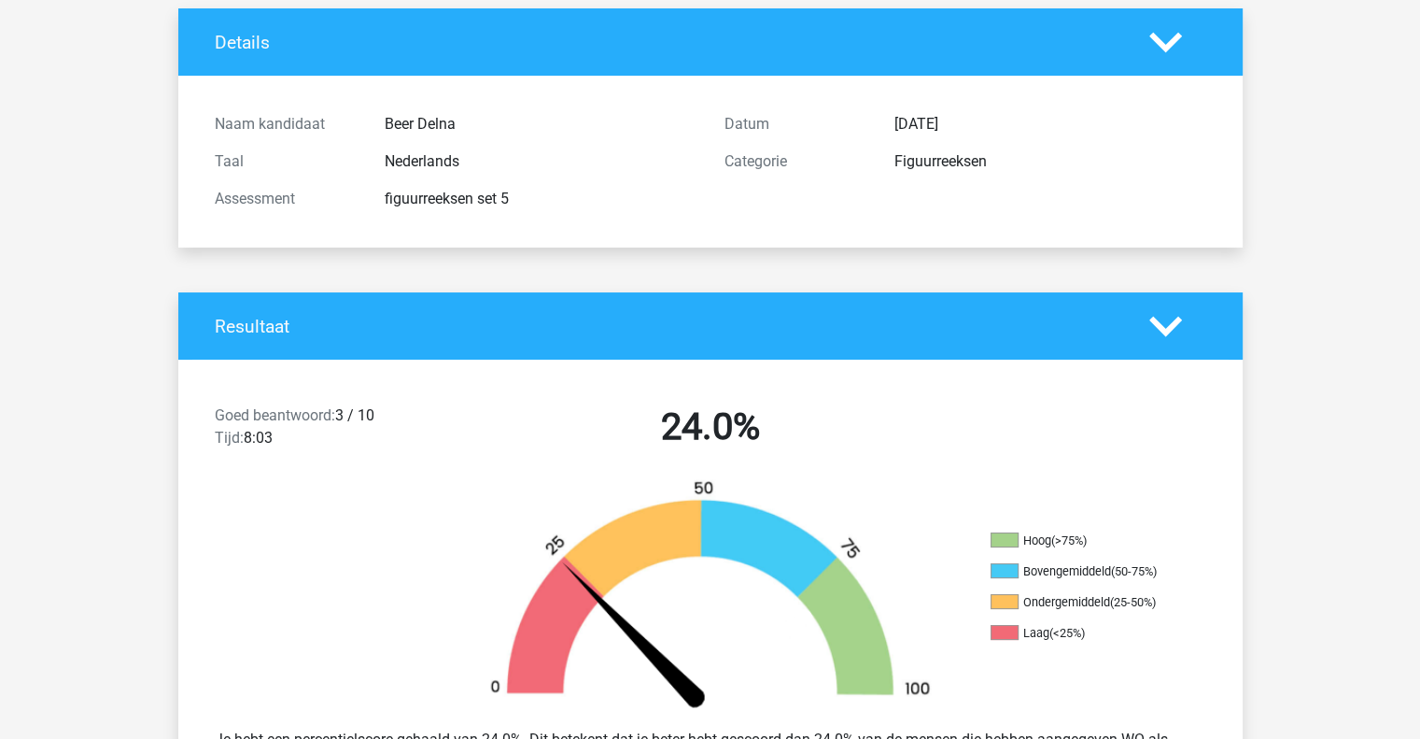
scroll to position [0, 0]
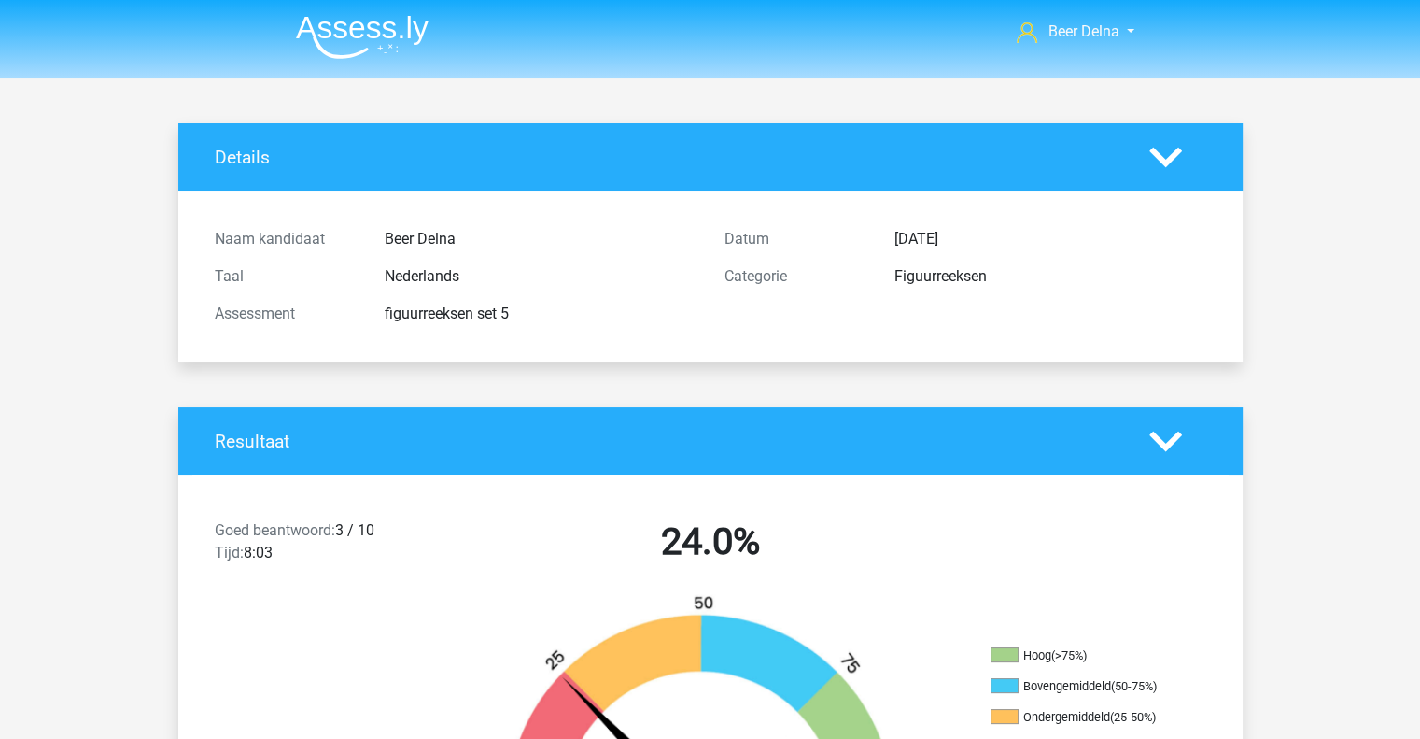
click at [296, 33] on img at bounding box center [362, 37] width 133 height 44
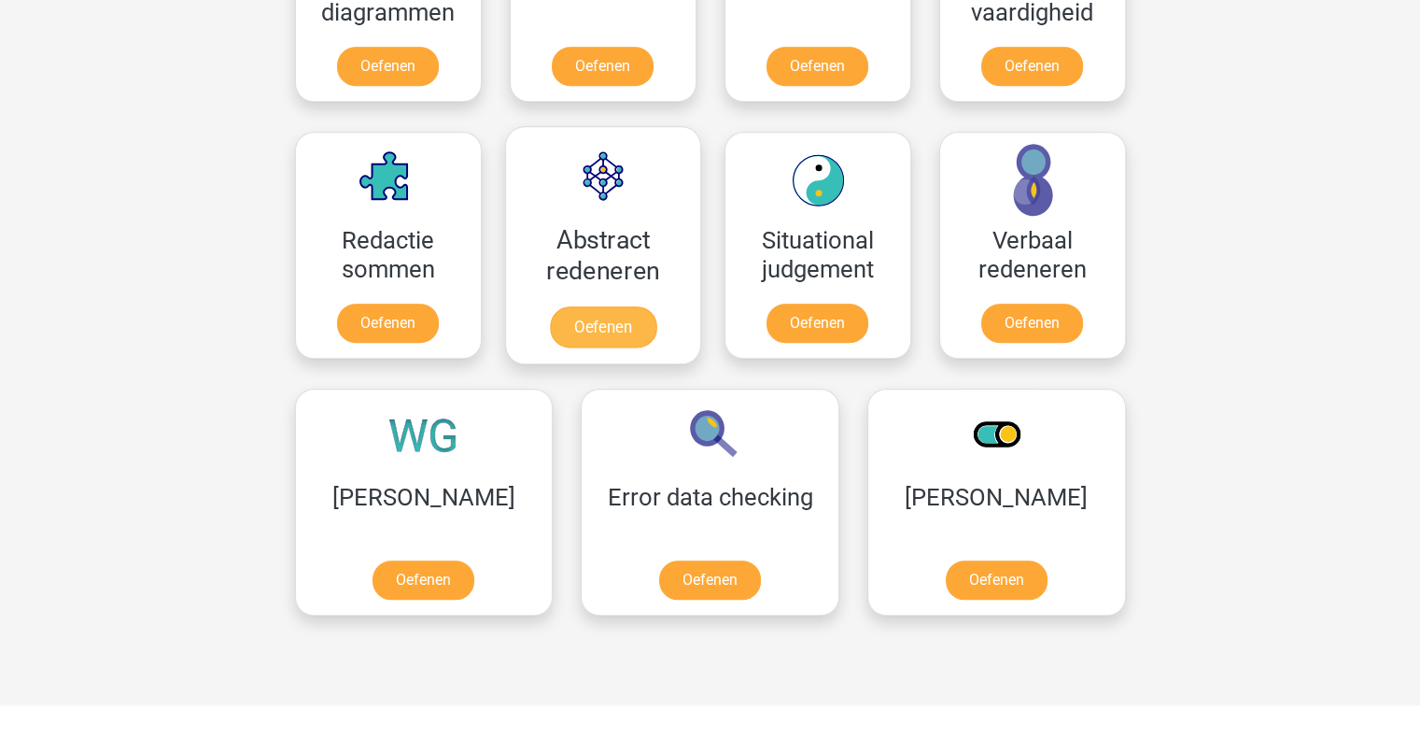
scroll to position [1257, 0]
